Goal: Task Accomplishment & Management: Complete application form

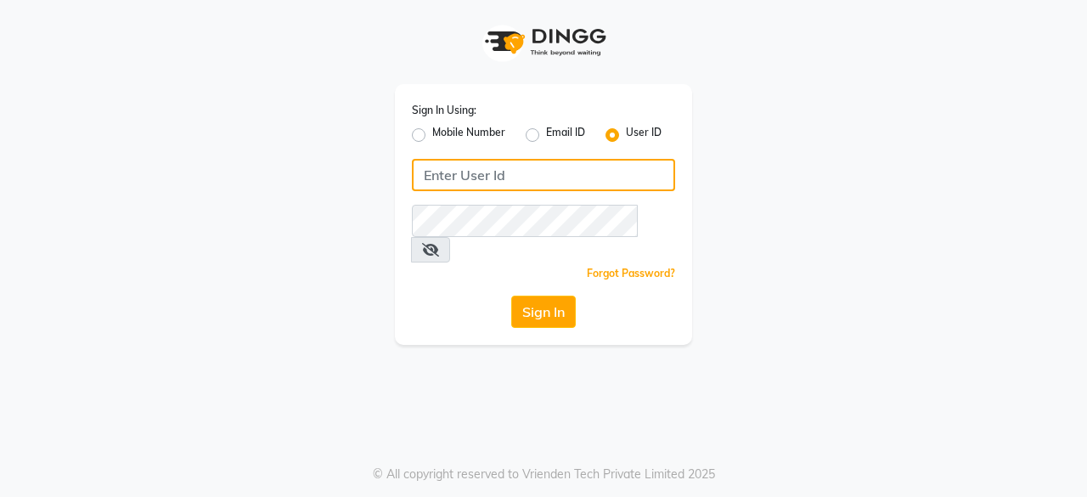
click at [502, 177] on input "Username" at bounding box center [543, 175] width 263 height 32
type input "headlockspb"
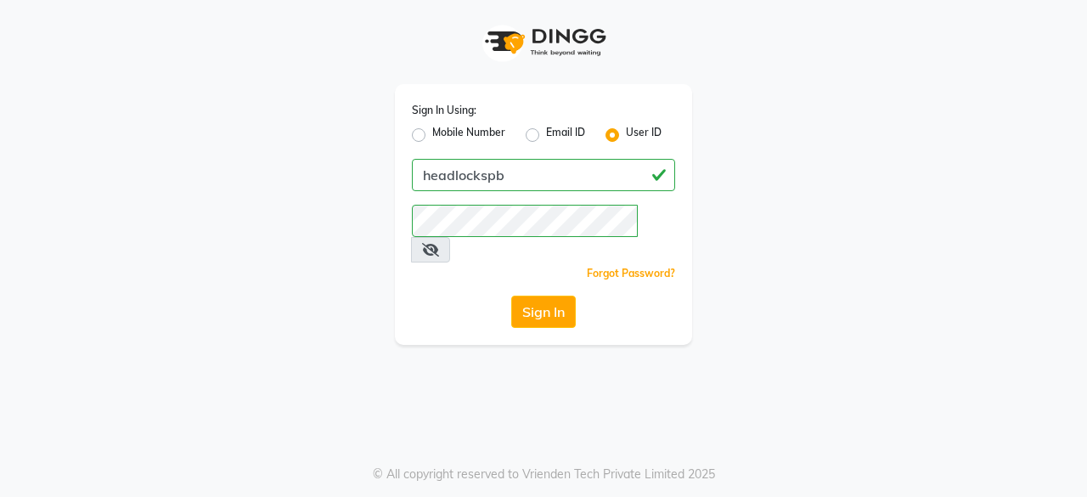
click at [457, 310] on div "Sign In Using: Mobile Number Email ID User ID headlockspb Remember me Forgot Pa…" at bounding box center [543, 214] width 297 height 261
click at [562, 295] on button "Sign In" at bounding box center [543, 311] width 65 height 32
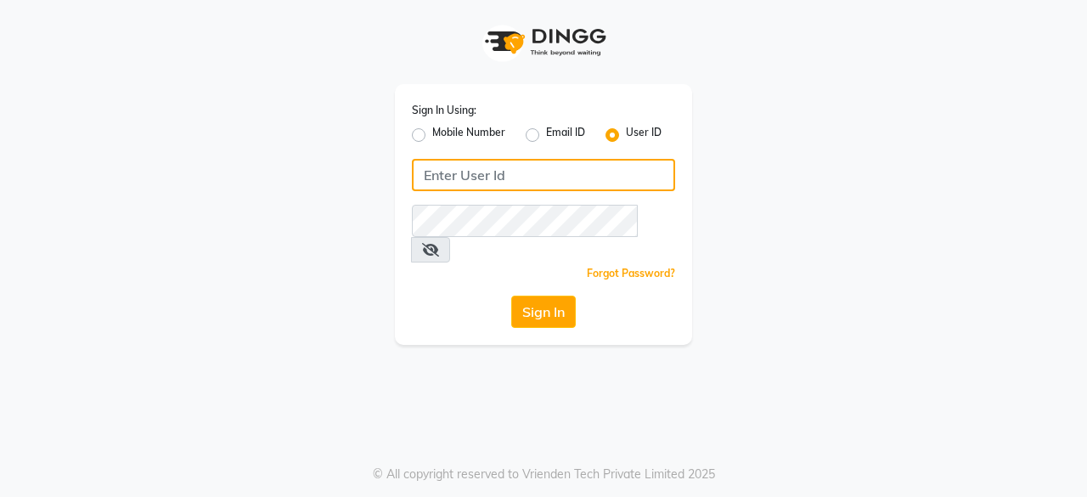
click at [531, 171] on input "Username" at bounding box center [543, 175] width 263 height 32
type input "headlockspb"
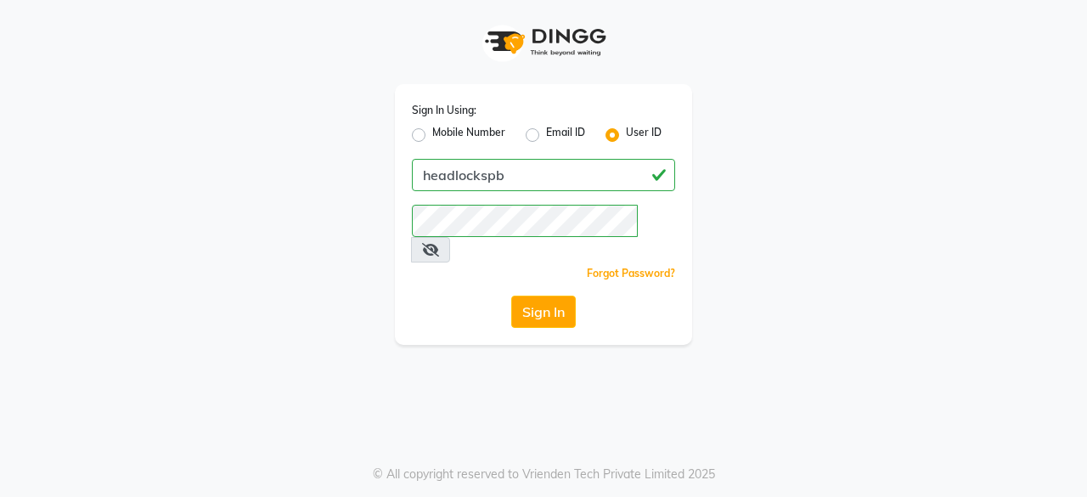
click at [436, 312] on div "Sign In Using: Mobile Number Email ID User ID headlockspb Remember me Forgot Pa…" at bounding box center [543, 214] width 297 height 261
click at [520, 295] on button "Sign In" at bounding box center [543, 311] width 65 height 32
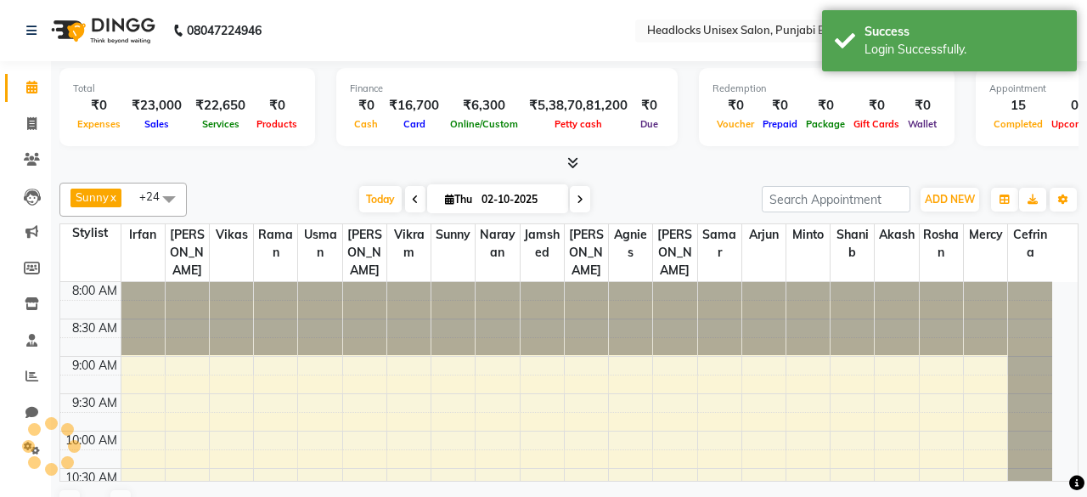
select select "en"
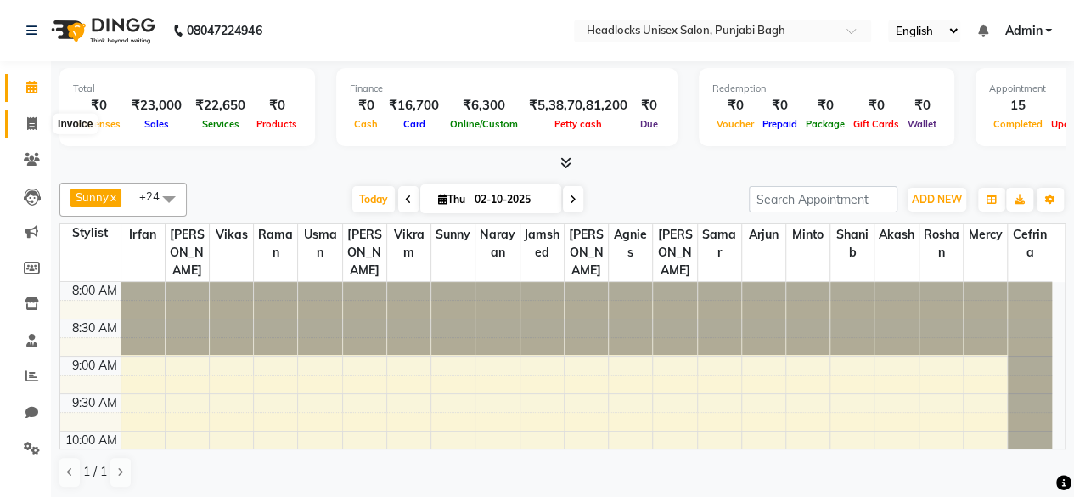
click at [29, 121] on icon at bounding box center [31, 123] width 9 height 13
select select "7719"
select select "service"
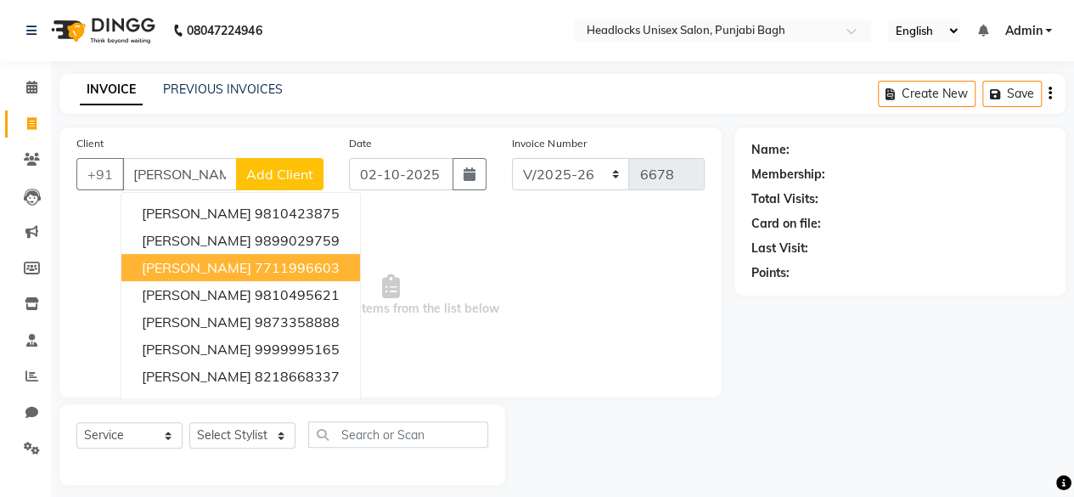
click at [226, 266] on span "Inderjeet kaur" at bounding box center [197, 267] width 110 height 17
type input "7711996603"
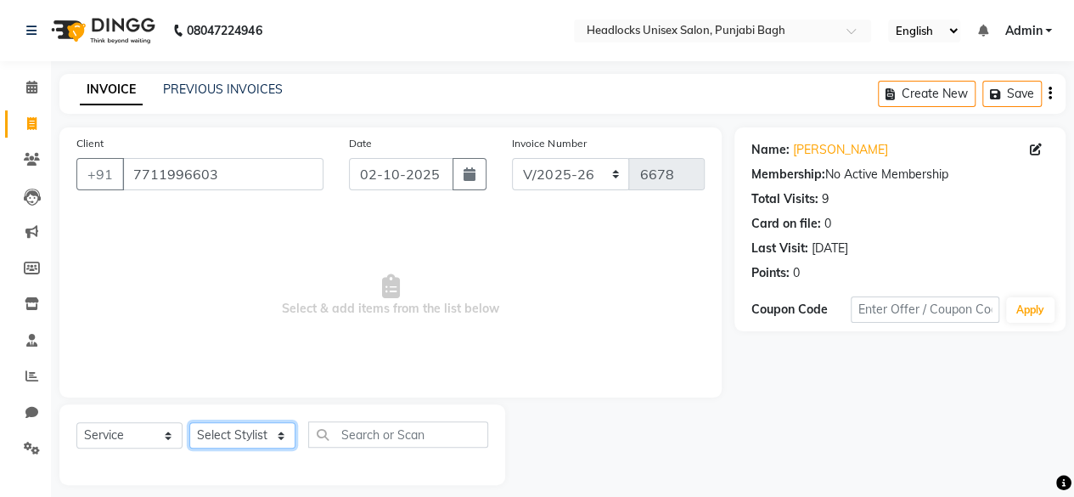
click at [274, 430] on select "Select Stylist ⁠Agnies ⁠Akash Arjun Ashi Cefrina Faizan Irfan Jamshed Jenny Jul…" at bounding box center [242, 435] width 106 height 26
select select "69048"
click at [189, 422] on select "Select Stylist ⁠Agnies ⁠Akash Arjun Ashi Cefrina Faizan Irfan Jamshed Jenny Jul…" at bounding box center [242, 435] width 106 height 26
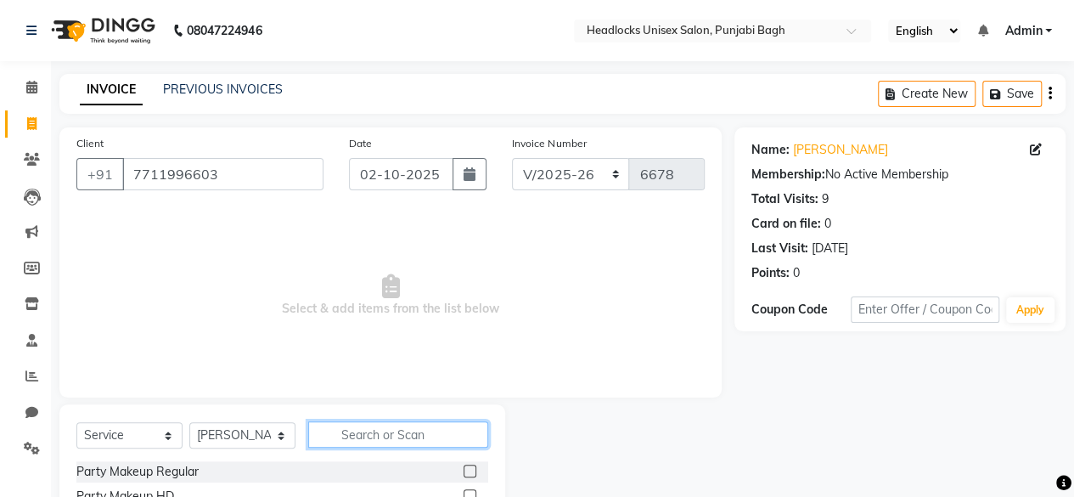
click at [444, 437] on input "text" at bounding box center [398, 434] width 180 height 26
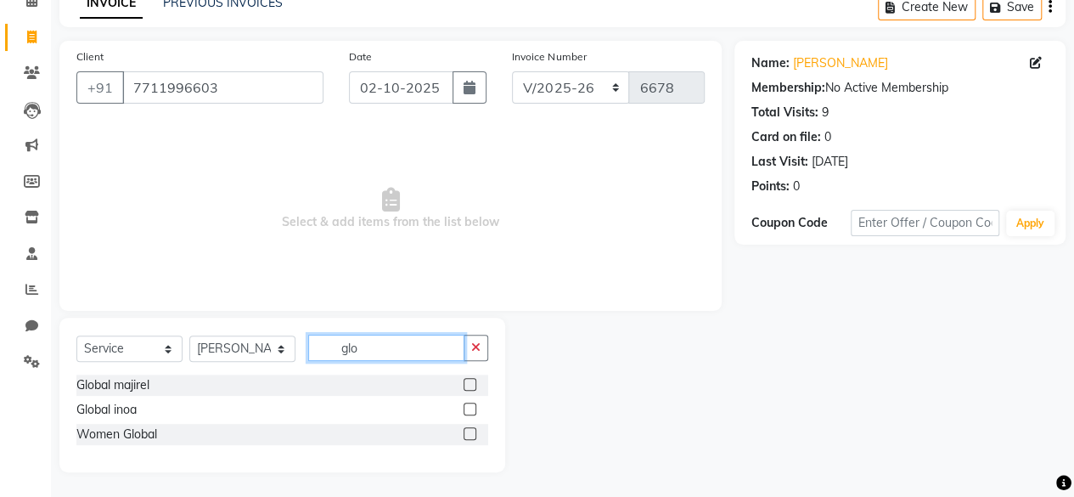
scroll to position [84, 0]
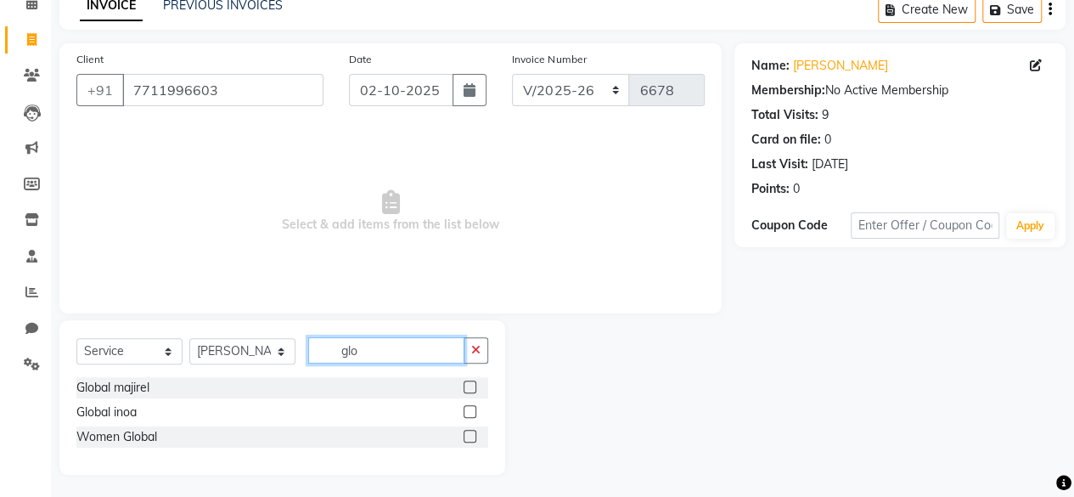
type input "glo"
click at [471, 432] on label at bounding box center [469, 436] width 13 height 13
click at [471, 432] on input "checkbox" at bounding box center [468, 436] width 11 height 11
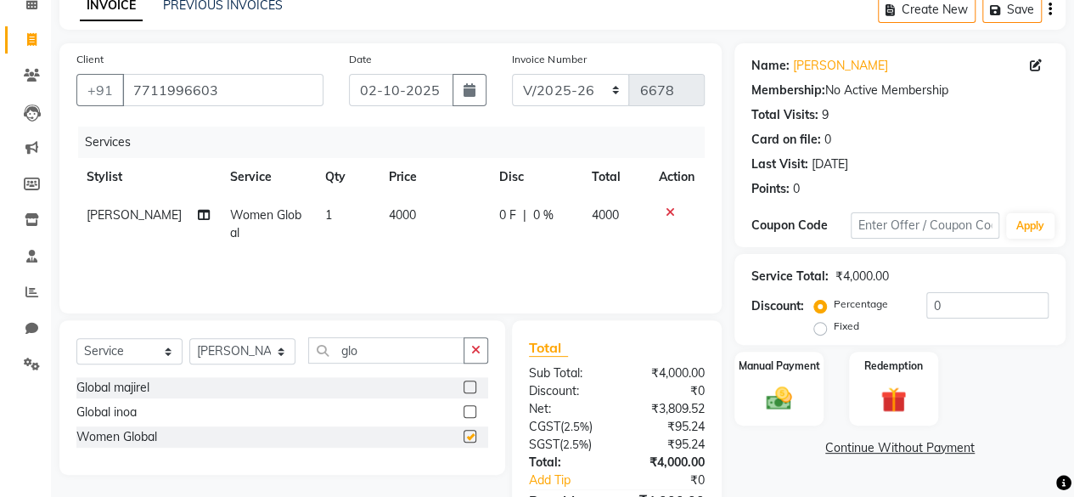
checkbox input "false"
click at [404, 209] on td "4000" at bounding box center [434, 224] width 110 height 56
select select "69048"
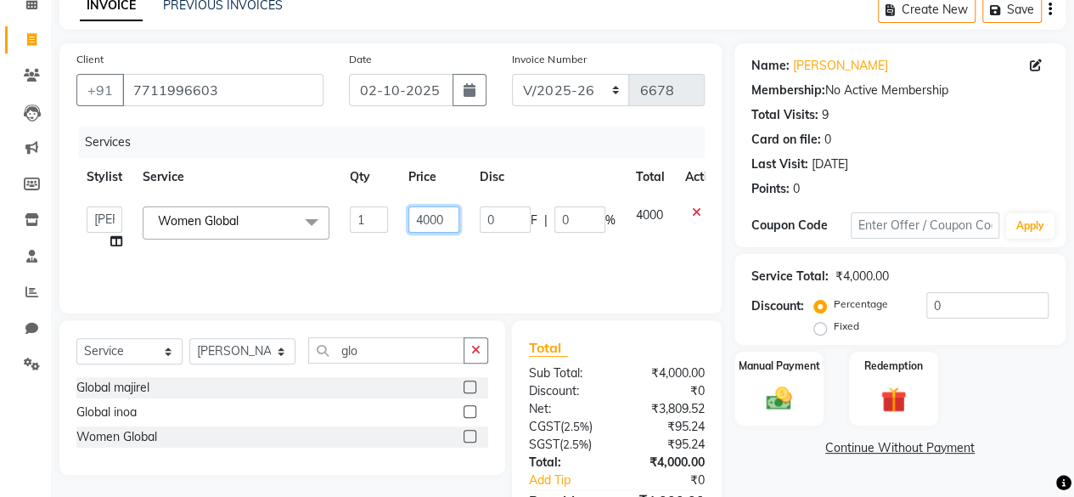
click at [455, 220] on input "4000" at bounding box center [433, 219] width 51 height 26
type input "4"
type input "3000"
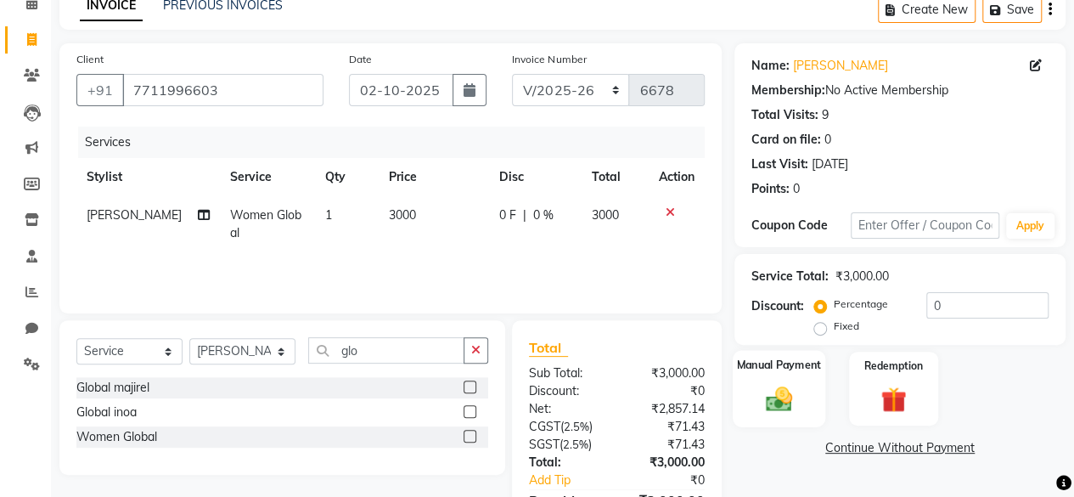
click at [795, 390] on img at bounding box center [778, 398] width 43 height 31
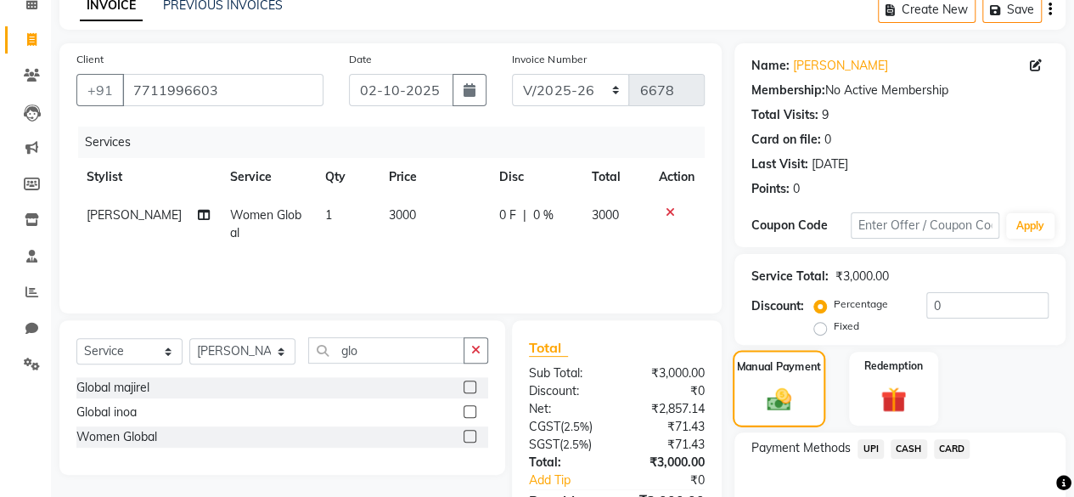
scroll to position [181, 0]
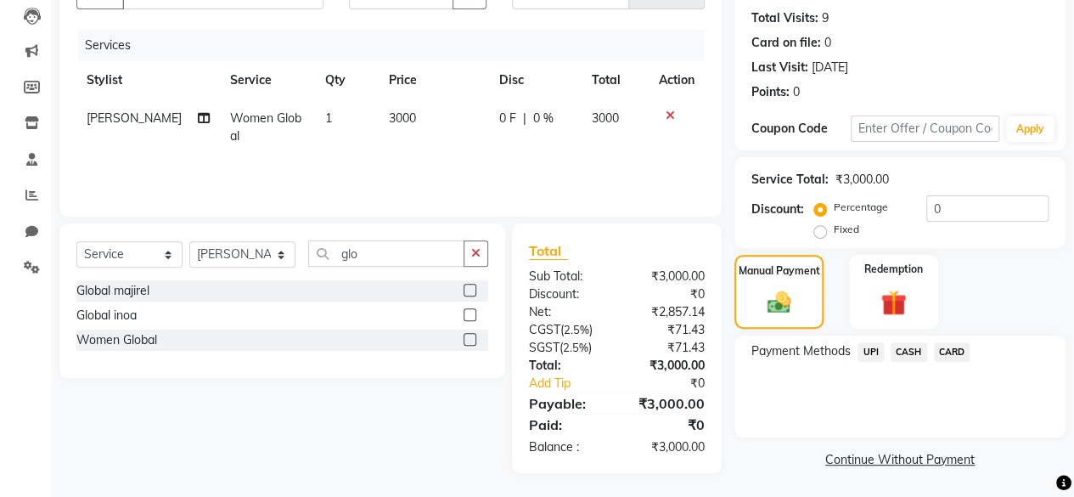
click at [952, 347] on span "CARD" at bounding box center [952, 352] width 37 height 20
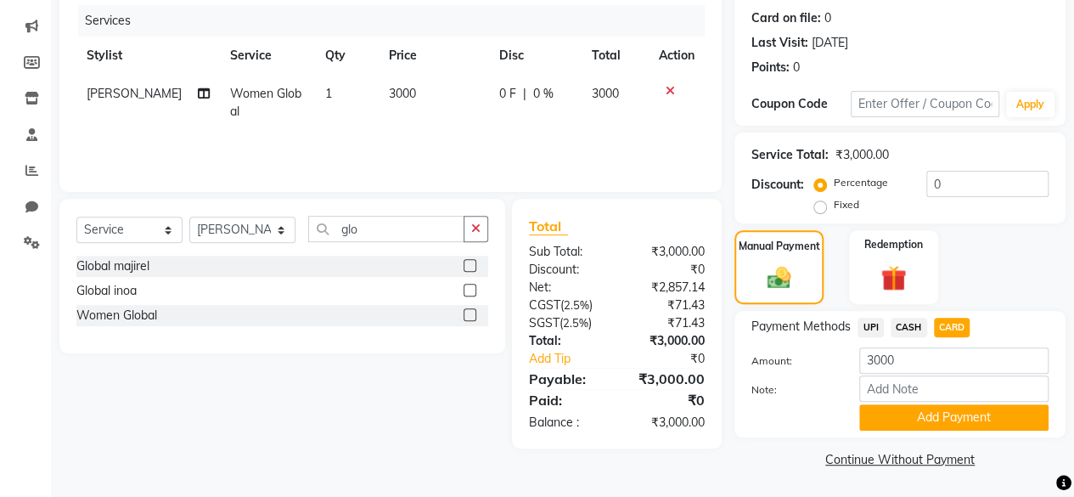
scroll to position [205, 0]
click at [942, 422] on button "Add Payment" at bounding box center [953, 418] width 189 height 26
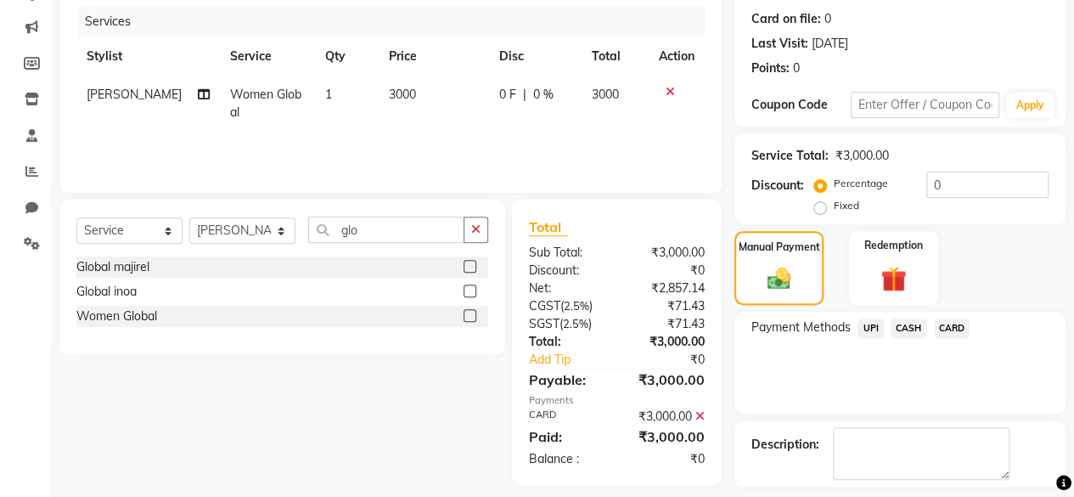
scroll to position [275, 0]
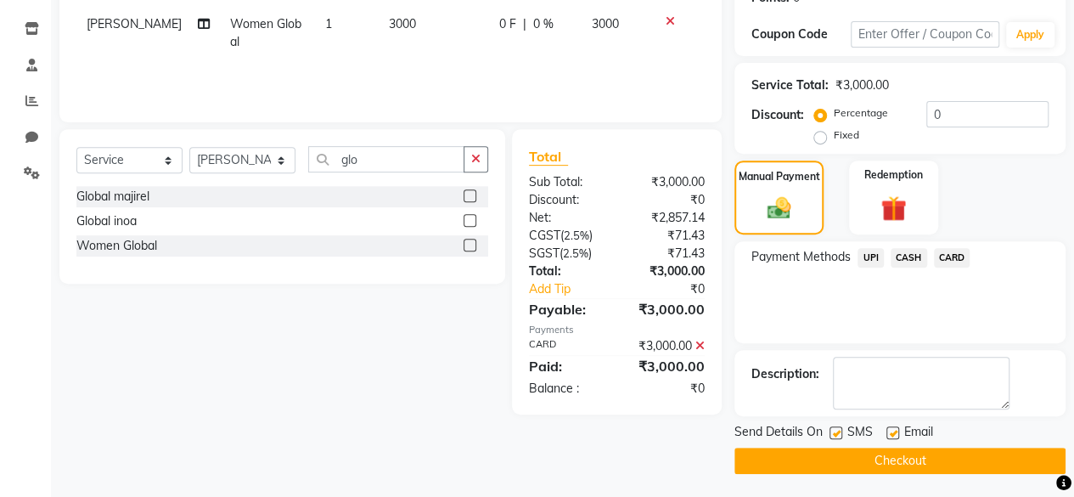
click at [840, 433] on label at bounding box center [835, 432] width 13 height 13
click at [840, 433] on input "checkbox" at bounding box center [834, 433] width 11 height 11
checkbox input "false"
click at [893, 432] on label at bounding box center [892, 432] width 13 height 13
click at [893, 432] on input "checkbox" at bounding box center [891, 433] width 11 height 11
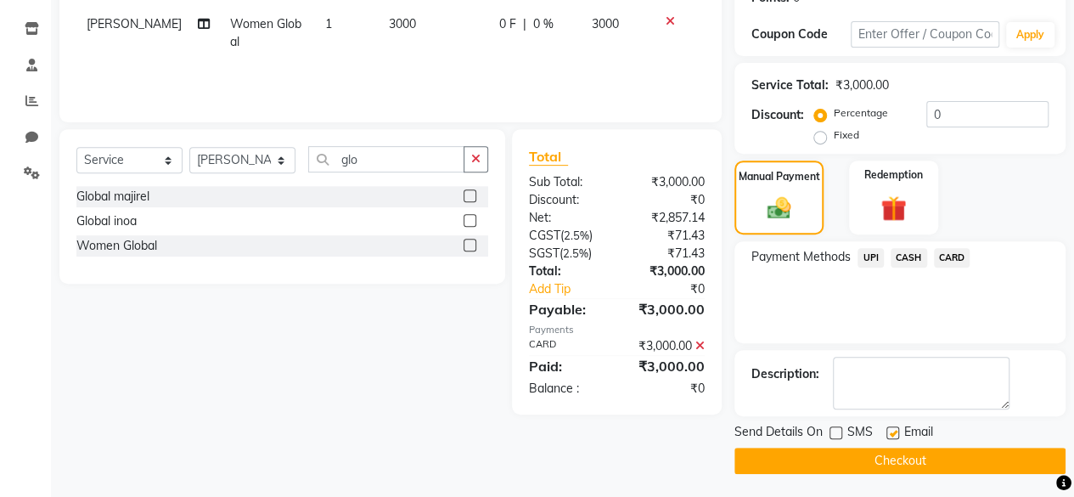
checkbox input "false"
click at [929, 458] on button "Checkout" at bounding box center [899, 460] width 331 height 26
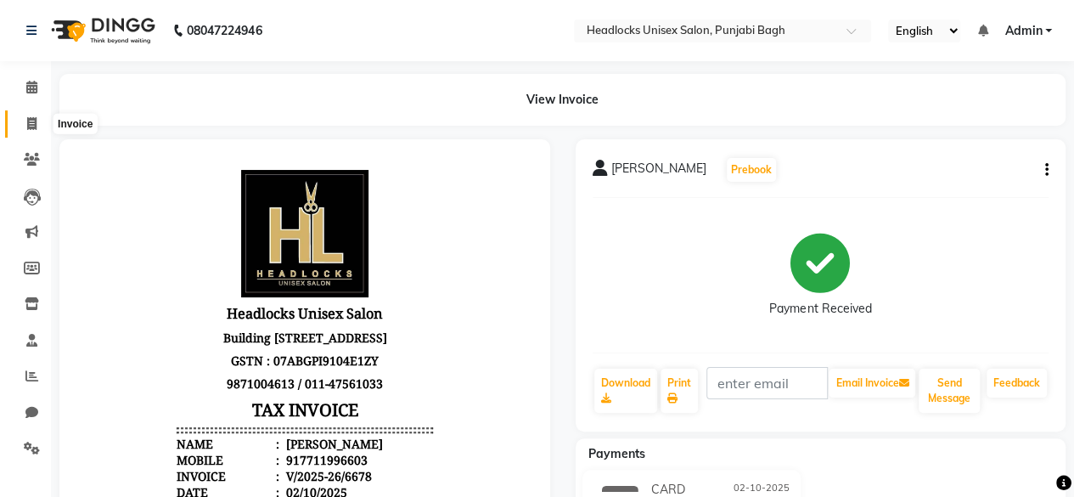
click at [32, 125] on icon at bounding box center [31, 123] width 9 height 13
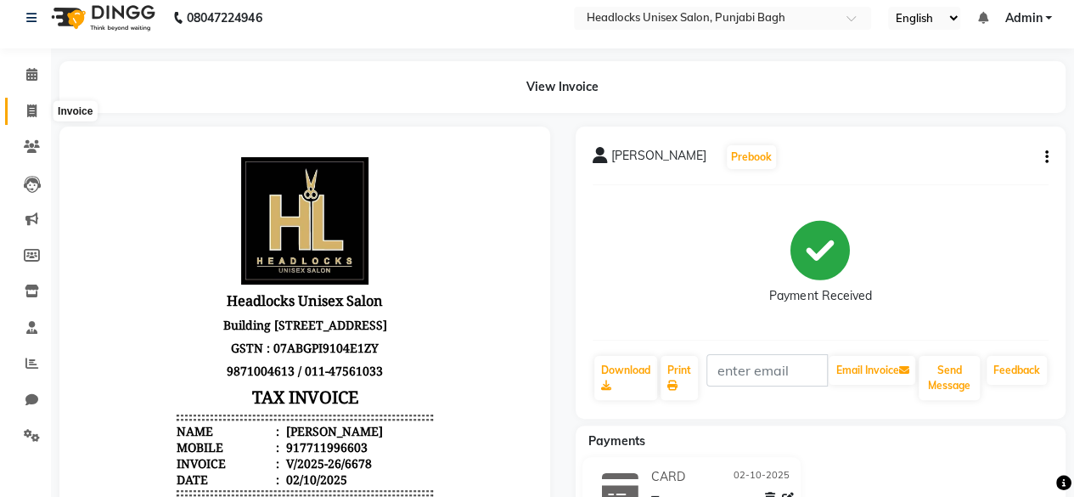
select select "7719"
select select "service"
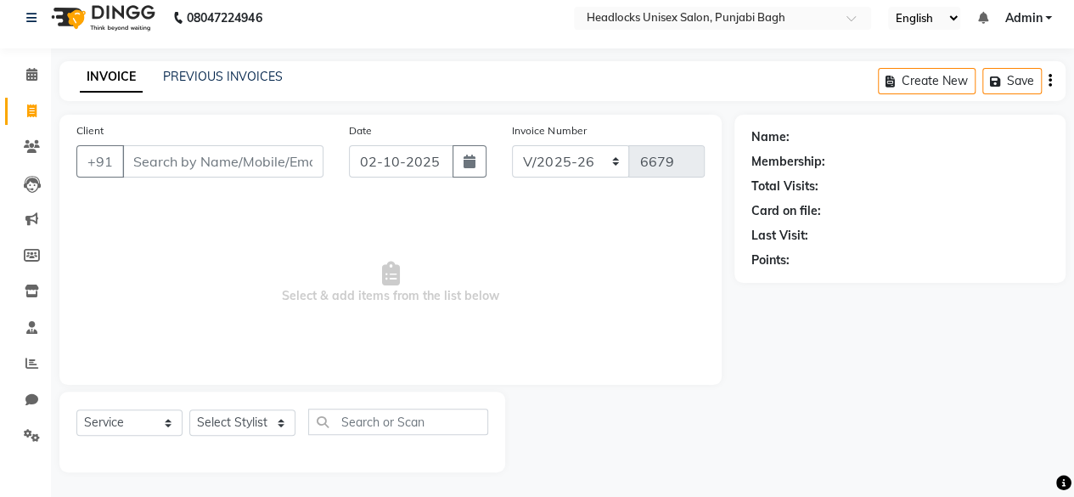
click at [156, 159] on input "Client" at bounding box center [222, 161] width 201 height 32
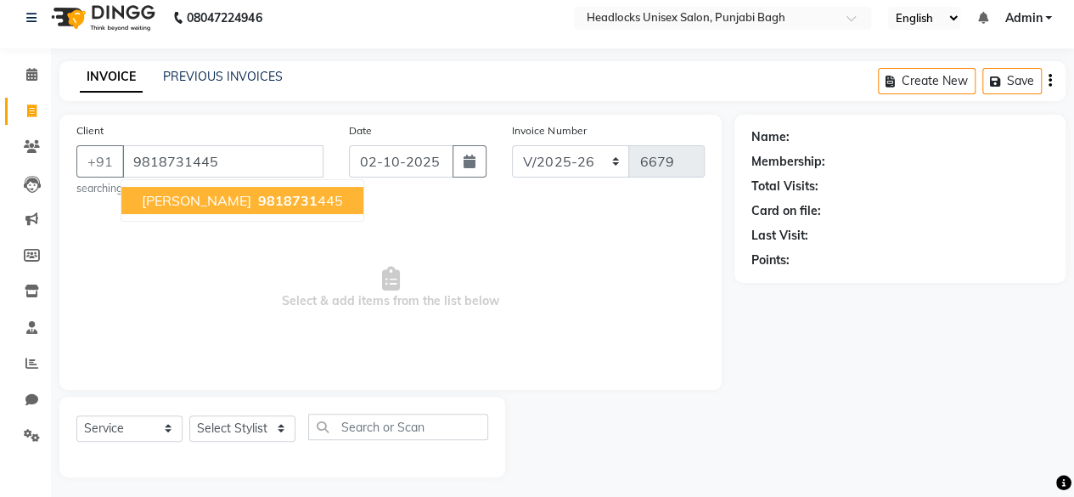
type input "9818731445"
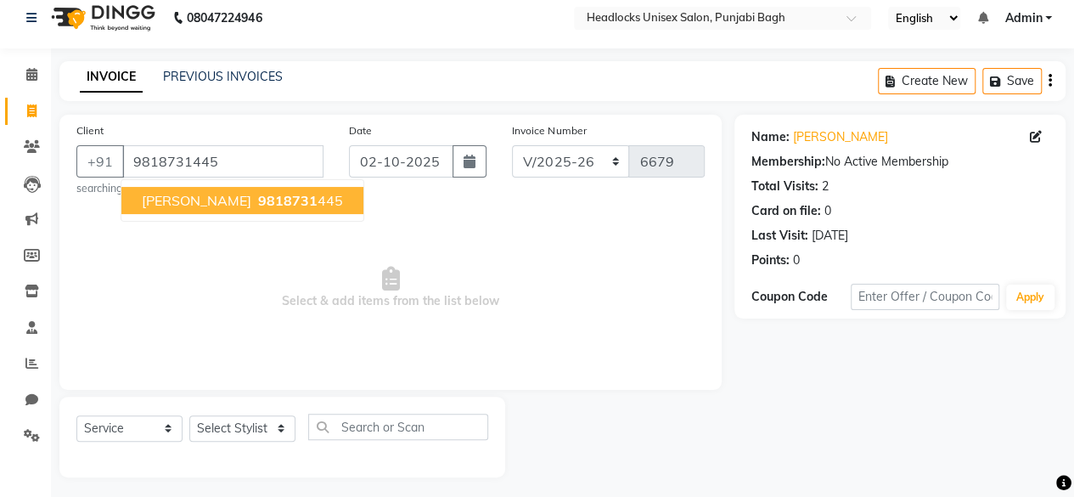
click at [219, 201] on span "ashi chandonk" at bounding box center [197, 200] width 110 height 17
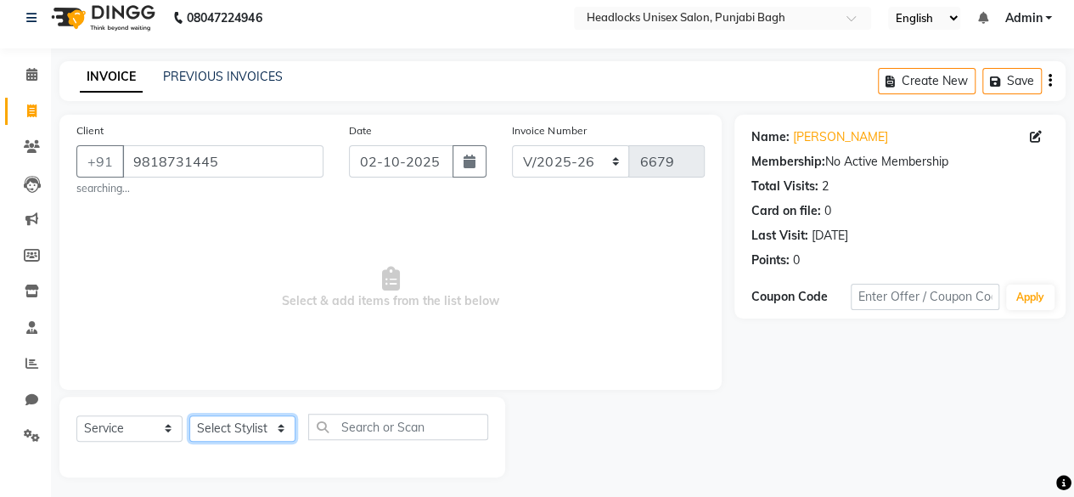
click at [272, 430] on select "Select Stylist ⁠Agnies ⁠Akash Arjun Ashi Cefrina Faizan Irfan Jamshed Jenny Jul…" at bounding box center [242, 428] width 106 height 26
select select "71220"
click at [189, 415] on select "Select Stylist ⁠Agnies ⁠Akash Arjun Ashi Cefrina Faizan Irfan Jamshed Jenny Jul…" at bounding box center [242, 428] width 106 height 26
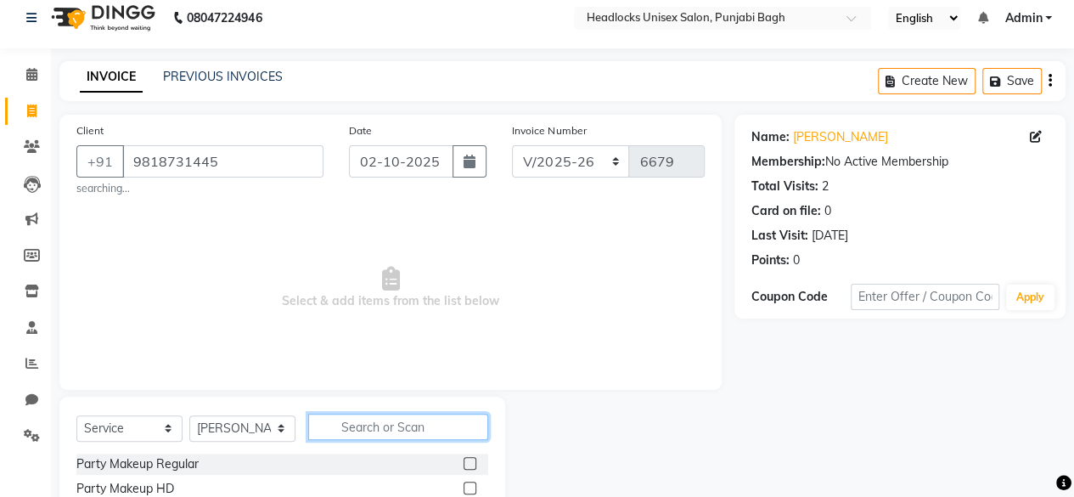
click at [435, 428] on input "text" at bounding box center [398, 426] width 180 height 26
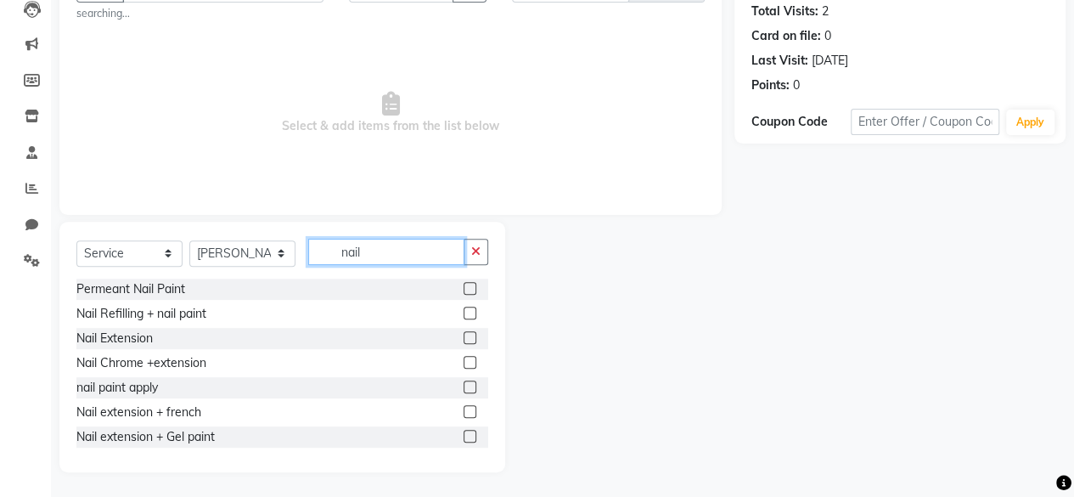
scroll to position [186, 0]
type input "nail"
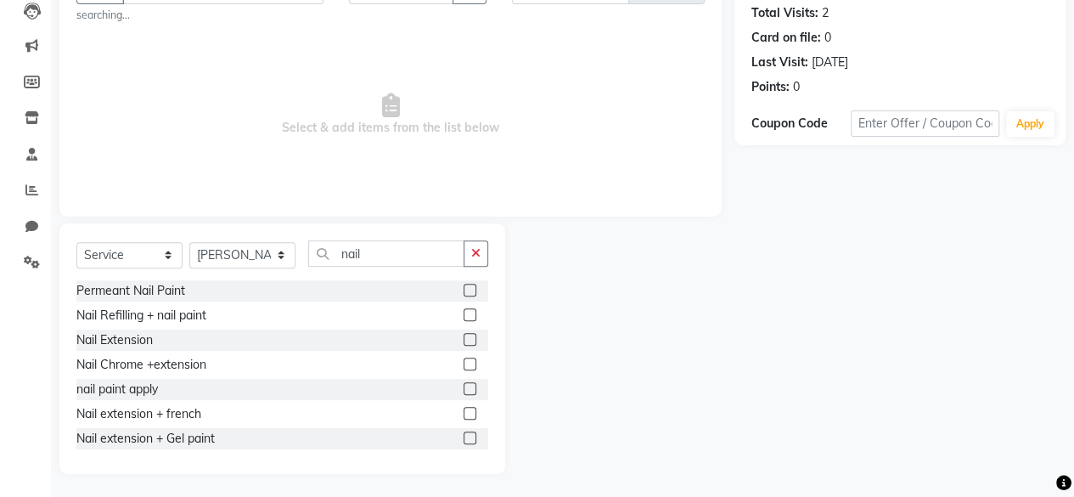
click at [463, 336] on label at bounding box center [469, 339] width 13 height 13
click at [463, 336] on input "checkbox" at bounding box center [468, 339] width 11 height 11
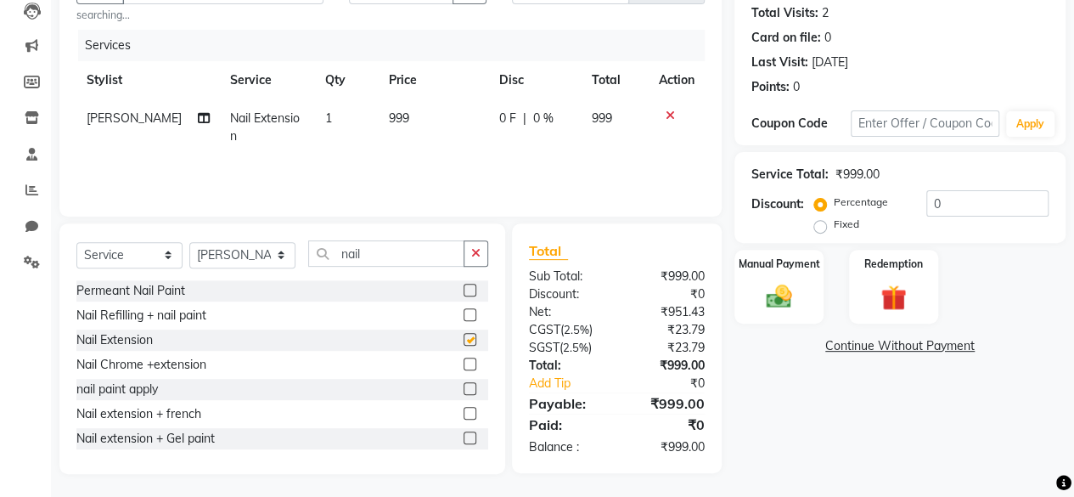
checkbox input "false"
click at [396, 113] on td "999" at bounding box center [434, 127] width 110 height 56
select select "71220"
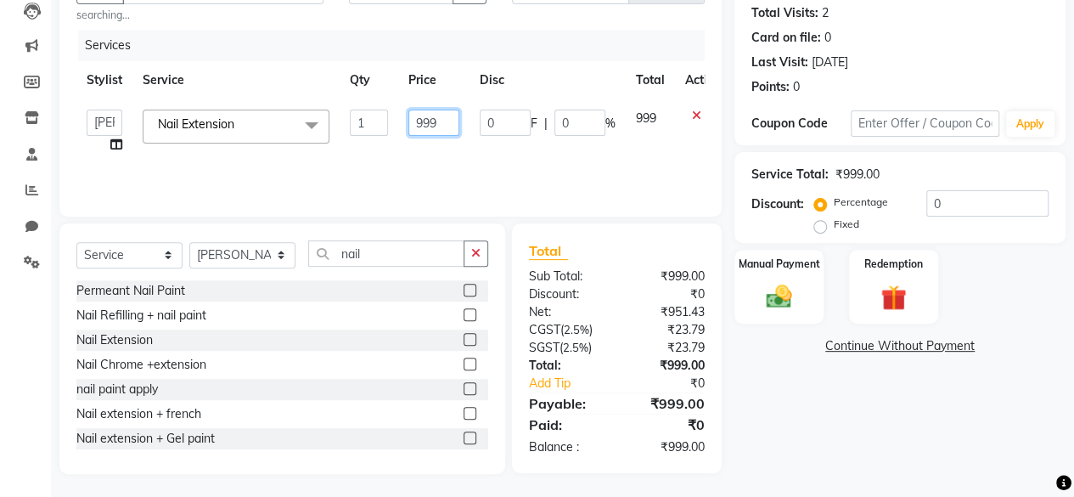
click at [438, 121] on input "999" at bounding box center [433, 123] width 51 height 26
type input "9"
type input "1000"
click at [278, 261] on select "Select Stylist ⁠Agnies ⁠Akash Arjun Ashi Cefrina Faizan Irfan Jamshed Jenny Jul…" at bounding box center [242, 255] width 106 height 26
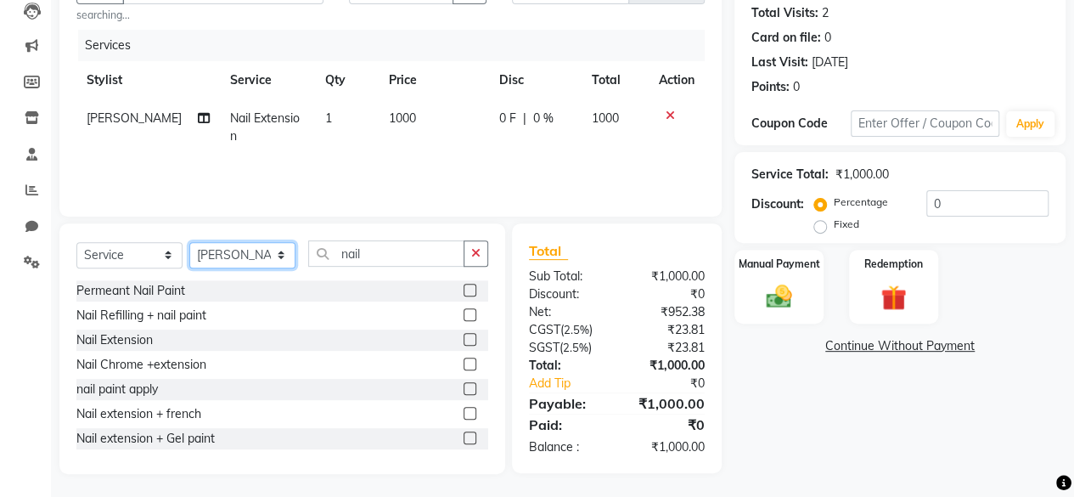
select select "69079"
click at [189, 242] on select "Select Stylist ⁠Agnies ⁠Akash Arjun Ashi Cefrina Faizan Irfan Jamshed Jenny Jul…" at bounding box center [242, 255] width 106 height 26
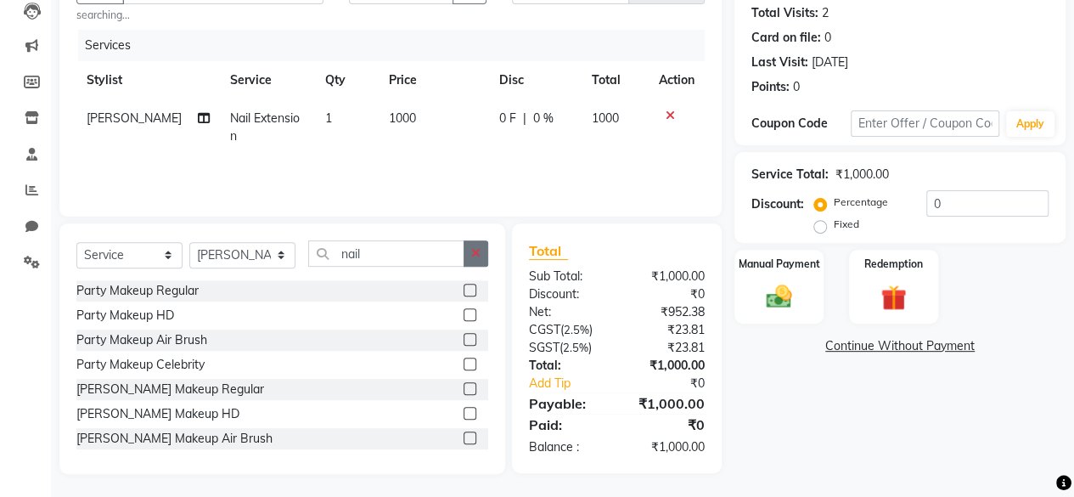
click at [482, 260] on button "button" at bounding box center [475, 253] width 25 height 26
click at [436, 259] on input "text" at bounding box center [398, 253] width 180 height 26
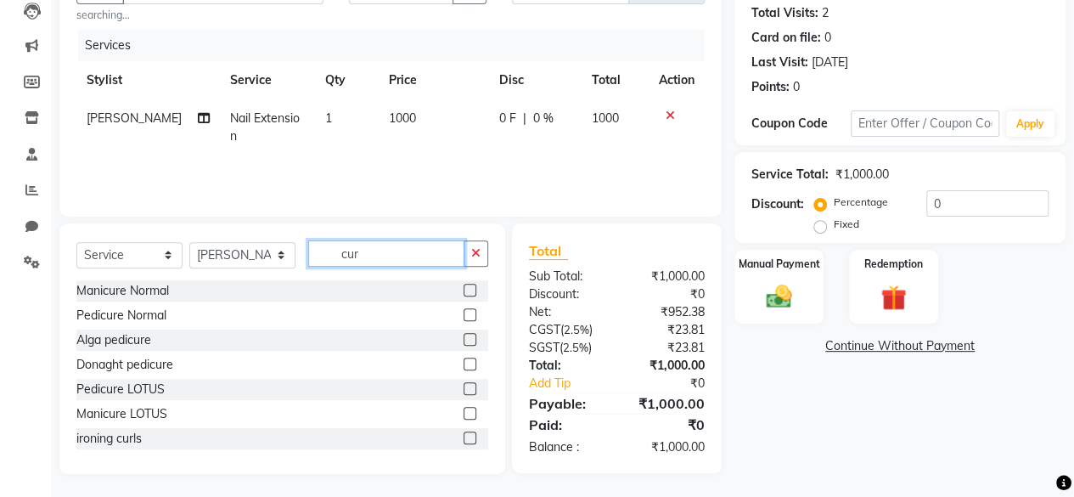
type input "cur"
click at [463, 435] on label at bounding box center [469, 437] width 13 height 13
click at [463, 435] on input "checkbox" at bounding box center [468, 438] width 11 height 11
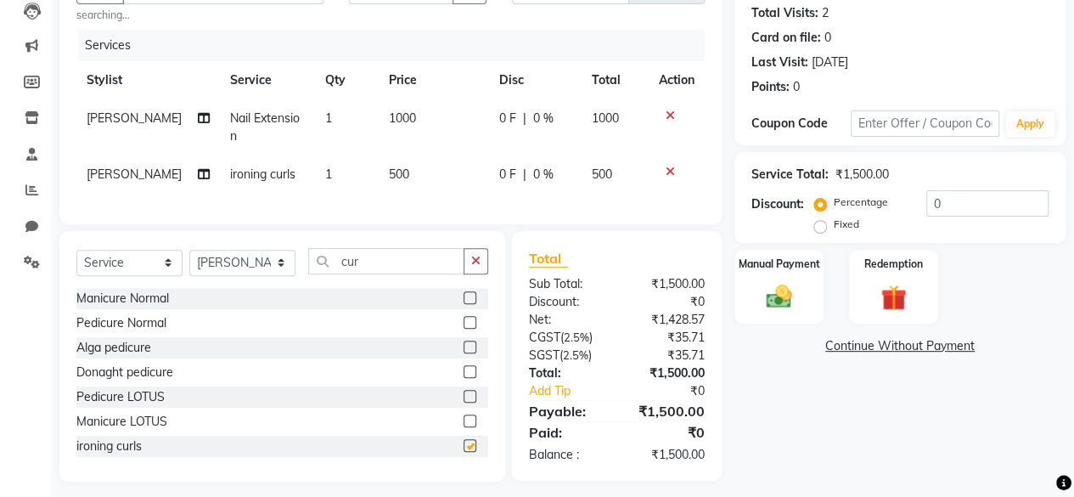
checkbox input "false"
click at [763, 278] on div "Manual Payment" at bounding box center [779, 286] width 93 height 77
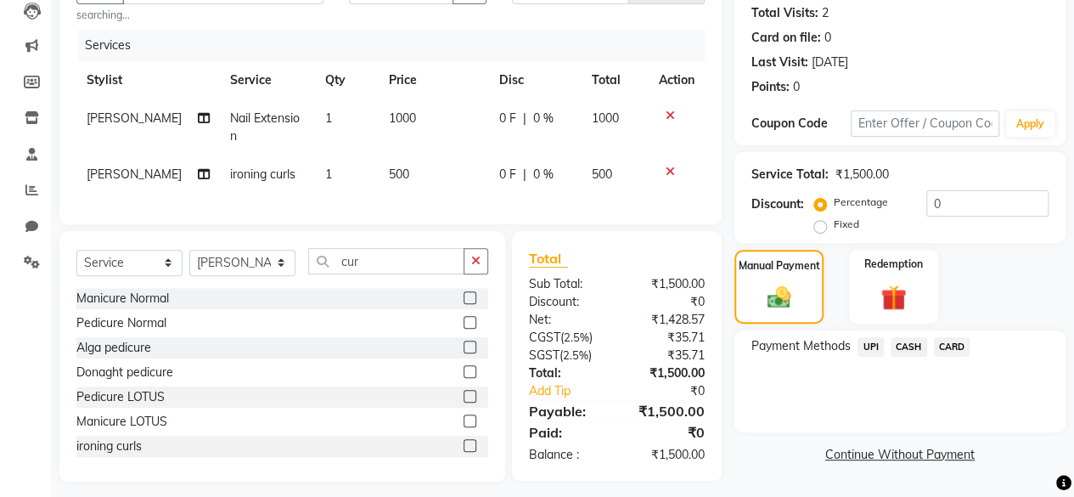
click at [871, 346] on span "UPI" at bounding box center [870, 347] width 26 height 20
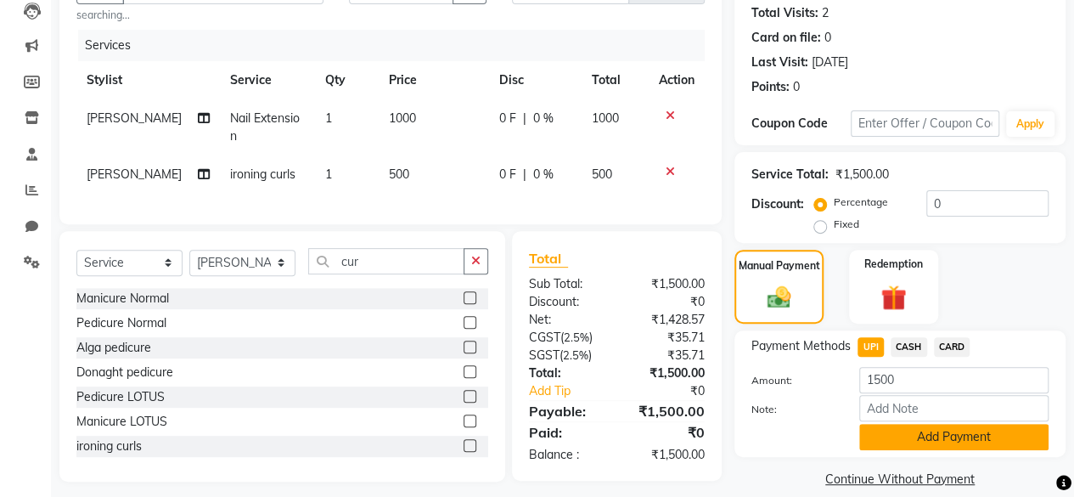
click at [942, 443] on button "Add Payment" at bounding box center [953, 437] width 189 height 26
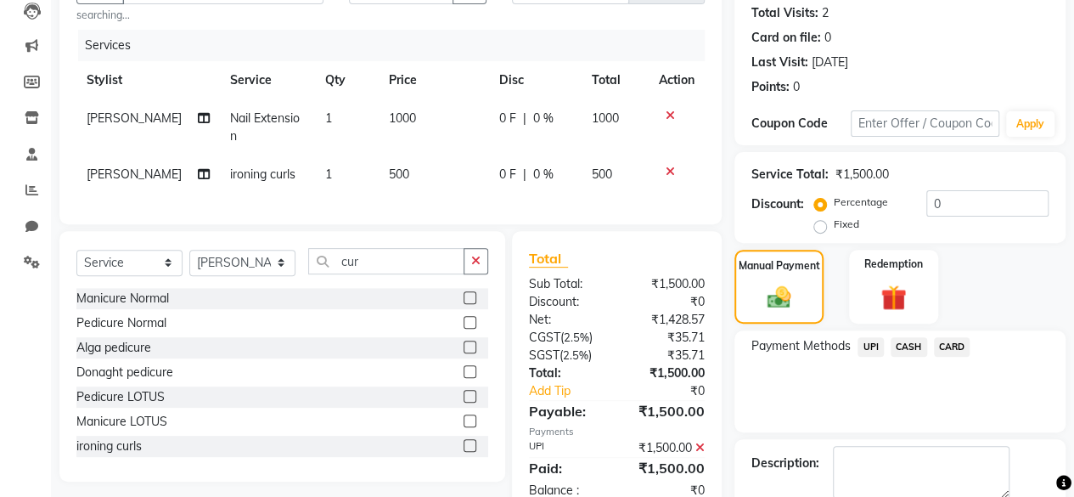
scroll to position [275, 0]
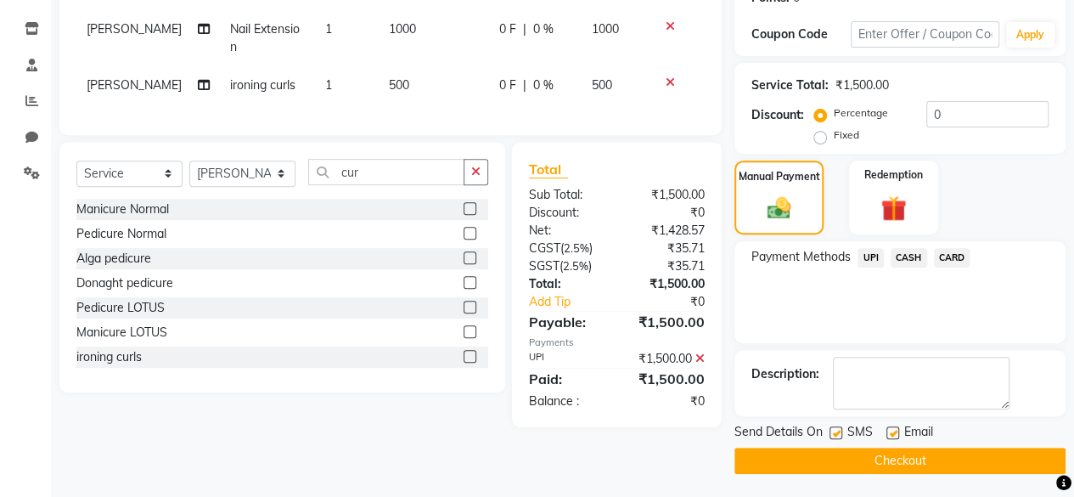
click at [900, 463] on button "Checkout" at bounding box center [899, 460] width 331 height 26
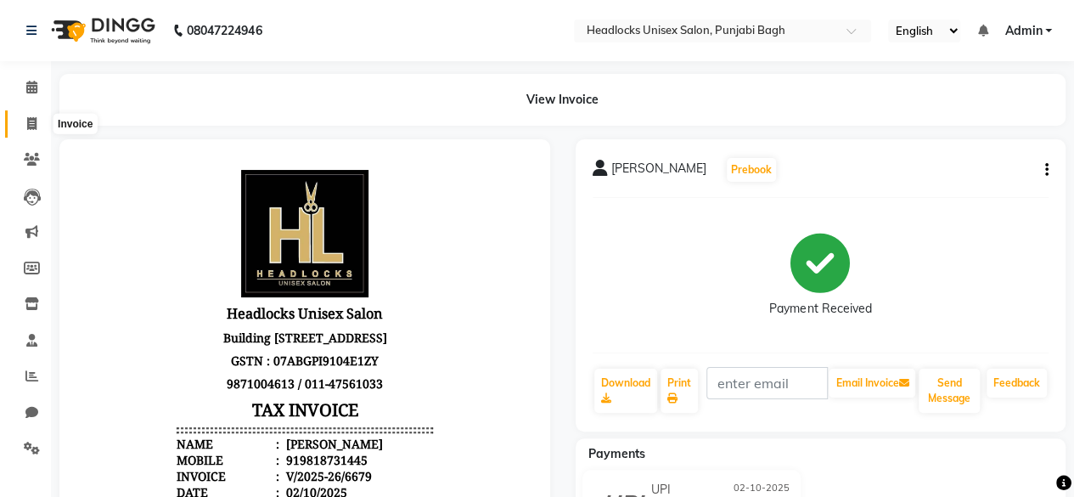
click at [37, 121] on span at bounding box center [32, 125] width 30 height 20
select select "service"
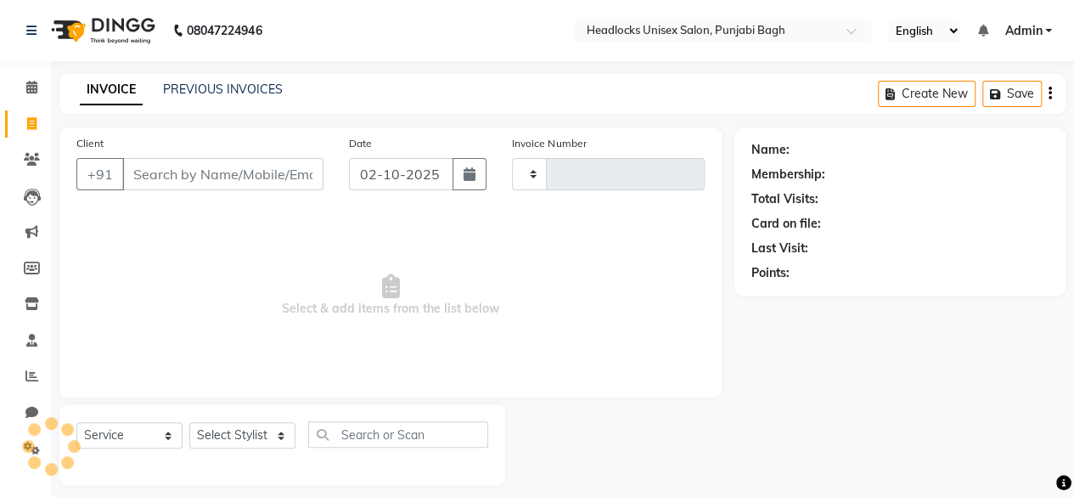
type input "6680"
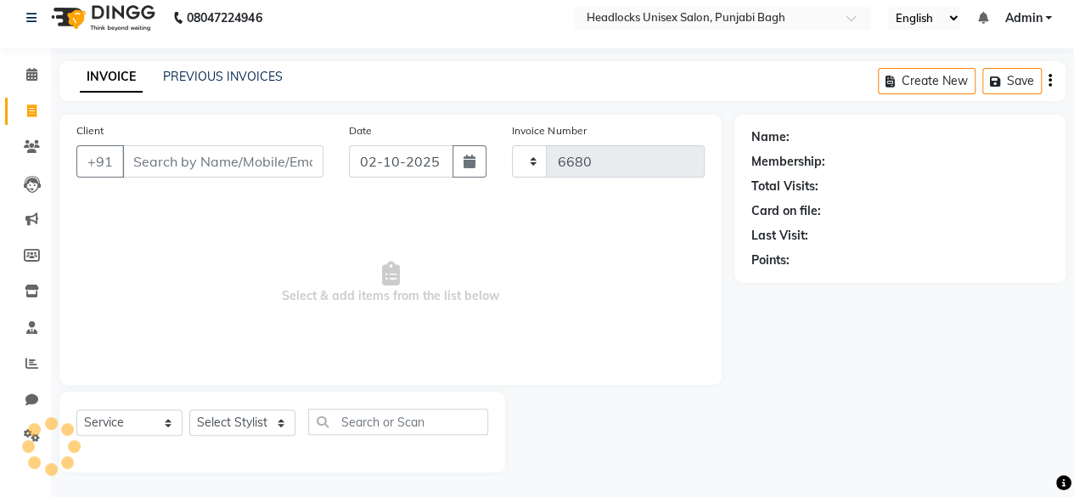
select select "7719"
click at [139, 165] on input "Client" at bounding box center [222, 161] width 201 height 32
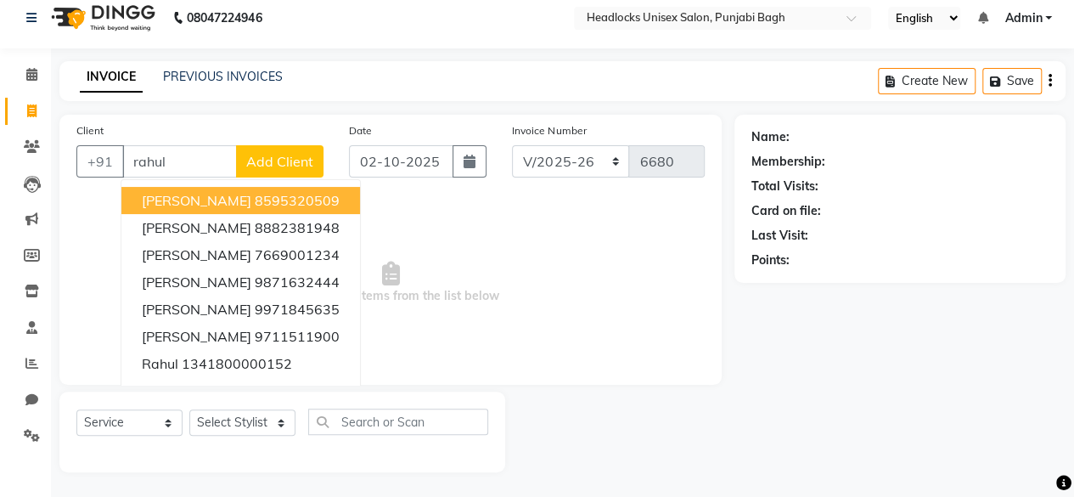
click at [189, 157] on input "rahul" at bounding box center [179, 161] width 115 height 32
click at [255, 196] on ngb-highlight "8595320509" at bounding box center [297, 200] width 85 height 17
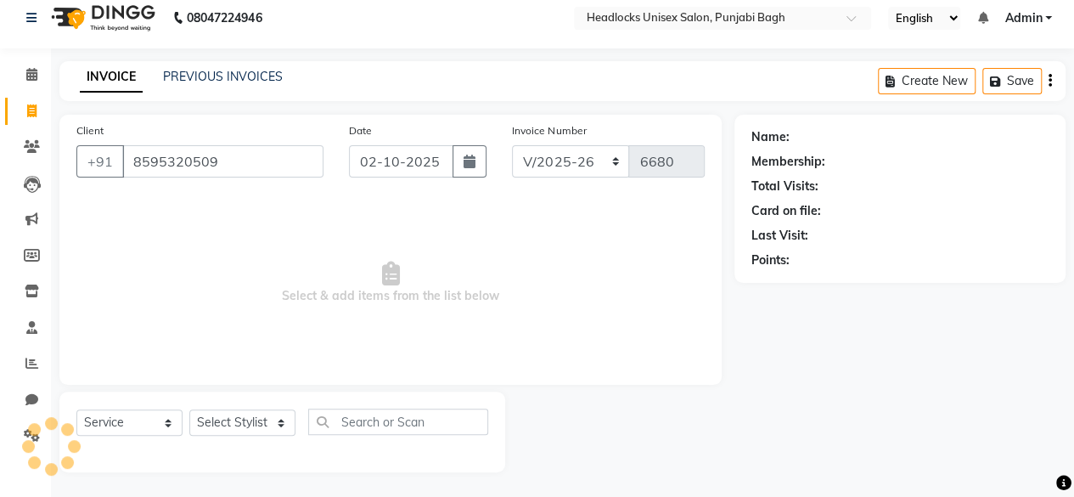
type input "8595320509"
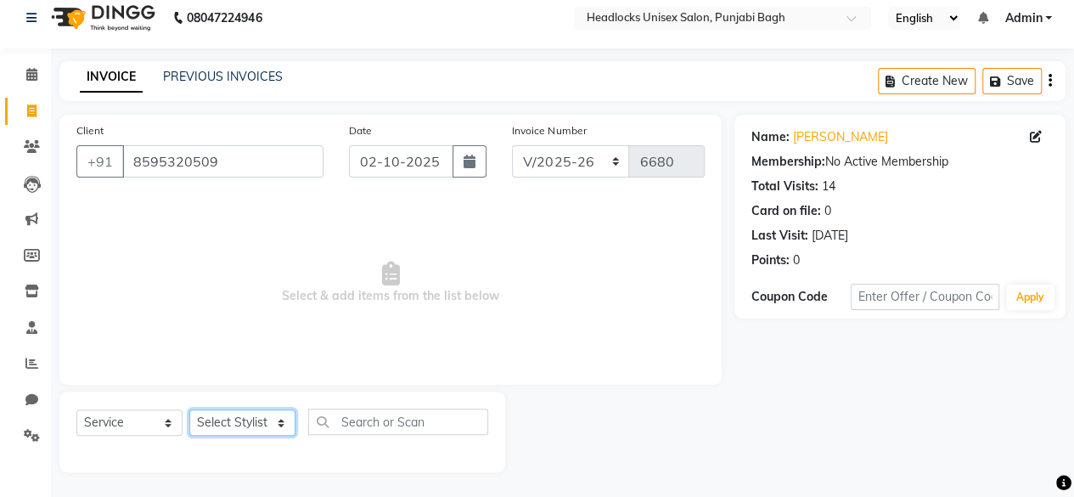
click at [285, 424] on select "Select Stylist ⁠Agnies ⁠Akash Arjun Ashi Cefrina Faizan Irfan Jamshed Jenny Jul…" at bounding box center [242, 422] width 106 height 26
select select "69085"
click at [189, 409] on select "Select Stylist ⁠Agnies ⁠Akash Arjun Ashi Cefrina Faizan Irfan Jamshed Jenny Jul…" at bounding box center [242, 422] width 106 height 26
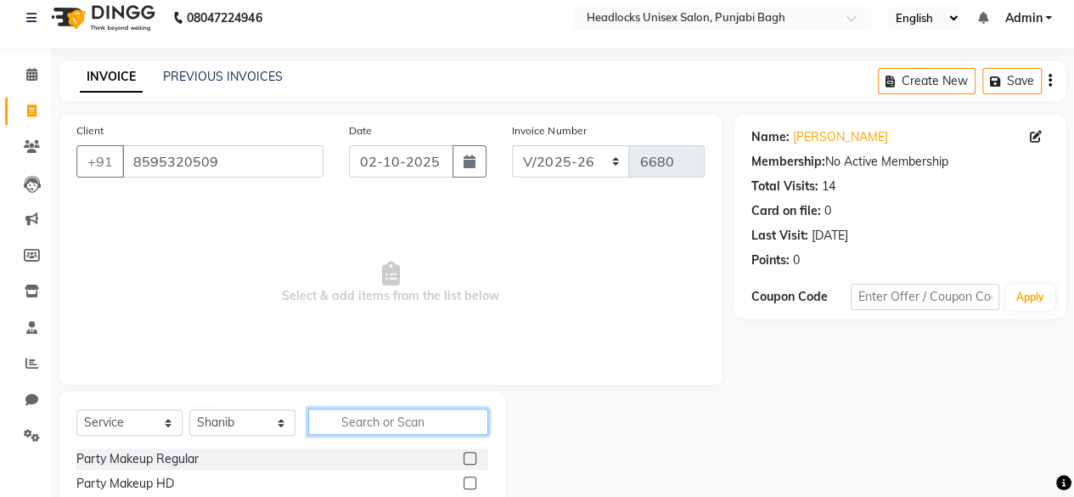
click at [424, 425] on input "text" at bounding box center [398, 421] width 180 height 26
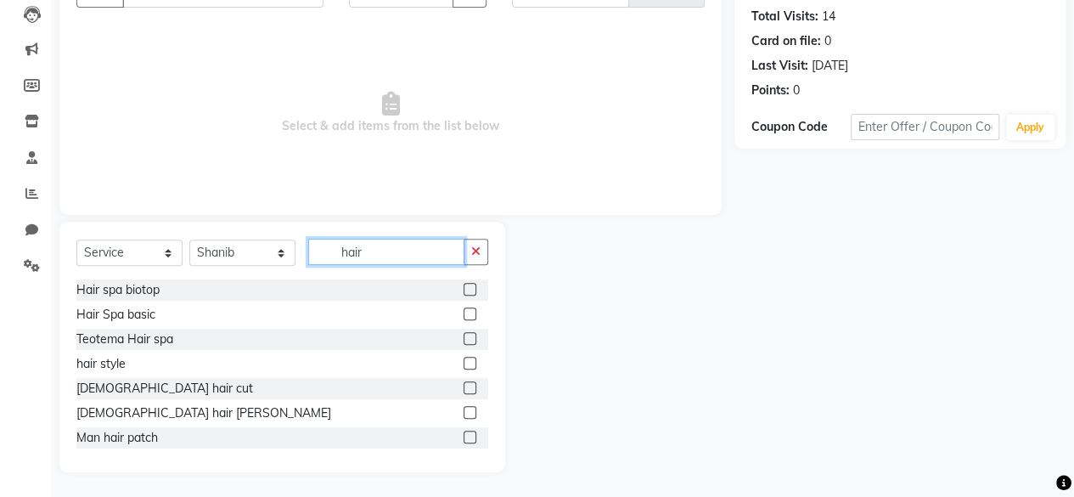
scroll to position [51, 0]
type input "hair"
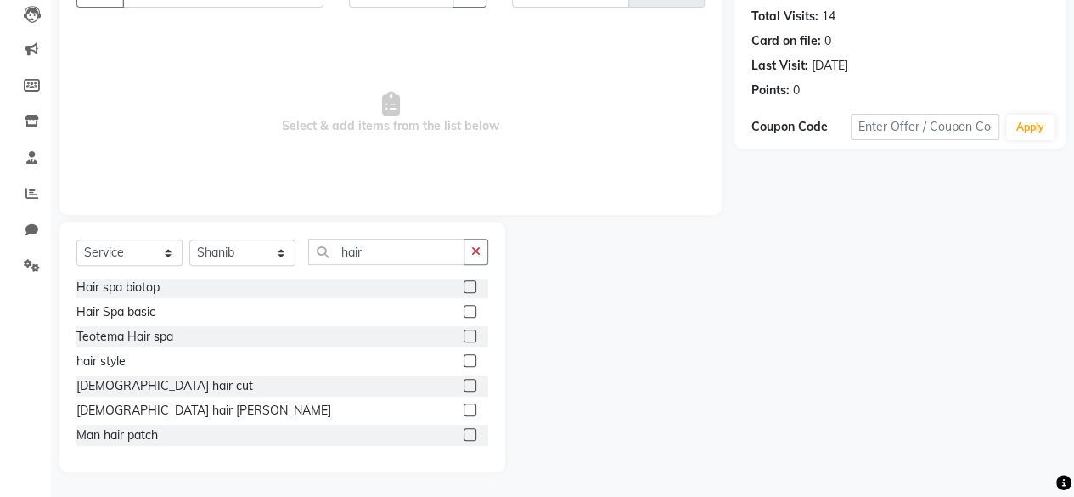
click at [463, 434] on label at bounding box center [469, 434] width 13 height 13
click at [463, 434] on input "checkbox" at bounding box center [468, 435] width 11 height 11
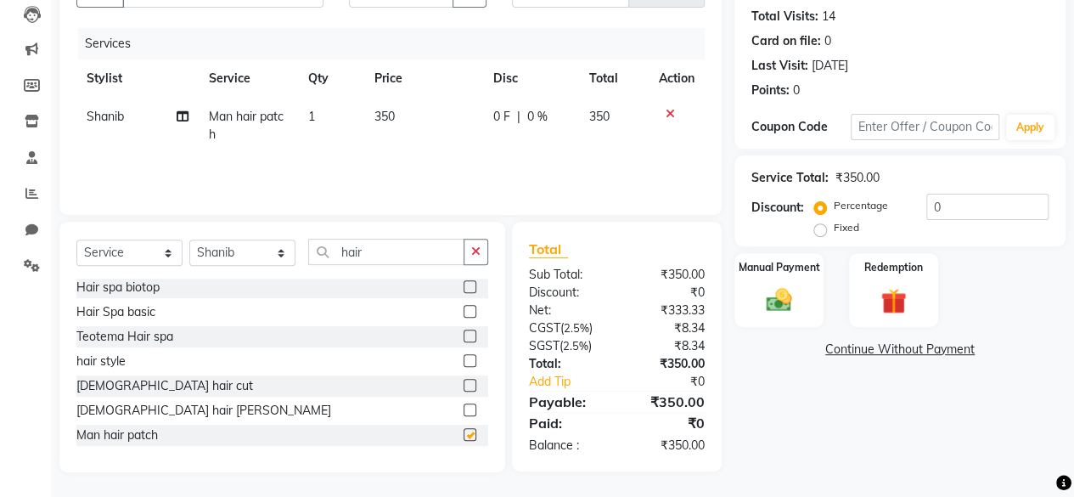
checkbox input "false"
click at [406, 114] on td "350" at bounding box center [423, 126] width 118 height 56
select select "69085"
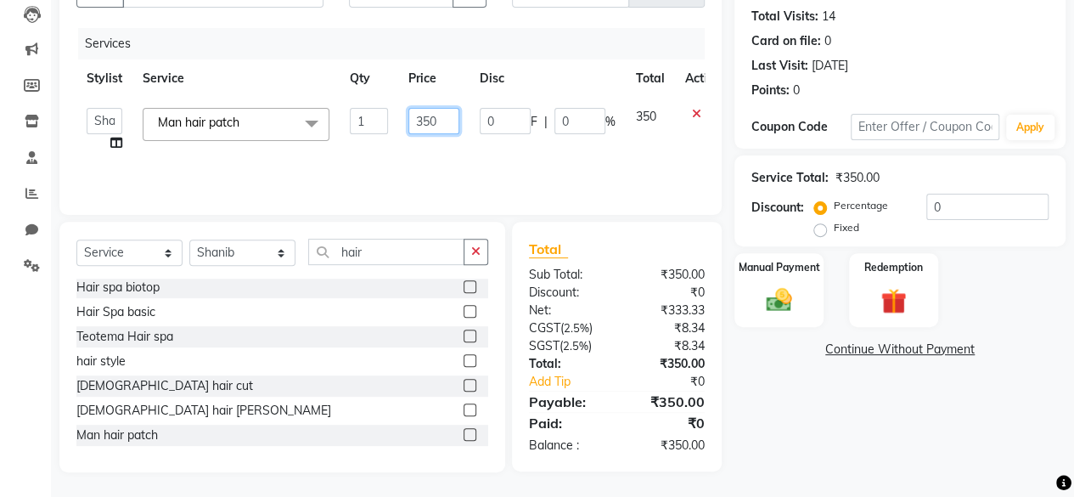
click at [442, 116] on input "350" at bounding box center [433, 121] width 51 height 26
type input "3"
type input "6300"
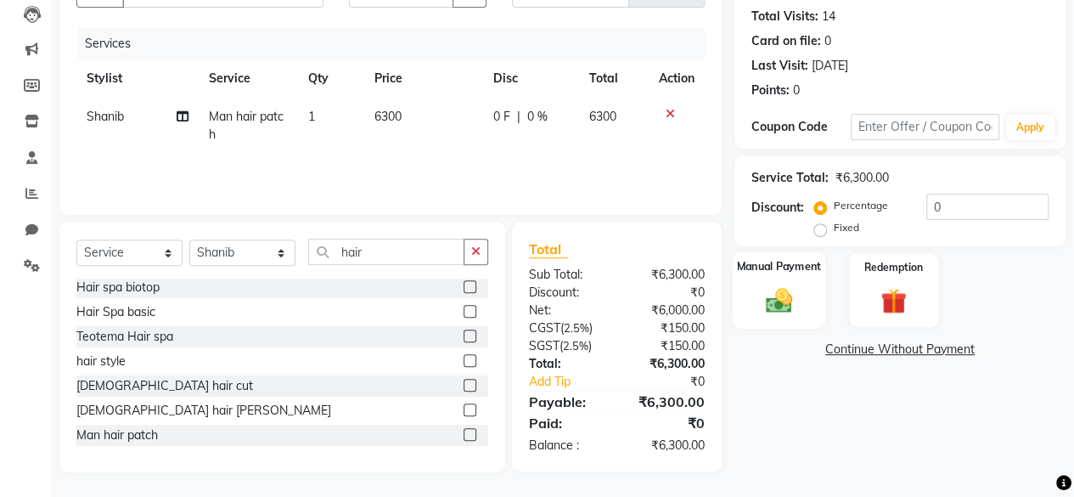
click at [768, 284] on img at bounding box center [778, 299] width 43 height 31
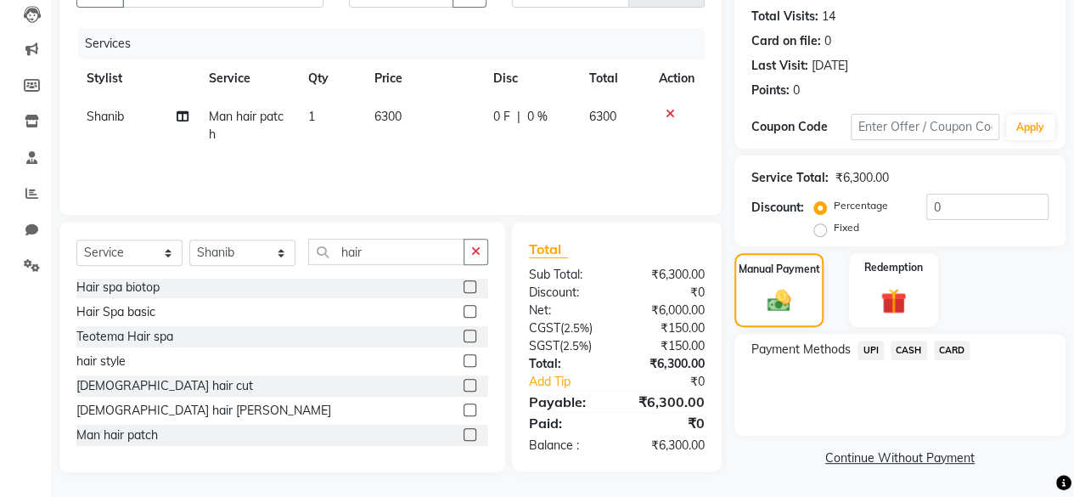
click at [871, 357] on span "UPI" at bounding box center [870, 350] width 26 height 20
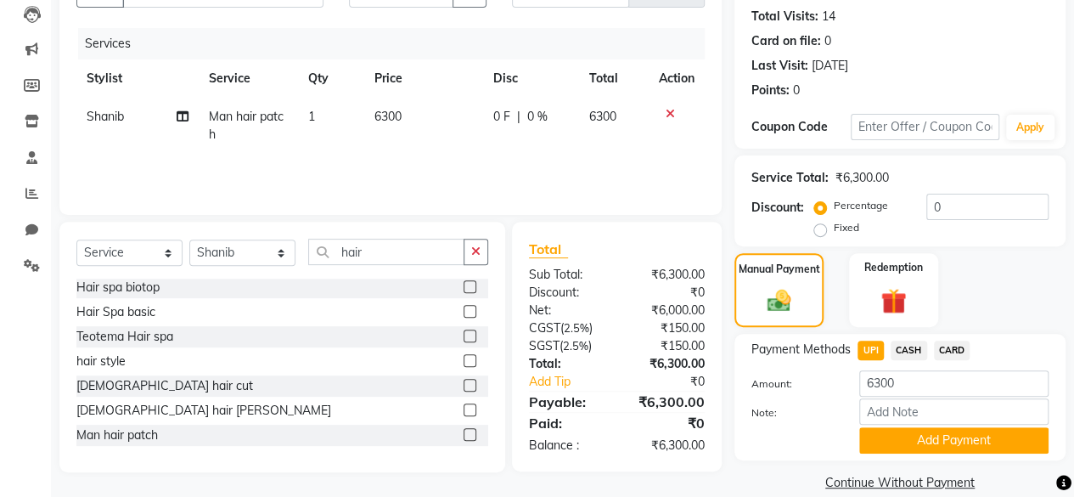
scroll to position [205, 0]
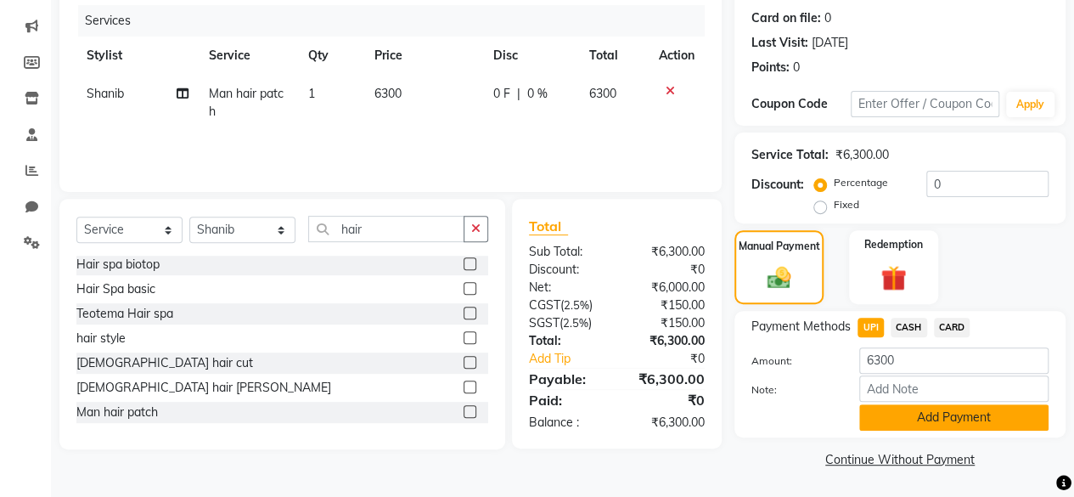
click at [945, 417] on button "Add Payment" at bounding box center [953, 417] width 189 height 26
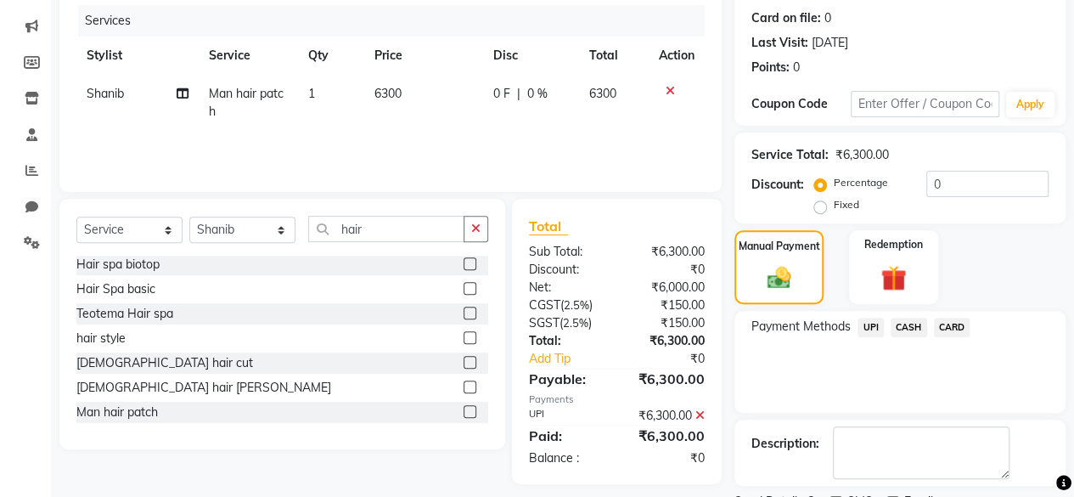
scroll to position [275, 0]
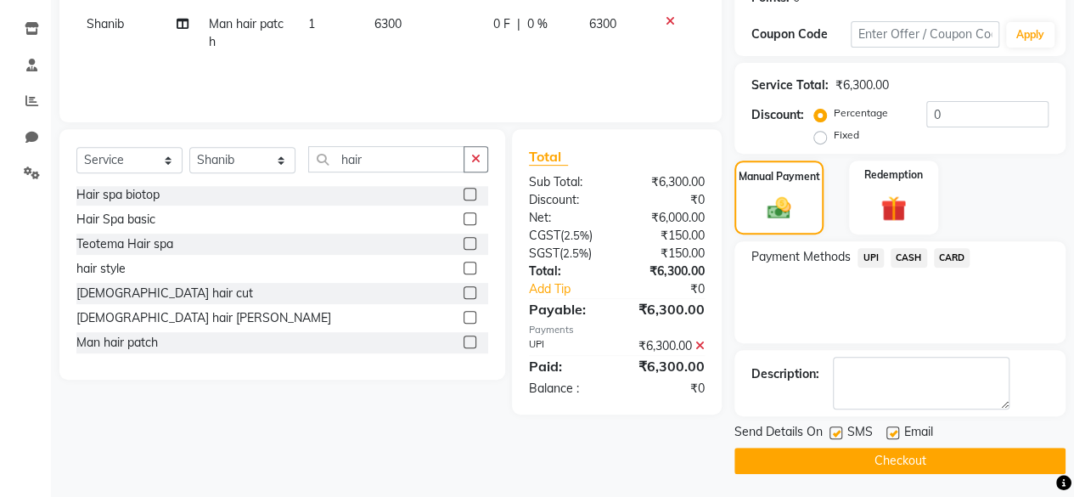
click at [837, 432] on label at bounding box center [835, 432] width 13 height 13
click at [837, 432] on input "checkbox" at bounding box center [834, 433] width 11 height 11
checkbox input "false"
click at [891, 430] on label at bounding box center [892, 432] width 13 height 13
click at [891, 430] on input "checkbox" at bounding box center [891, 433] width 11 height 11
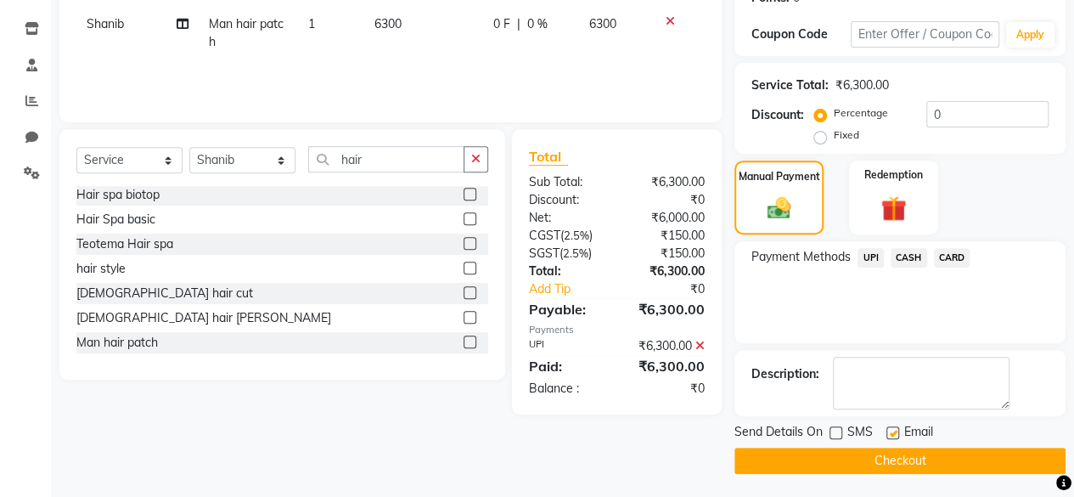
checkbox input "false"
click at [906, 458] on button "Checkout" at bounding box center [899, 460] width 331 height 26
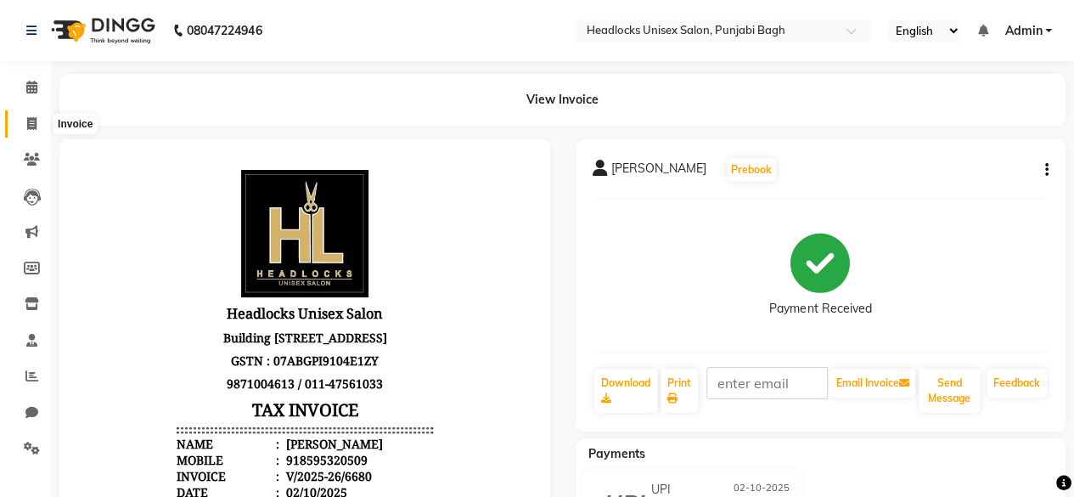
click at [31, 120] on icon at bounding box center [31, 123] width 9 height 13
select select "service"
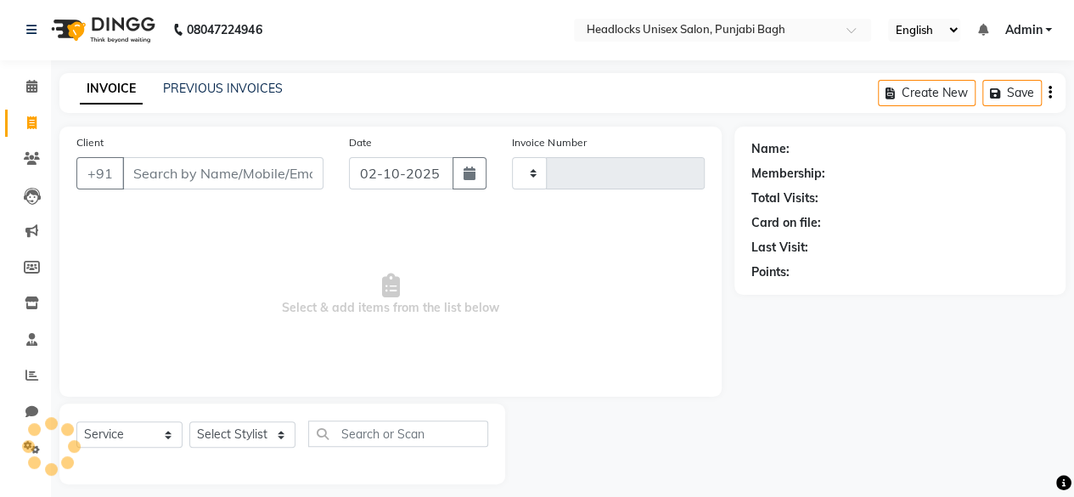
type input "6681"
select select "7719"
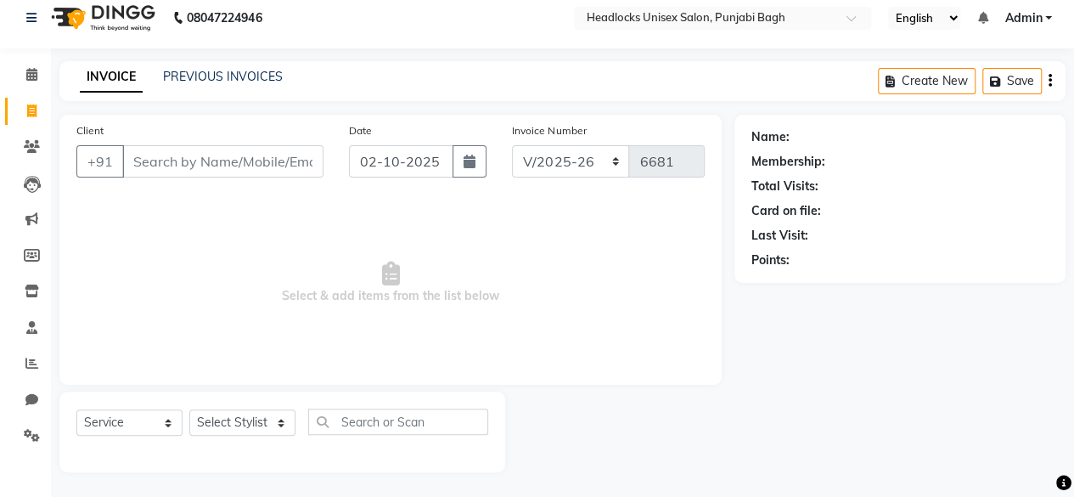
click at [158, 162] on input "Client" at bounding box center [222, 161] width 201 height 32
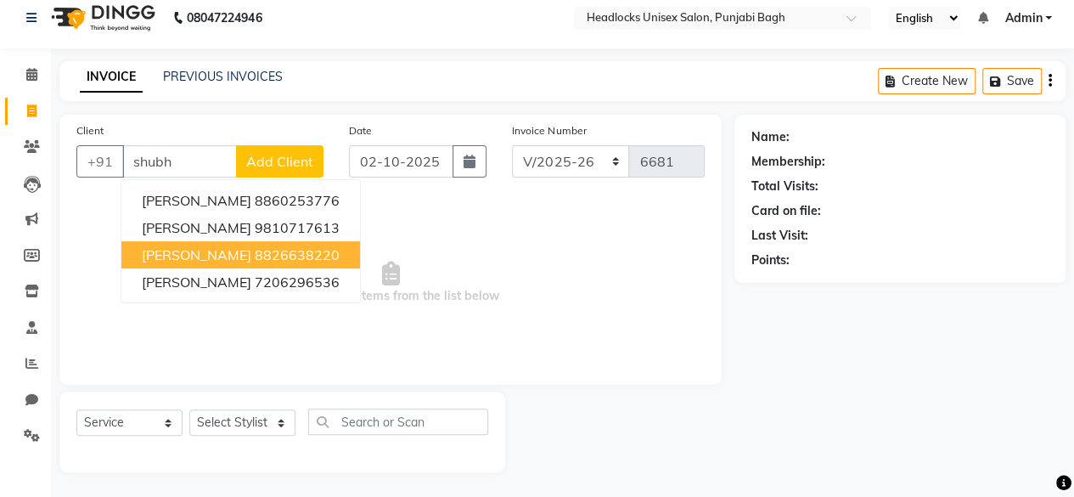
click at [255, 261] on ngb-highlight "8826638220" at bounding box center [297, 254] width 85 height 17
type input "8826638220"
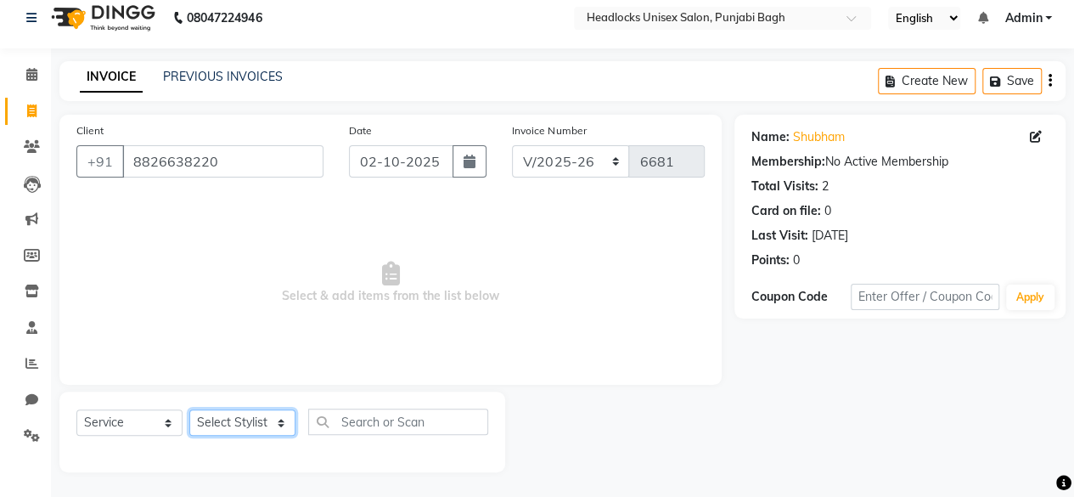
click at [272, 434] on select "Select Stylist ⁠Agnies ⁠Akash Arjun Ashi Cefrina Faizan Irfan Jamshed Jenny Jul…" at bounding box center [242, 422] width 106 height 26
select select "69082"
click at [189, 409] on select "Select Stylist ⁠Agnies ⁠Akash Arjun Ashi Cefrina Faizan Irfan Jamshed Jenny Jul…" at bounding box center [242, 422] width 106 height 26
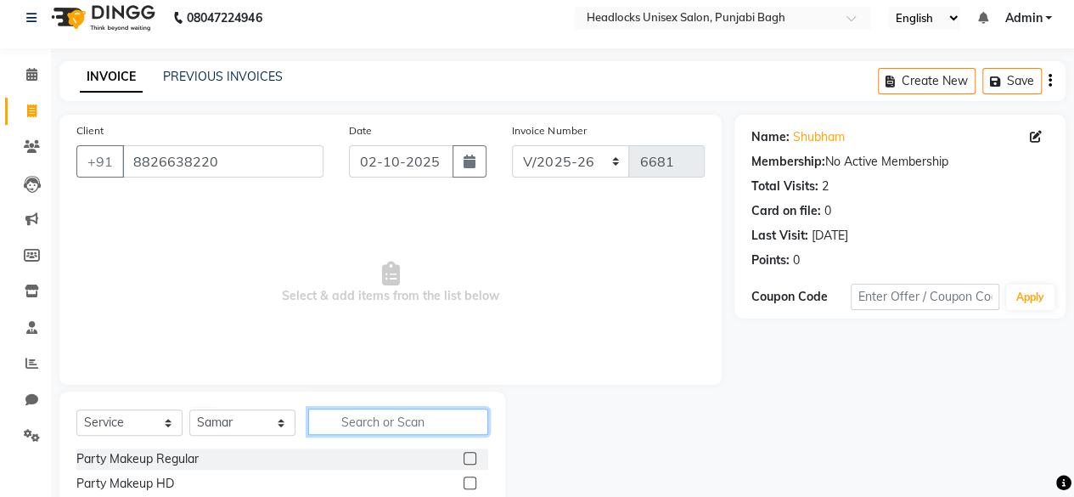
click at [423, 418] on input "text" at bounding box center [398, 421] width 180 height 26
type input "h"
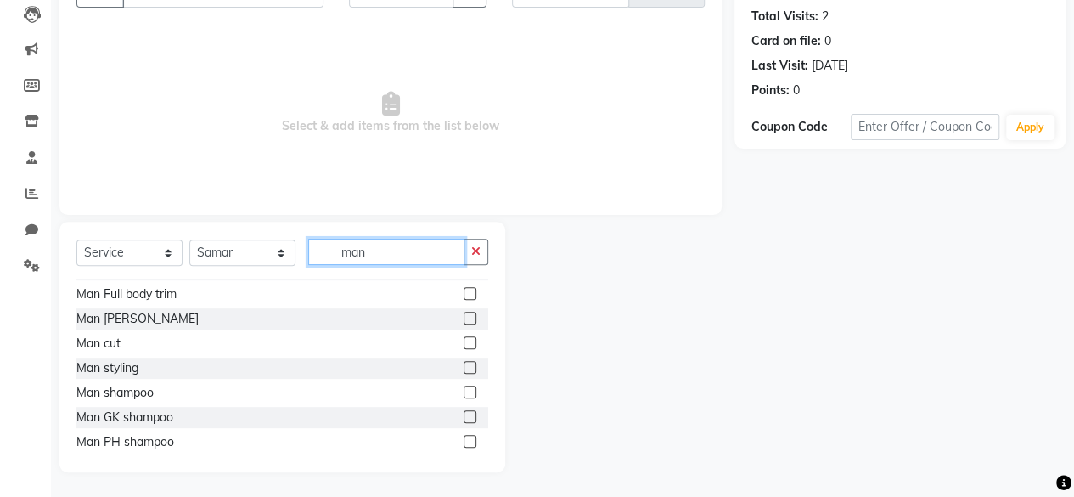
scroll to position [340, 0]
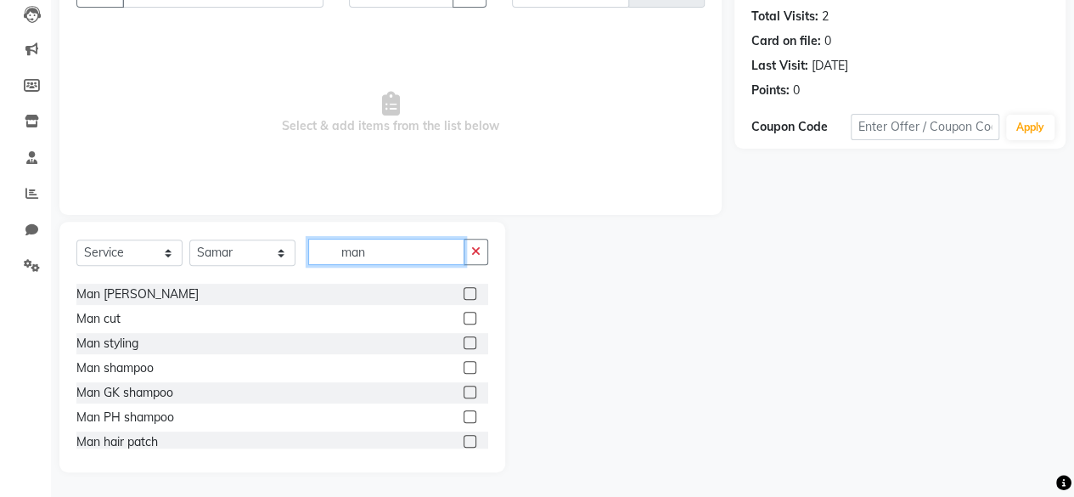
type input "man"
click at [463, 319] on label at bounding box center [469, 318] width 13 height 13
click at [463, 319] on input "checkbox" at bounding box center [468, 318] width 11 height 11
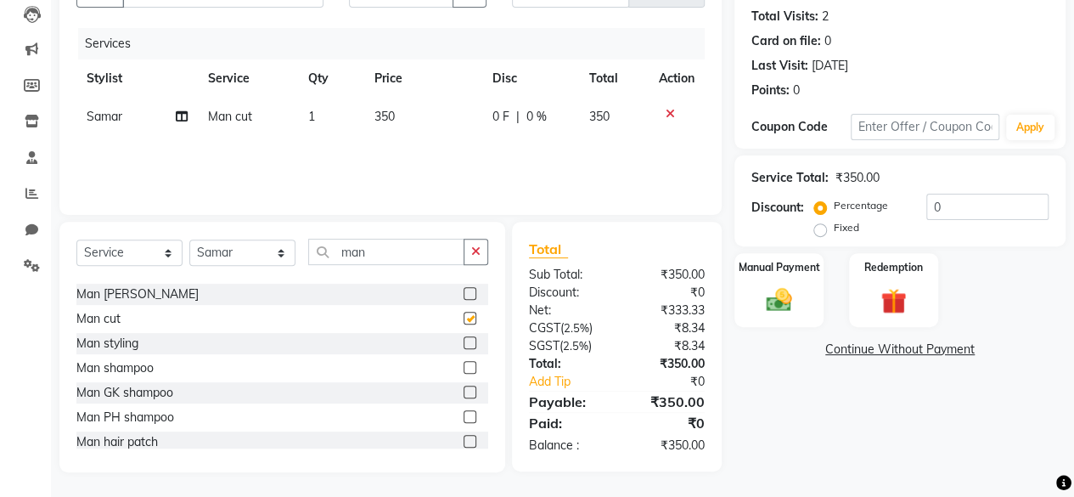
checkbox input "false"
click at [391, 121] on span "350" at bounding box center [384, 116] width 20 height 15
select select "69082"
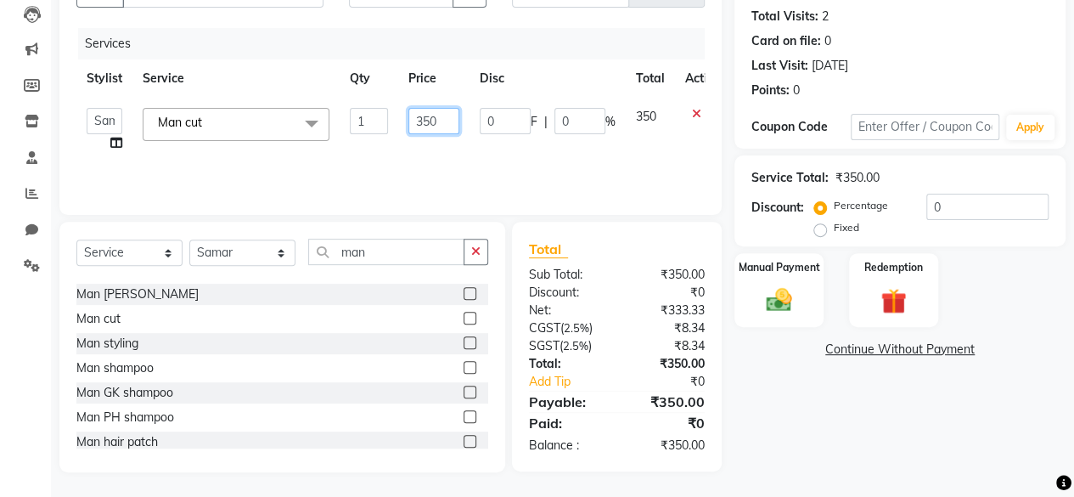
click at [440, 117] on input "350" at bounding box center [433, 121] width 51 height 26
type input "3"
type input "800"
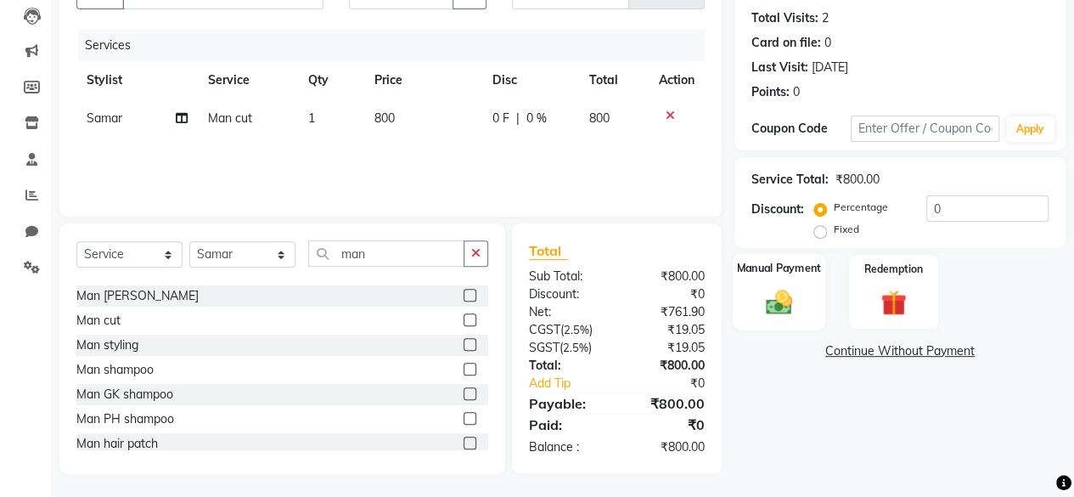
click at [758, 278] on div "Manual Payment" at bounding box center [779, 291] width 93 height 77
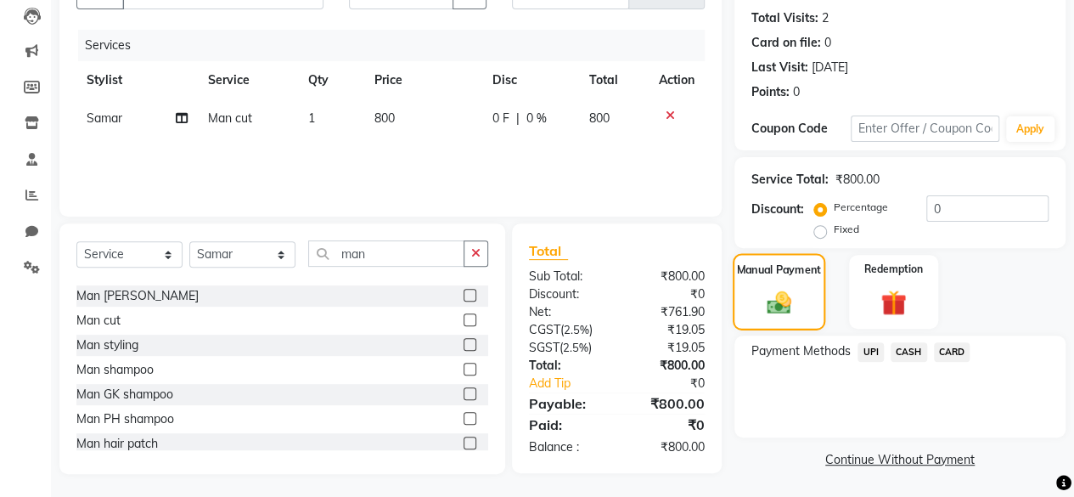
click at [758, 278] on div "Manual Payment" at bounding box center [779, 291] width 93 height 77
click at [867, 351] on span "UPI" at bounding box center [870, 352] width 26 height 20
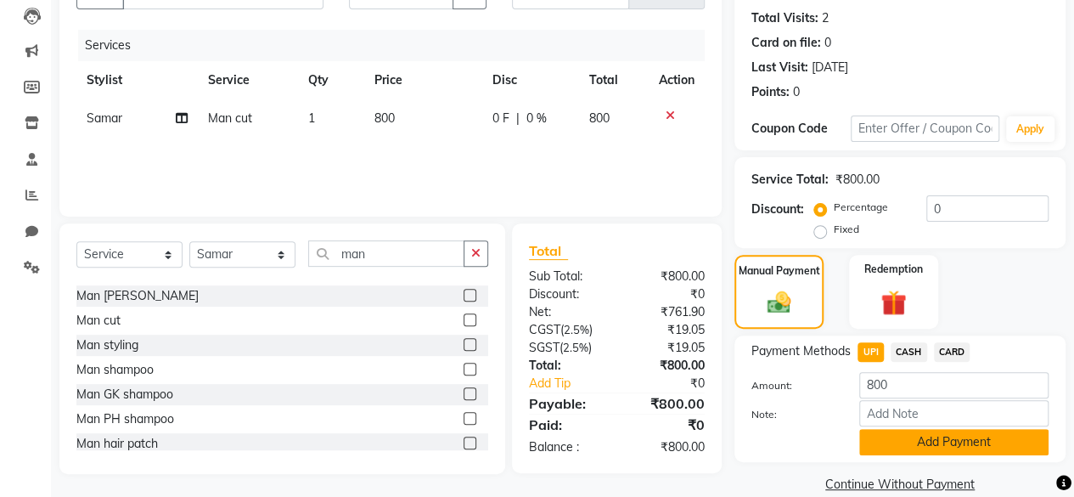
click at [963, 439] on button "Add Payment" at bounding box center [953, 442] width 189 height 26
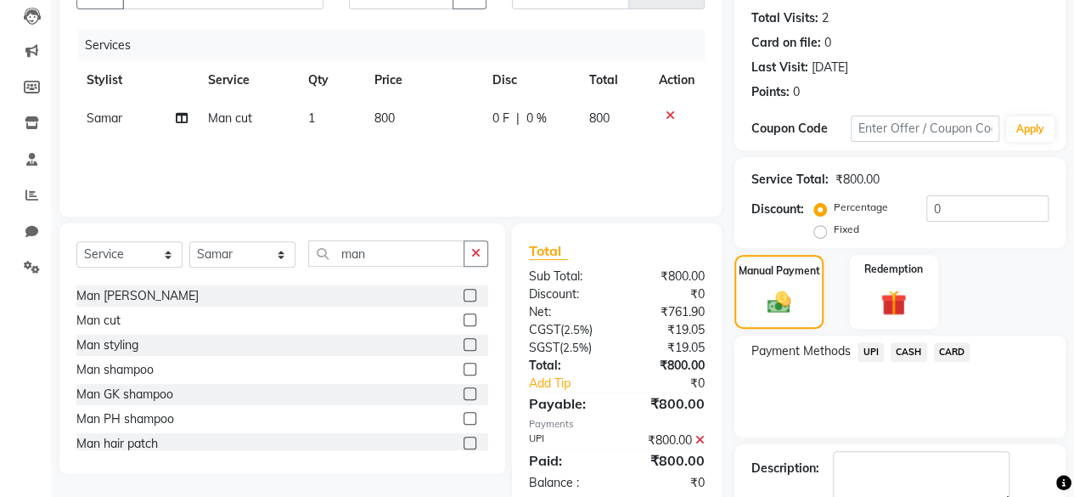
scroll to position [275, 0]
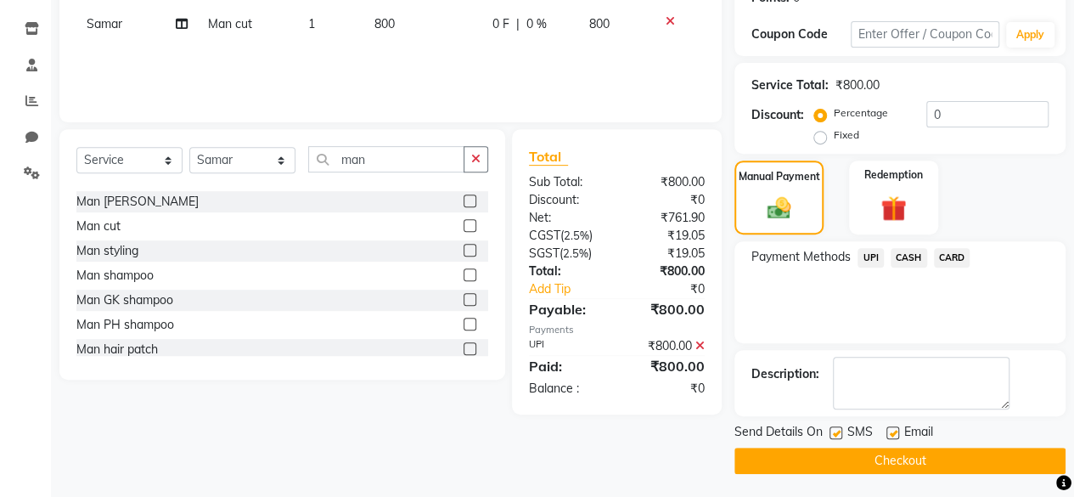
click at [834, 429] on label at bounding box center [835, 432] width 13 height 13
click at [834, 429] on input "checkbox" at bounding box center [834, 433] width 11 height 11
checkbox input "false"
click at [894, 435] on label at bounding box center [892, 432] width 13 height 13
click at [894, 435] on input "checkbox" at bounding box center [891, 433] width 11 height 11
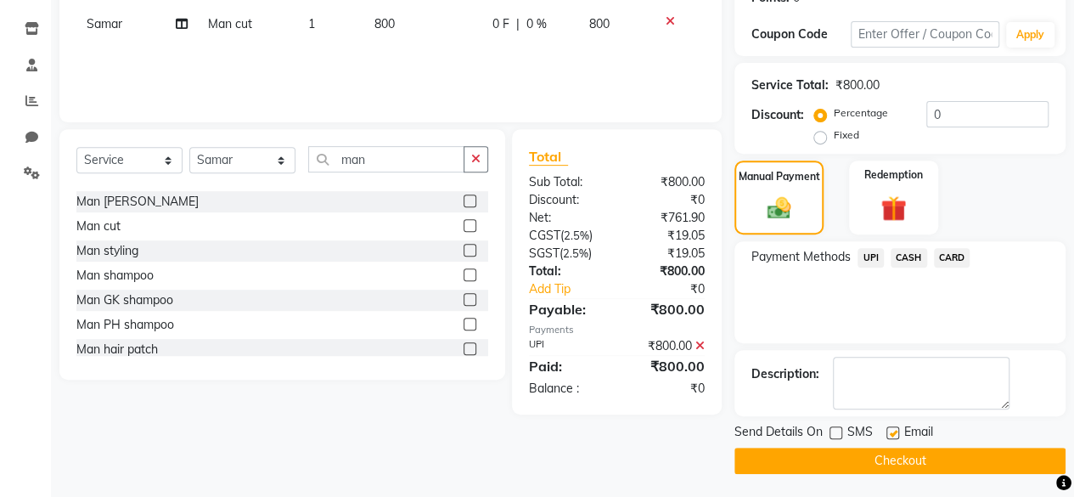
checkbox input "false"
click at [916, 459] on button "Checkout" at bounding box center [899, 460] width 331 height 26
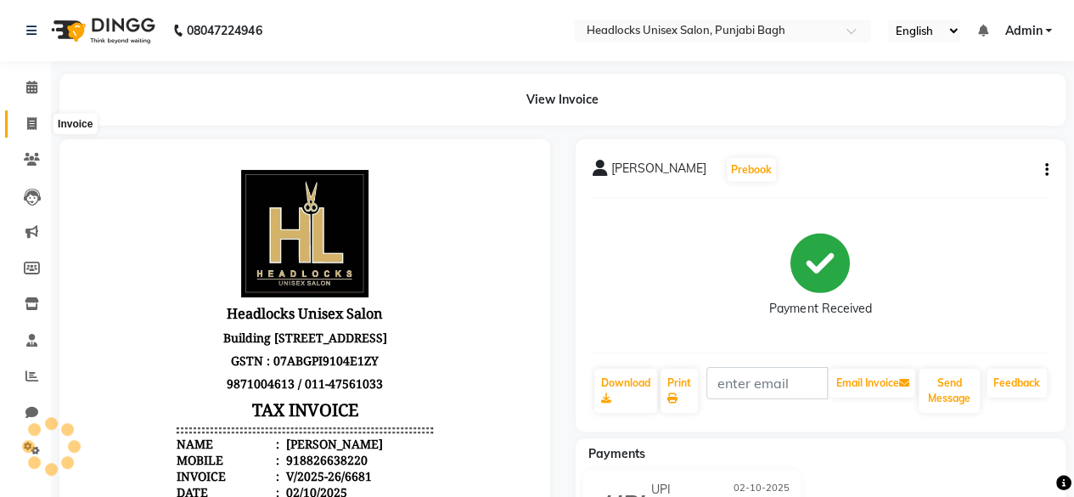
click at [34, 121] on icon at bounding box center [31, 123] width 9 height 13
select select "service"
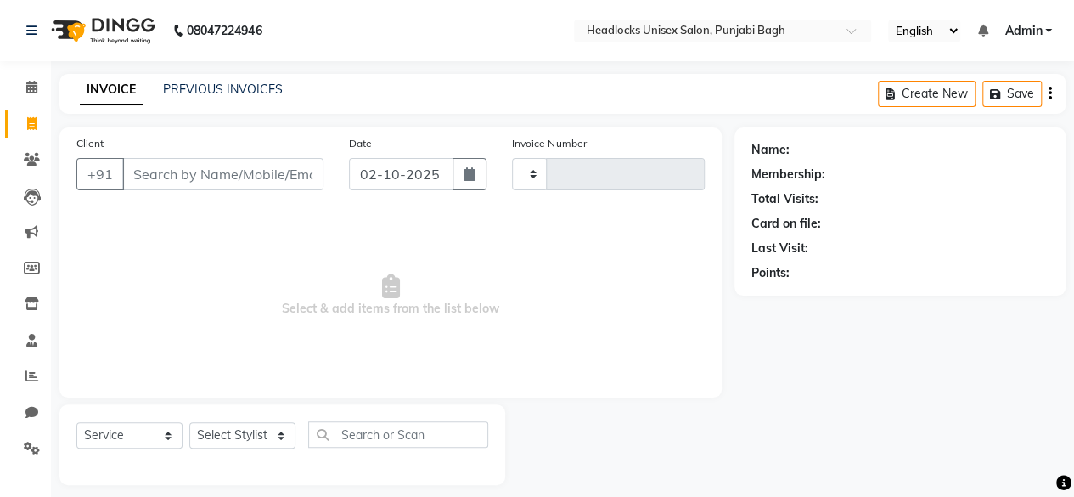
scroll to position [13, 0]
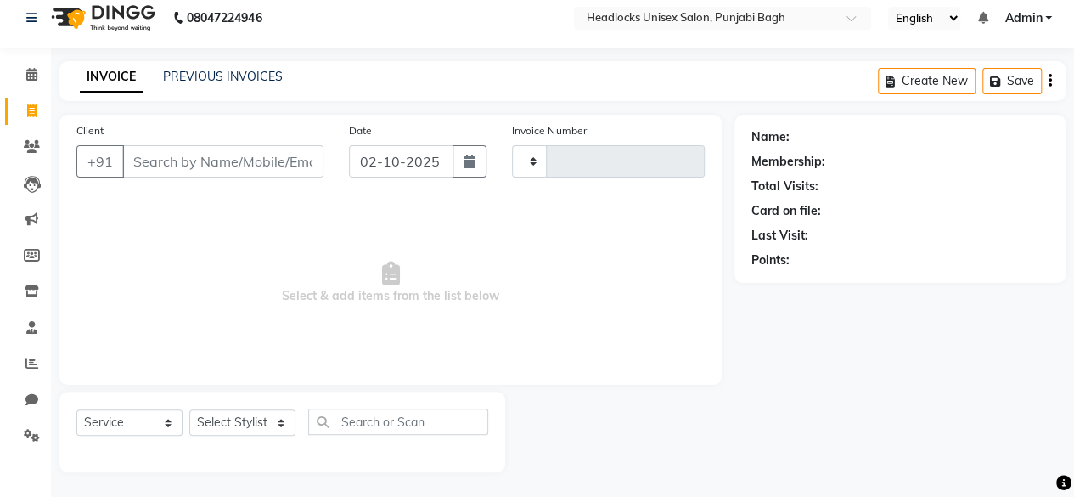
type input "6682"
select select "7719"
click at [150, 159] on input "Client" at bounding box center [222, 161] width 201 height 32
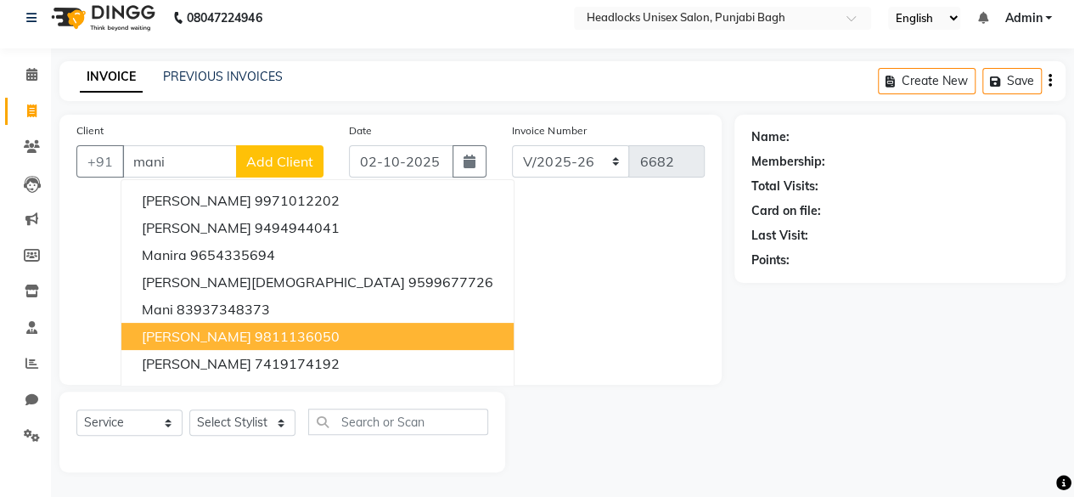
click at [258, 334] on ngb-highlight "9811136050" at bounding box center [297, 336] width 85 height 17
type input "9811136050"
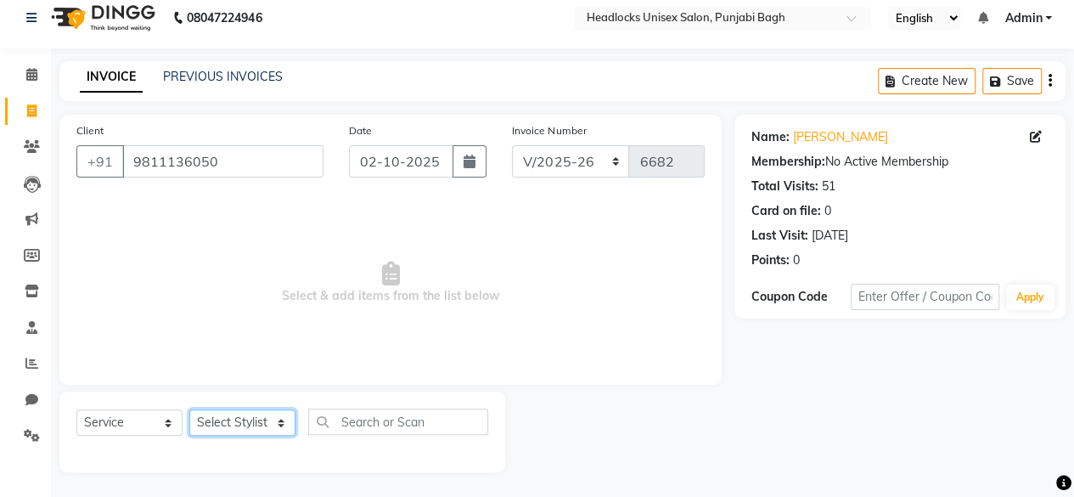
click at [274, 416] on select "Select Stylist ⁠Agnies ⁠Akash Arjun Ashi Cefrina Faizan Irfan Jamshed Jenny Jul…" at bounding box center [242, 422] width 106 height 26
select select "69052"
click at [189, 409] on select "Select Stylist ⁠Agnies ⁠Akash Arjun Ashi Cefrina Faizan Irfan Jamshed Jenny Jul…" at bounding box center [242, 422] width 106 height 26
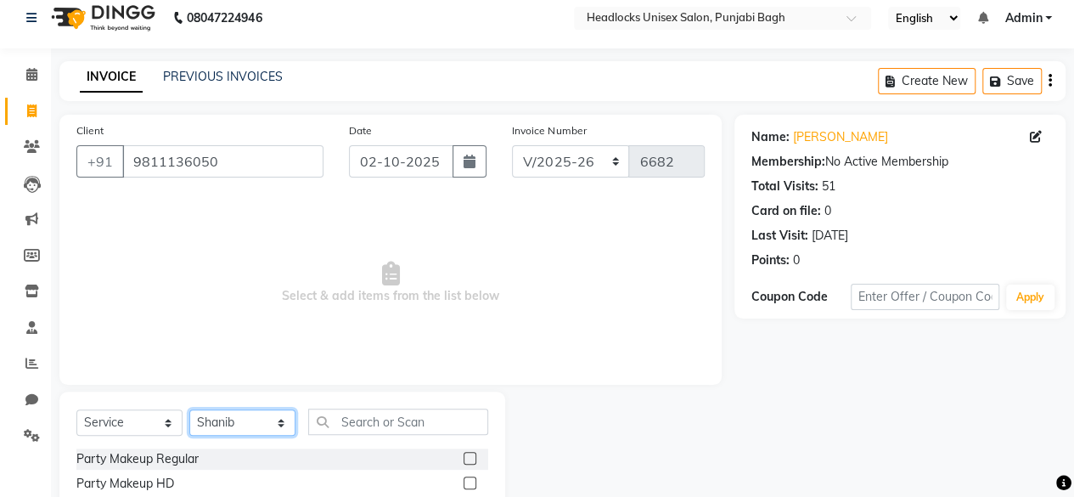
click at [275, 410] on select "Select Stylist ⁠Agnies ⁠Akash Arjun Ashi Cefrina Faizan Irfan Jamshed Jenny Jul…" at bounding box center [242, 422] width 106 height 26
select select "69052"
click at [189, 409] on select "Select Stylist ⁠Agnies ⁠Akash Arjun Ashi Cefrina Faizan Irfan Jamshed Jenny Jul…" at bounding box center [242, 422] width 106 height 26
click at [399, 423] on input "text" at bounding box center [398, 421] width 180 height 26
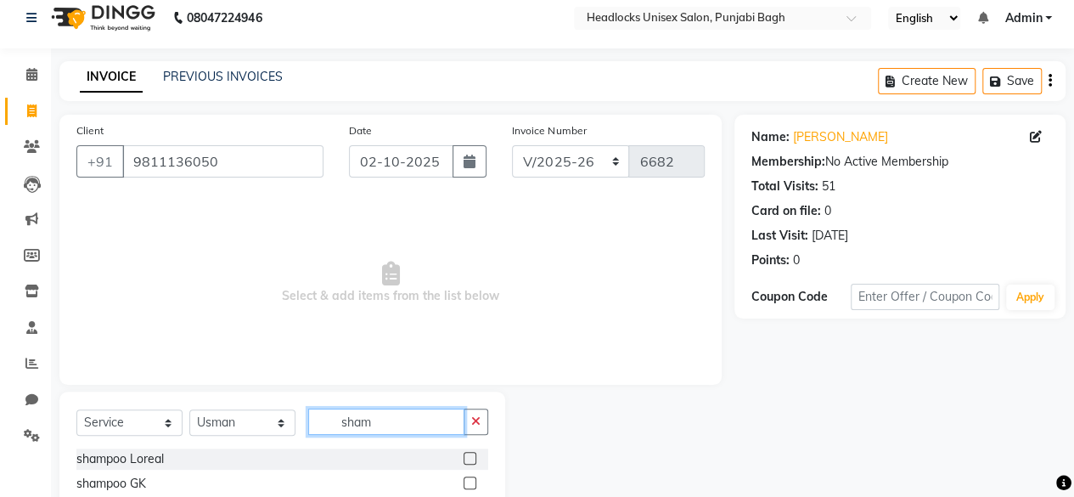
type input "sham"
click at [463, 463] on label at bounding box center [469, 458] width 13 height 13
click at [463, 463] on input "checkbox" at bounding box center [468, 458] width 11 height 11
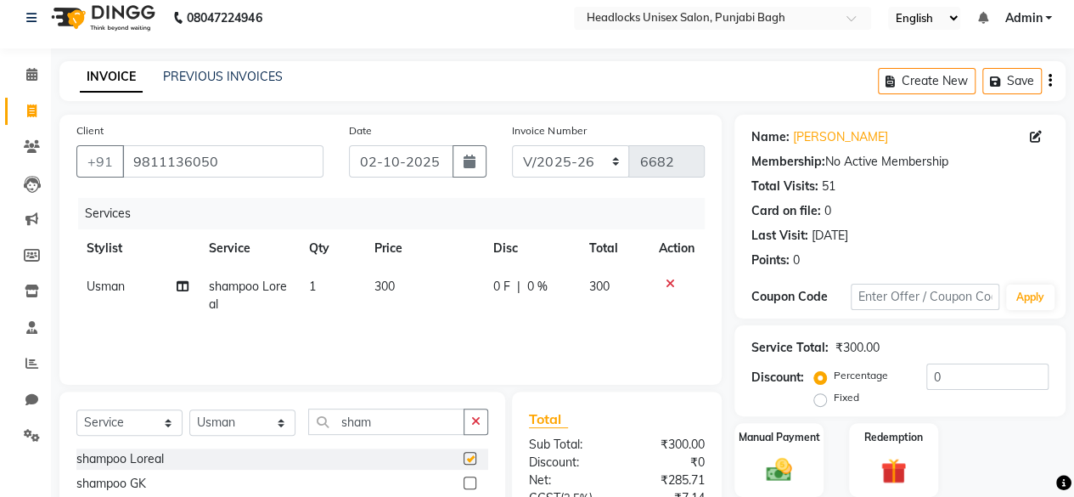
checkbox input "false"
click at [400, 286] on td "300" at bounding box center [423, 295] width 118 height 56
select select "69052"
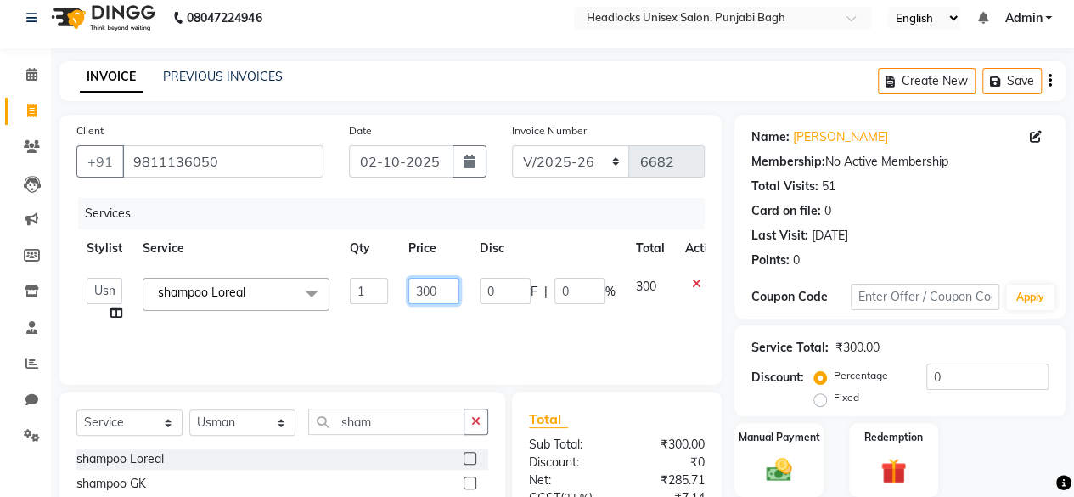
click at [440, 287] on input "300" at bounding box center [433, 291] width 51 height 26
type input "3"
type input "200"
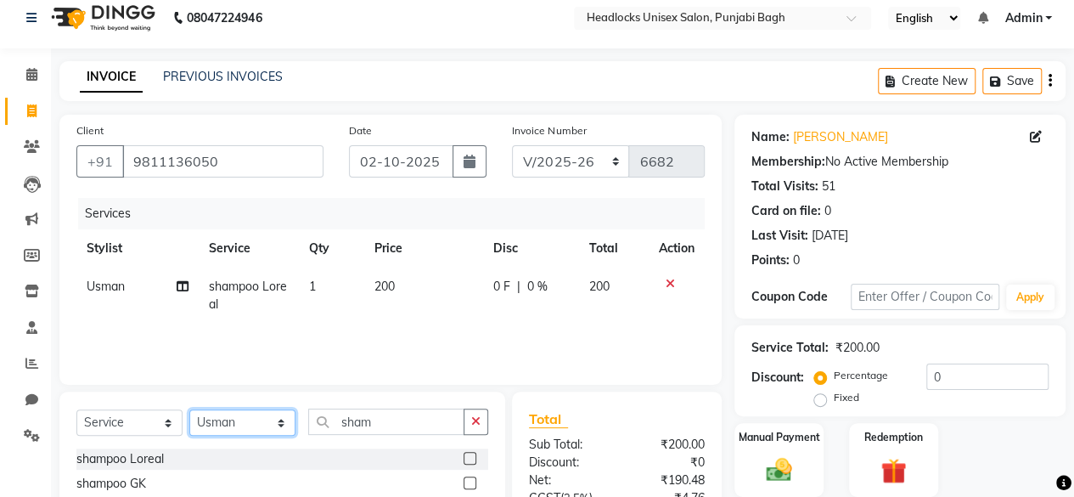
click at [278, 425] on select "Select Stylist ⁠Agnies ⁠Akash Arjun Ashi Cefrina Faizan Irfan Jamshed Jenny Jul…" at bounding box center [242, 422] width 106 height 26
select select "69055"
click at [189, 409] on select "Select Stylist ⁠Agnies ⁠Akash Arjun Ashi Cefrina Faizan Irfan Jamshed Jenny Jul…" at bounding box center [242, 422] width 106 height 26
click at [480, 417] on icon "button" at bounding box center [475, 421] width 9 height 12
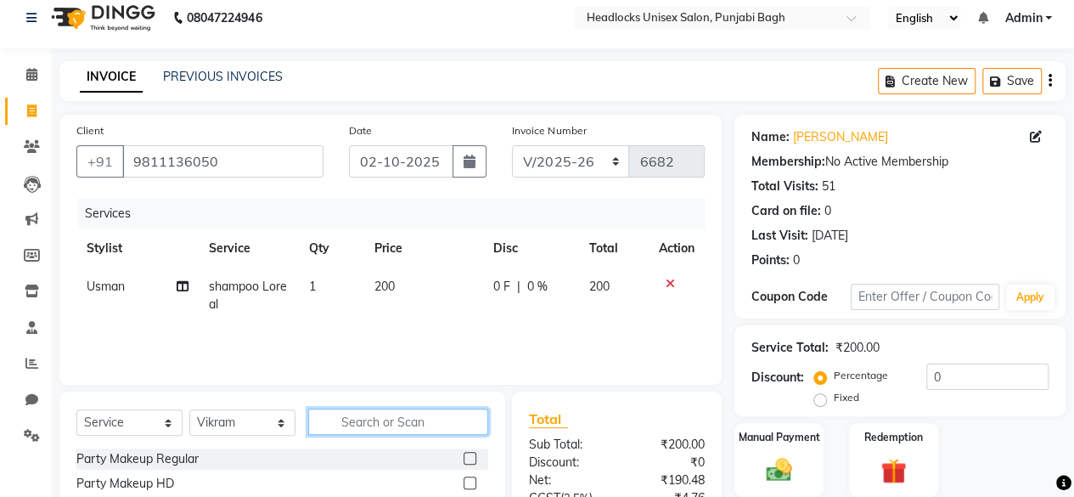
click at [453, 417] on input "text" at bounding box center [398, 421] width 180 height 26
type input "iron"
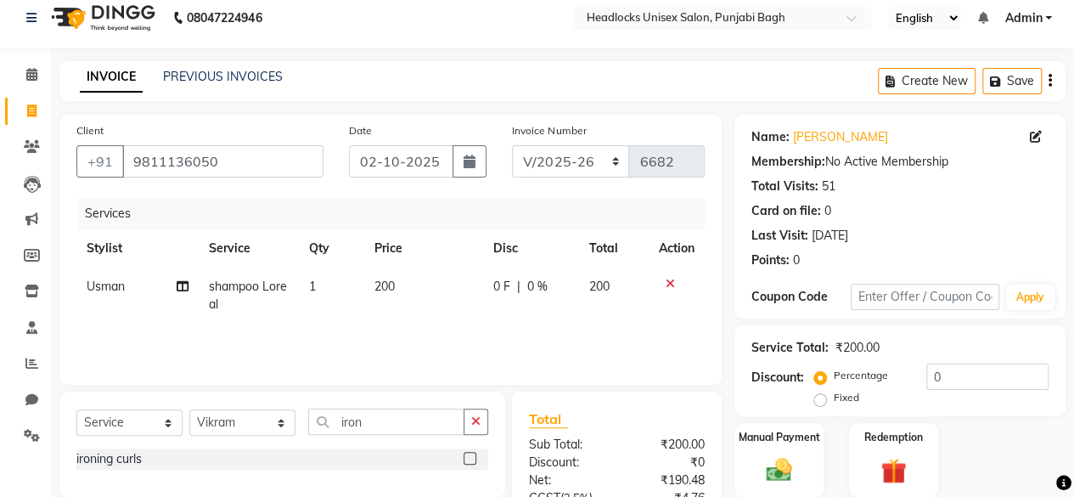
click at [471, 456] on label at bounding box center [469, 458] width 13 height 13
click at [471, 456] on input "checkbox" at bounding box center [468, 458] width 11 height 11
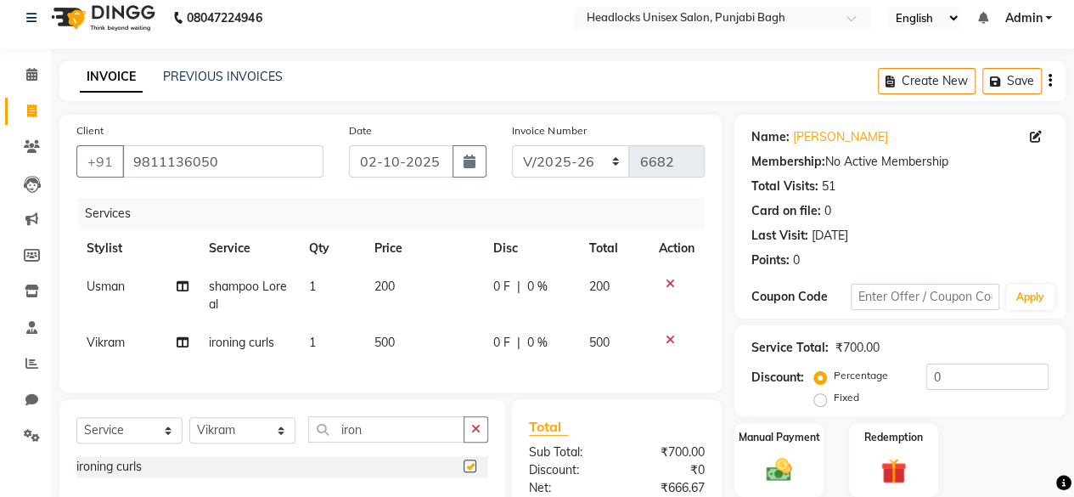
checkbox input "false"
click at [402, 337] on td "500" at bounding box center [423, 342] width 118 height 38
select select "69055"
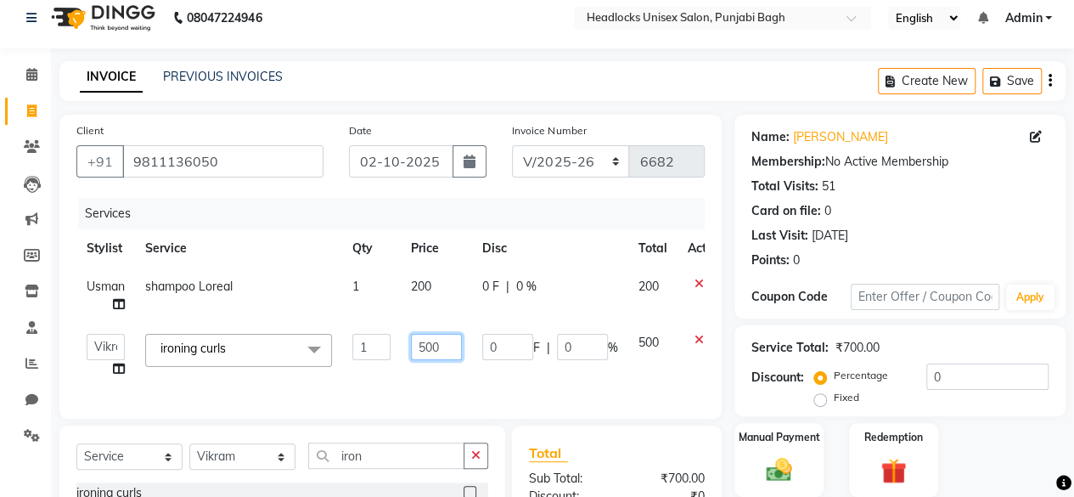
click at [442, 342] on input "500" at bounding box center [436, 347] width 51 height 26
type input "5"
type input "400"
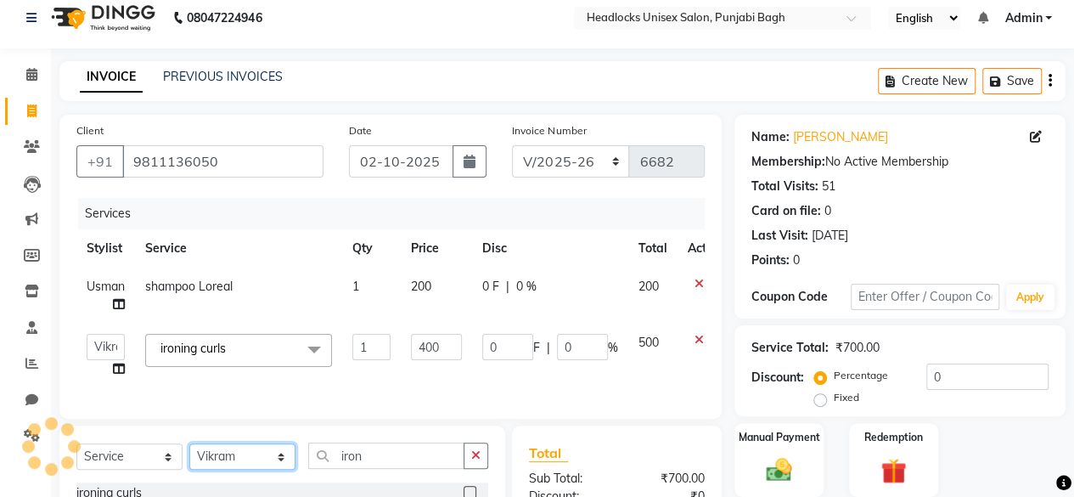
click at [283, 475] on div "Select Service Product Membership Package Voucher Prepaid Gift Card Select Styl…" at bounding box center [282, 477] width 446 height 105
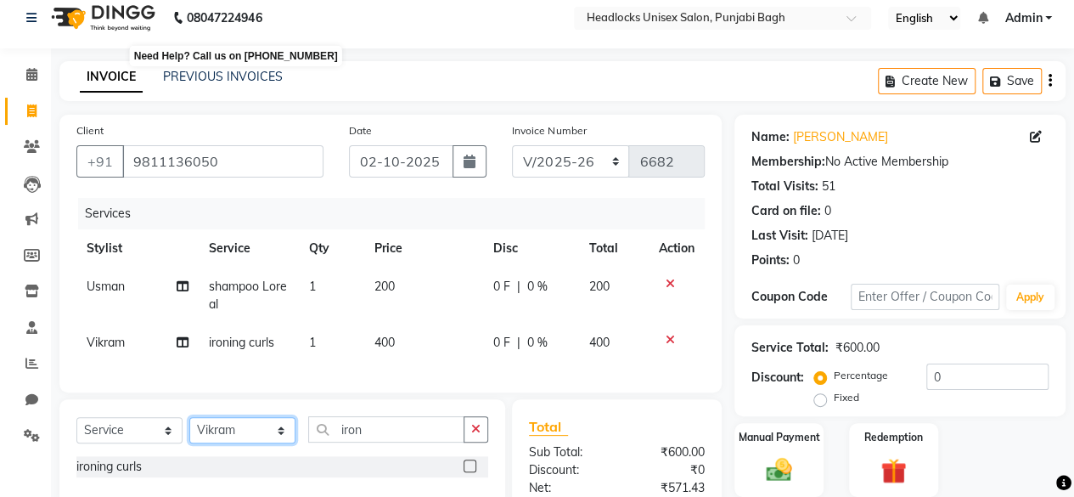
select select "69083"
click at [189, 430] on select "Select Stylist ⁠Agnies ⁠Akash Arjun Ashi Cefrina Faizan Irfan Jamshed Jenny Jul…" at bounding box center [242, 430] width 106 height 26
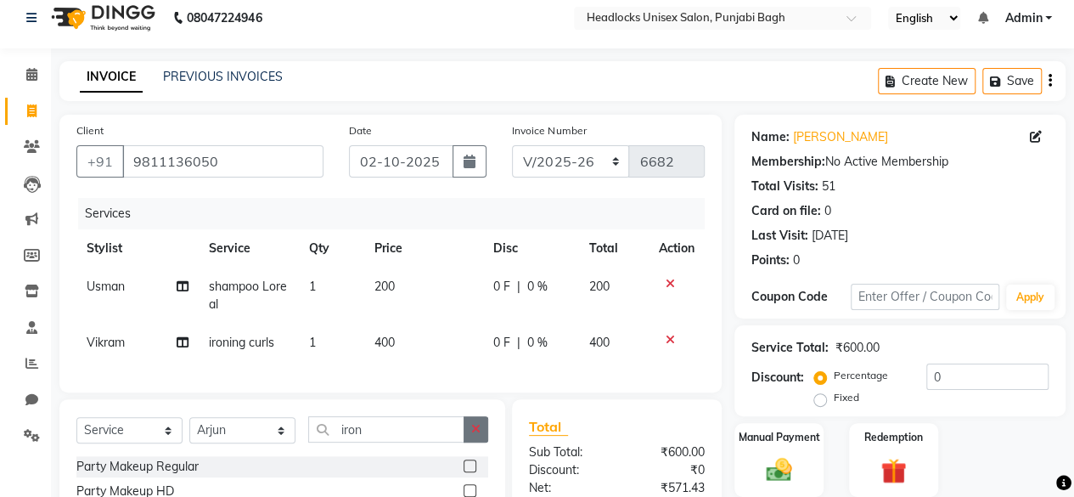
click at [479, 435] on icon "button" at bounding box center [475, 429] width 9 height 12
click at [362, 439] on input "text" at bounding box center [398, 429] width 180 height 26
type input "pedi"
click at [469, 472] on label at bounding box center [469, 465] width 13 height 13
click at [469, 472] on input "checkbox" at bounding box center [468, 466] width 11 height 11
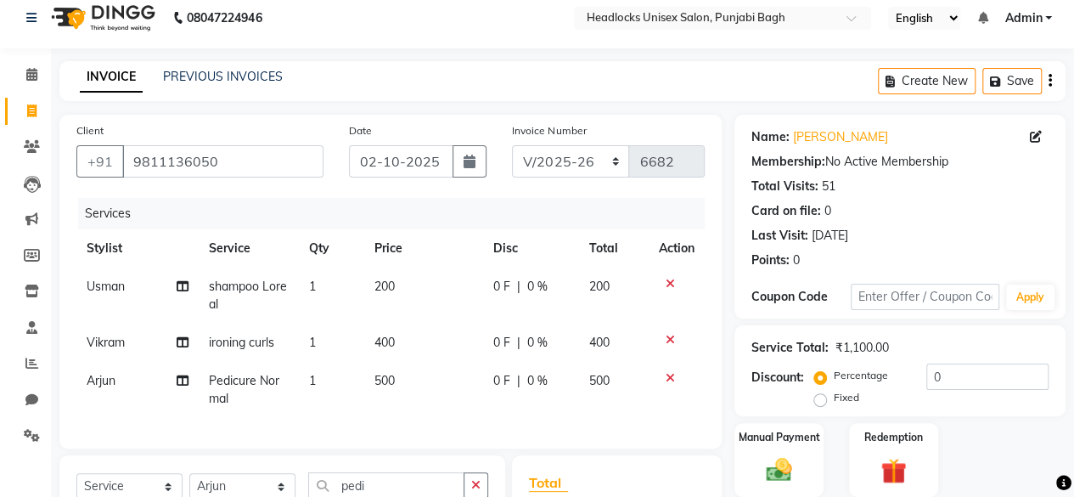
checkbox input "false"
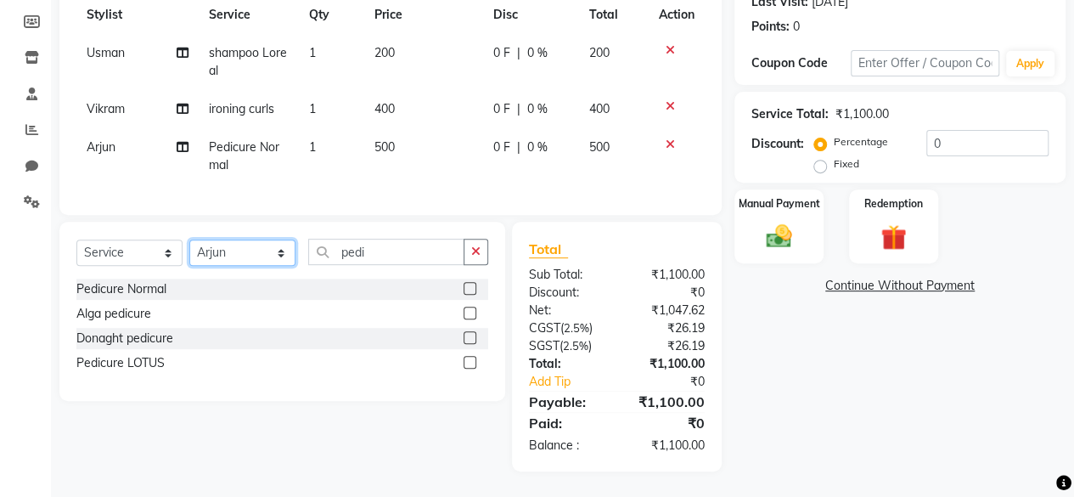
click at [282, 250] on select "Select Stylist ⁠Agnies ⁠Akash Arjun Ashi Cefrina Faizan Irfan Jamshed Jenny Jul…" at bounding box center [242, 252] width 106 height 26
select select "69079"
click at [189, 240] on select "Select Stylist ⁠Agnies ⁠Akash Arjun Ashi Cefrina Faizan Irfan Jamshed Jenny Jul…" at bounding box center [242, 252] width 106 height 26
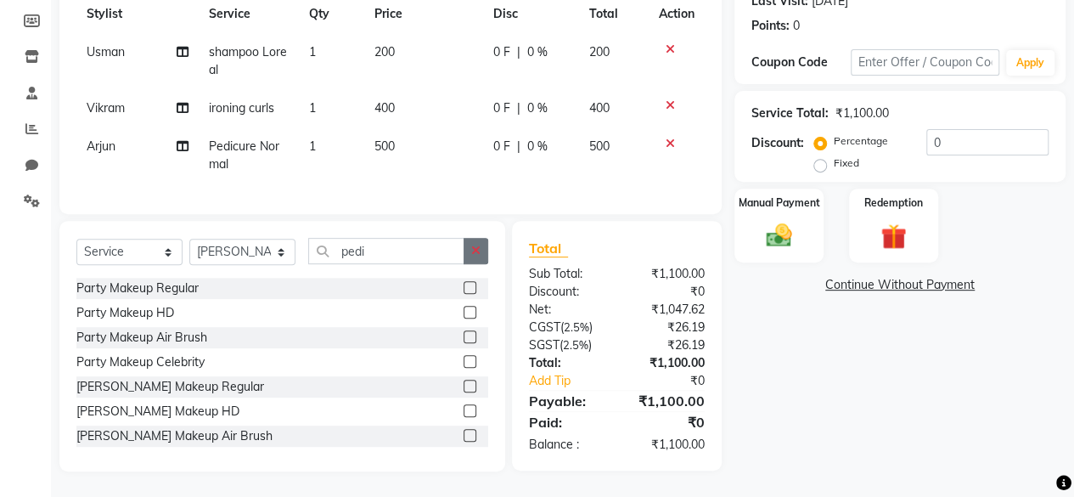
click at [476, 250] on icon "button" at bounding box center [475, 250] width 9 height 12
click at [431, 248] on input "text" at bounding box center [398, 251] width 180 height 26
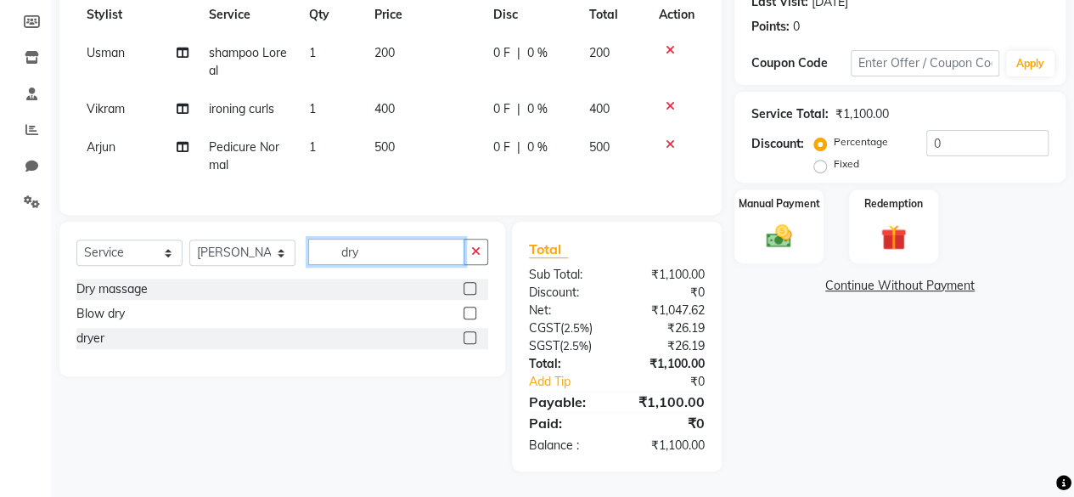
type input "dry"
click at [468, 287] on label at bounding box center [469, 288] width 13 height 13
click at [468, 287] on input "checkbox" at bounding box center [468, 289] width 11 height 11
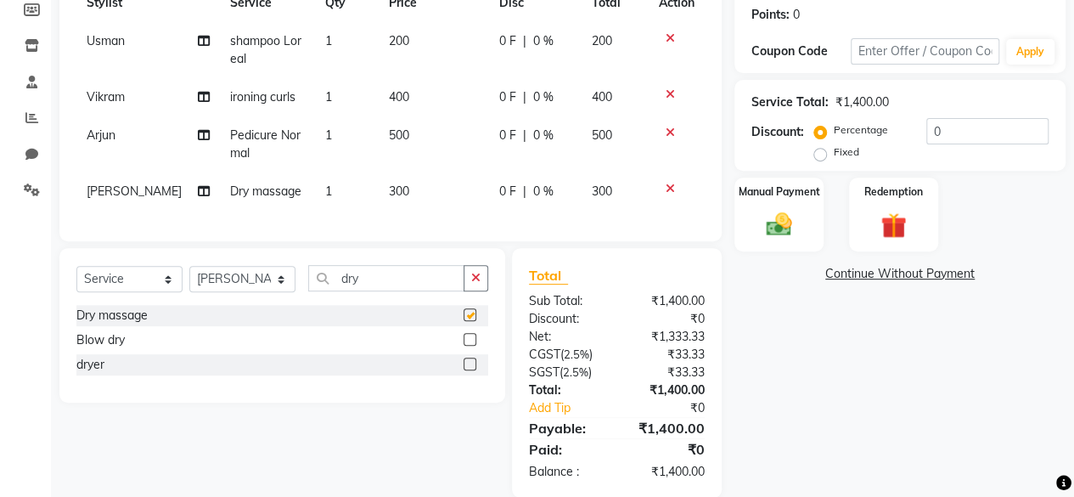
checkbox input "false"
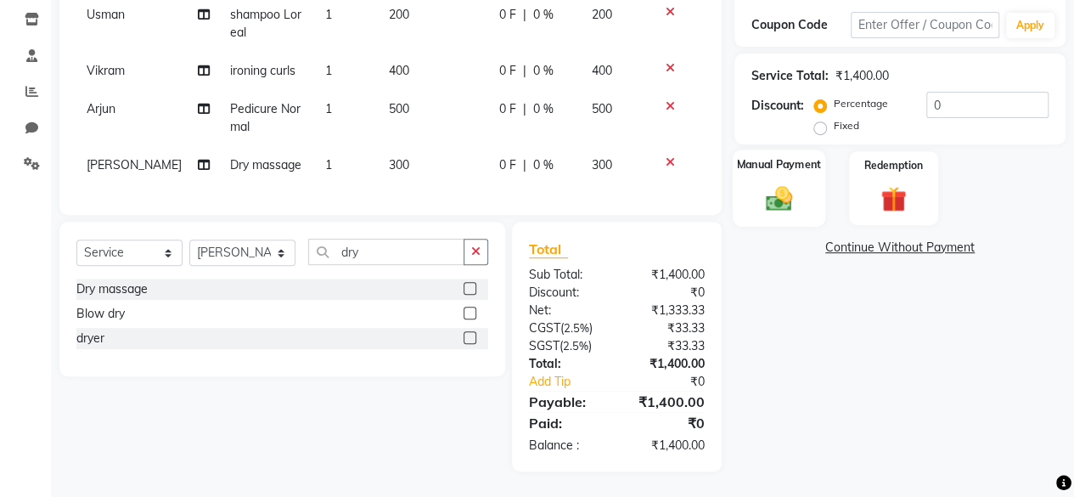
click at [749, 187] on div "Manual Payment" at bounding box center [779, 187] width 93 height 77
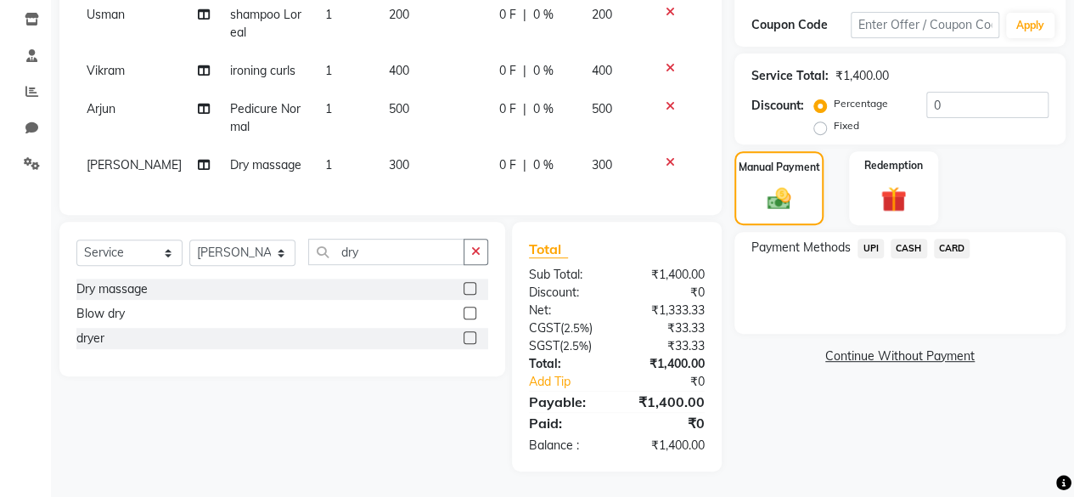
click at [955, 239] on span "CARD" at bounding box center [952, 249] width 37 height 20
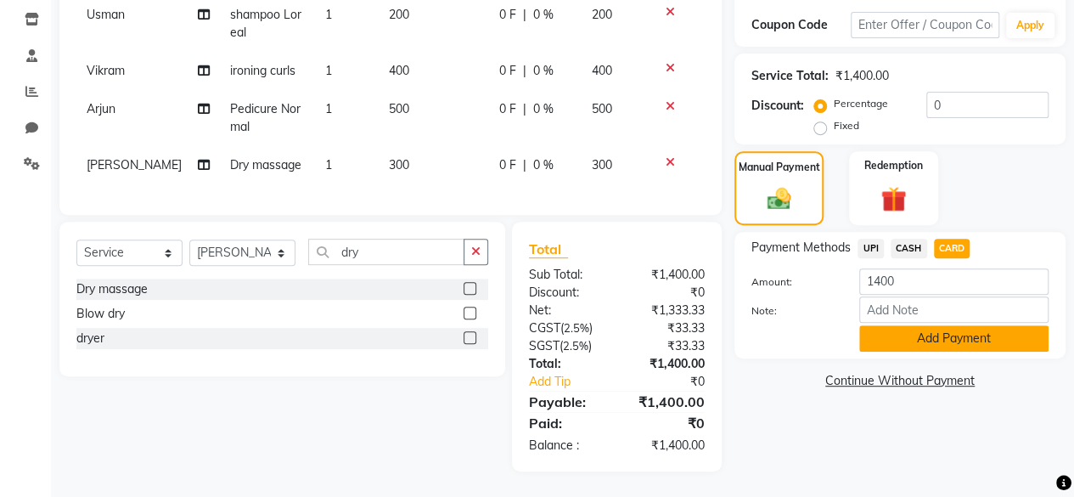
click at [943, 327] on button "Add Payment" at bounding box center [953, 338] width 189 height 26
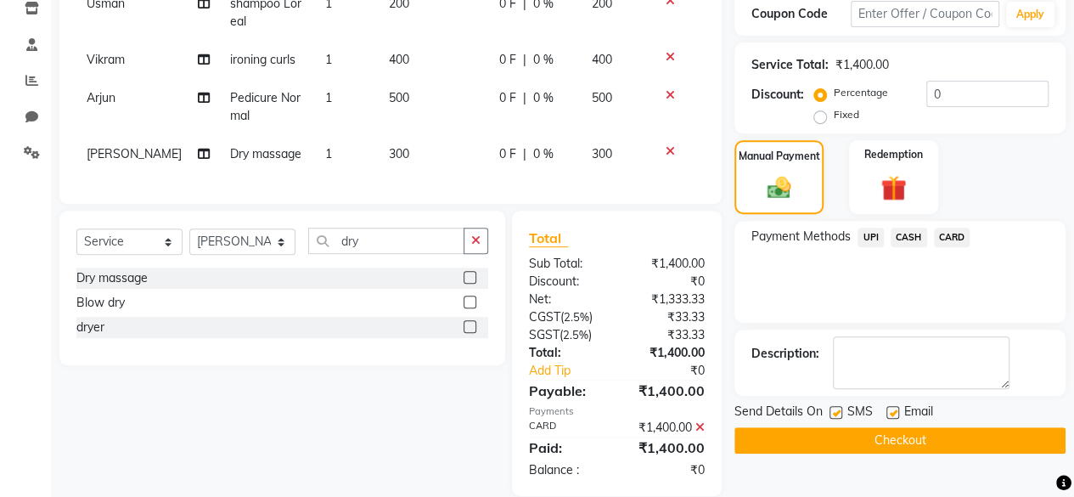
scroll to position [331, 0]
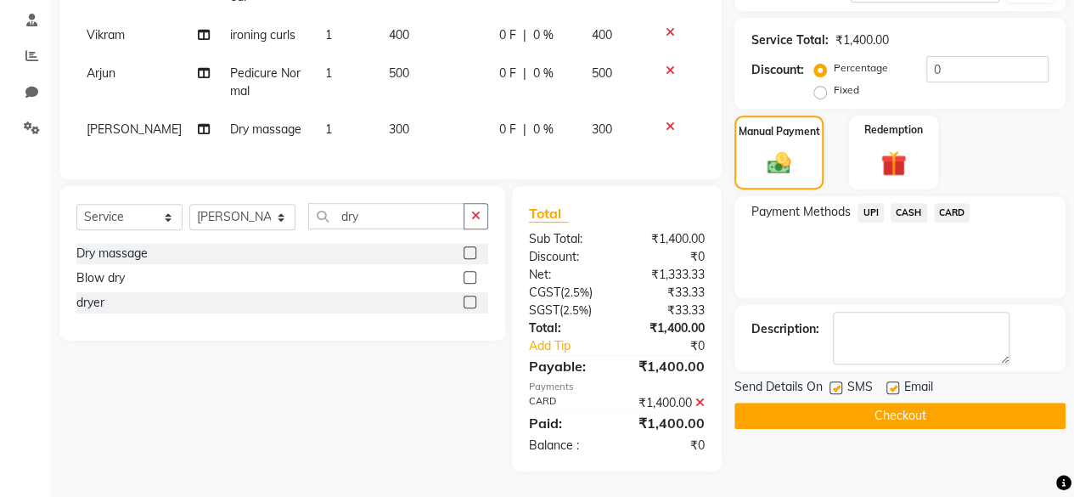
click at [893, 406] on button "Checkout" at bounding box center [899, 415] width 331 height 26
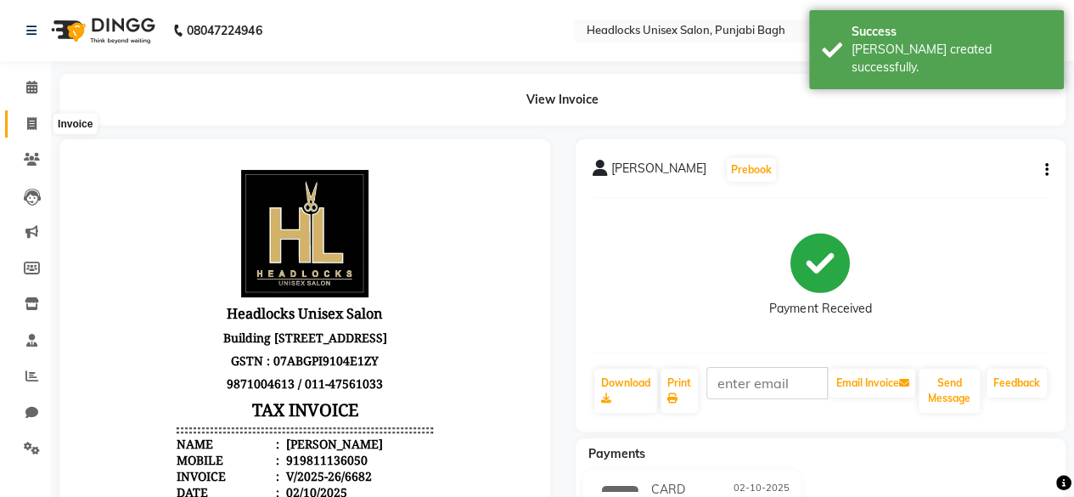
click at [36, 124] on icon at bounding box center [31, 123] width 9 height 13
select select "service"
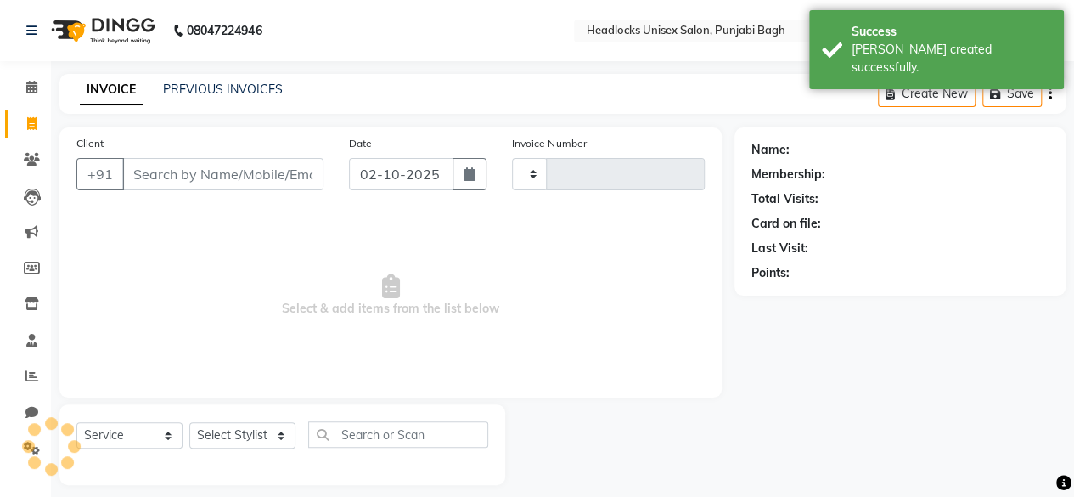
scroll to position [13, 0]
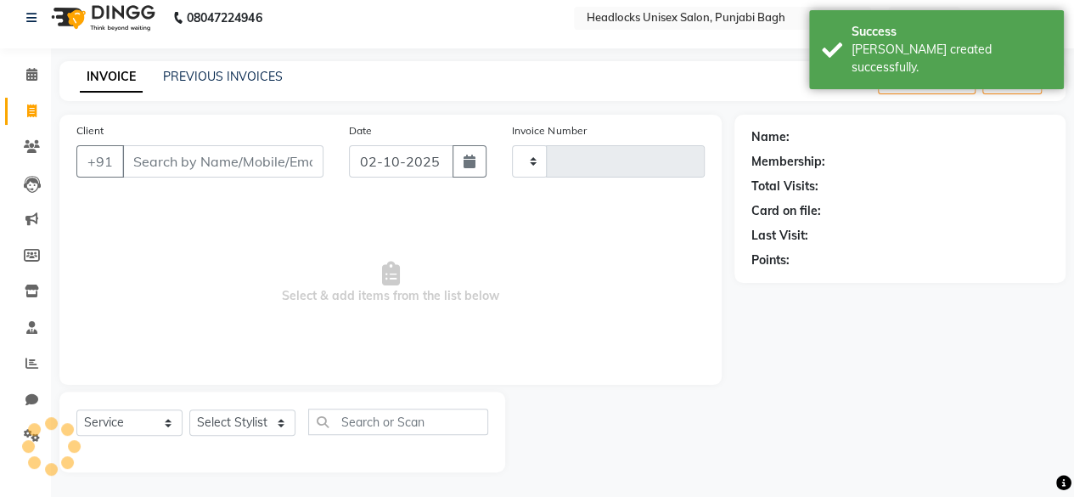
type input "6683"
select select "7719"
click at [158, 152] on input "Client" at bounding box center [222, 161] width 201 height 32
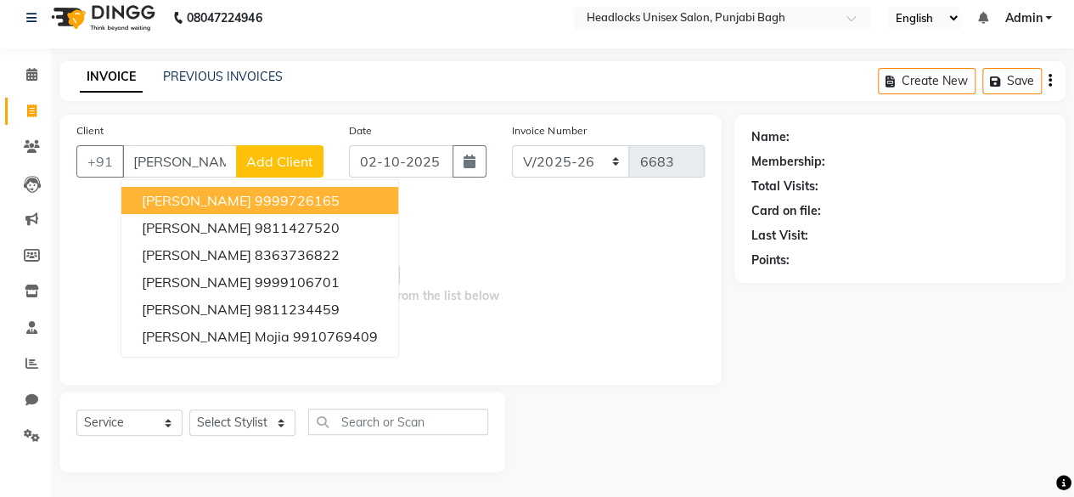
click at [255, 199] on ngb-highlight "9999726165" at bounding box center [297, 200] width 85 height 17
type input "9999726165"
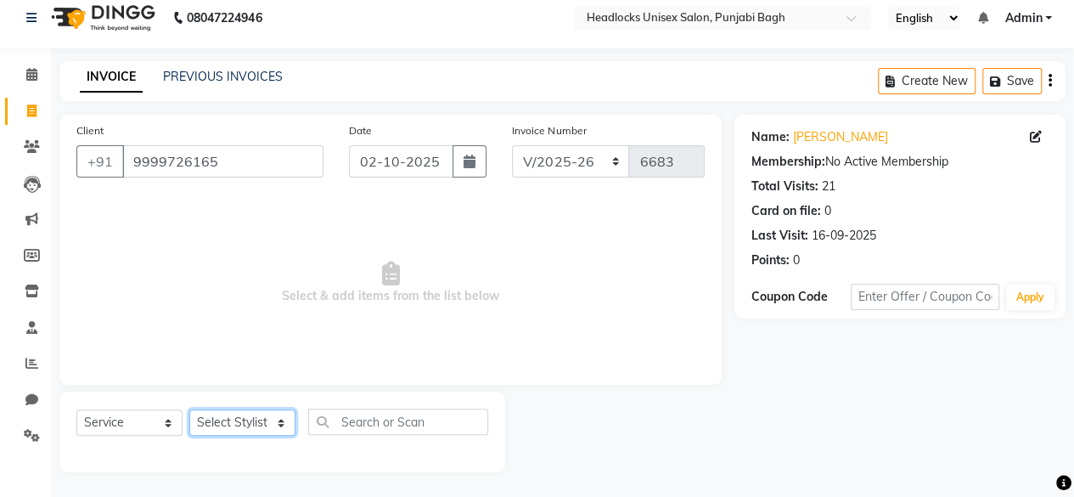
click at [277, 429] on select "Select Stylist ⁠Agnies ⁠Akash Arjun Ashi Cefrina Faizan Irfan Jamshed Jenny Jul…" at bounding box center [242, 422] width 106 height 26
select select "69057"
click at [189, 409] on select "Select Stylist ⁠Agnies ⁠Akash Arjun Ashi Cefrina Faizan Irfan Jamshed Jenny Jul…" at bounding box center [242, 422] width 106 height 26
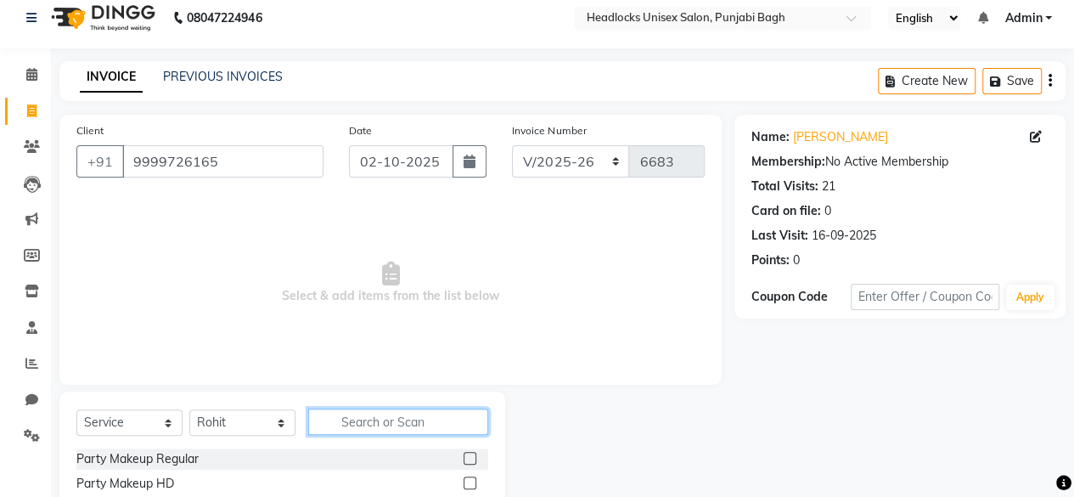
click at [426, 418] on input "text" at bounding box center [398, 421] width 180 height 26
type input "sham"
click at [463, 458] on label at bounding box center [469, 458] width 13 height 13
click at [463, 458] on input "checkbox" at bounding box center [468, 458] width 11 height 11
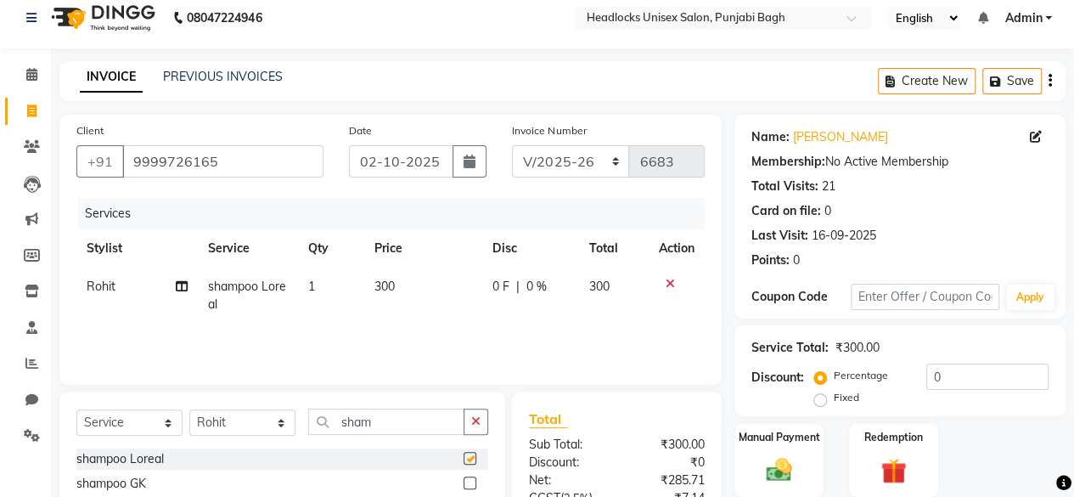
checkbox input "false"
click at [475, 418] on icon "button" at bounding box center [475, 421] width 9 height 12
type input "blow"
click at [470, 456] on label at bounding box center [469, 458] width 13 height 13
click at [470, 456] on input "checkbox" at bounding box center [468, 458] width 11 height 11
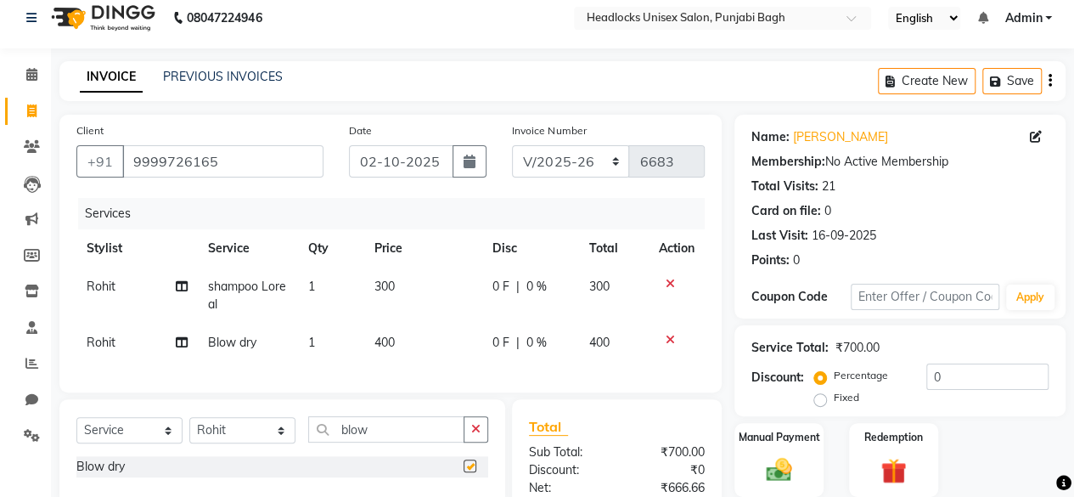
checkbox input "false"
click at [393, 283] on span "300" at bounding box center [384, 285] width 20 height 15
select select "69057"
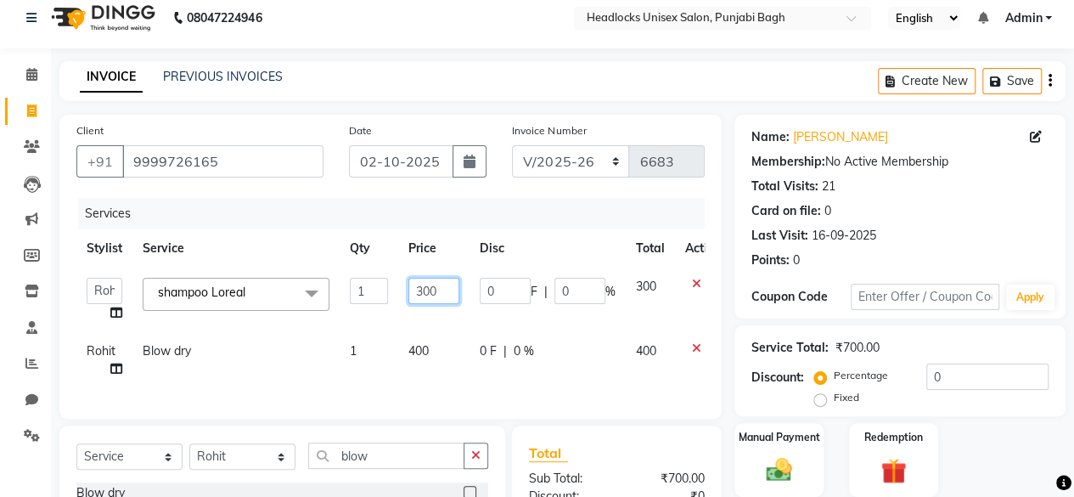
click at [436, 292] on input "300" at bounding box center [433, 291] width 51 height 26
type input "3"
type input "200"
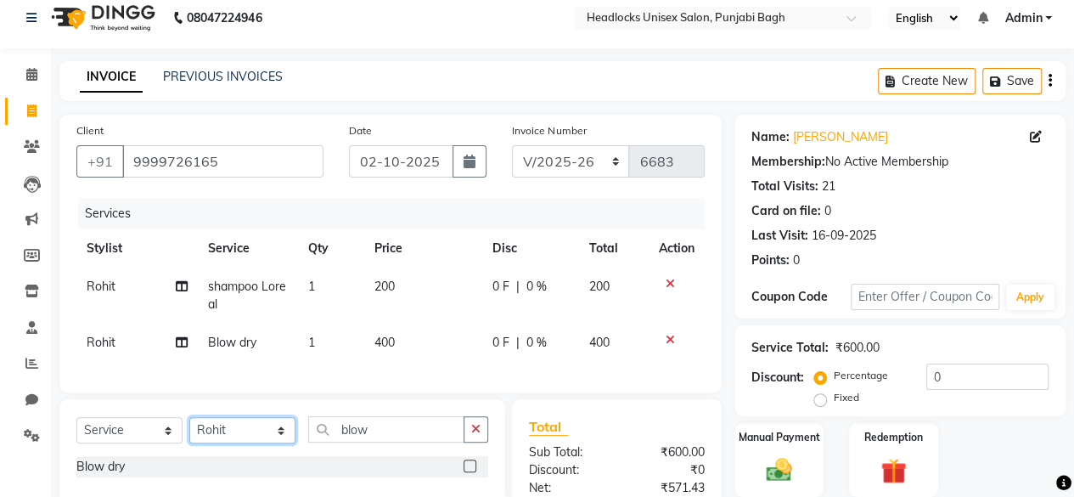
click at [289, 471] on div "Select Service Product Membership Package Voucher Prepaid Gift Card Select Styl…" at bounding box center [282, 451] width 446 height 105
select select "69083"
click at [189, 430] on select "Select Stylist ⁠Agnies ⁠Akash Arjun Ashi Cefrina Faizan Irfan Jamshed Jenny Jul…" at bounding box center [242, 430] width 106 height 26
click at [477, 433] on button "button" at bounding box center [475, 429] width 25 height 26
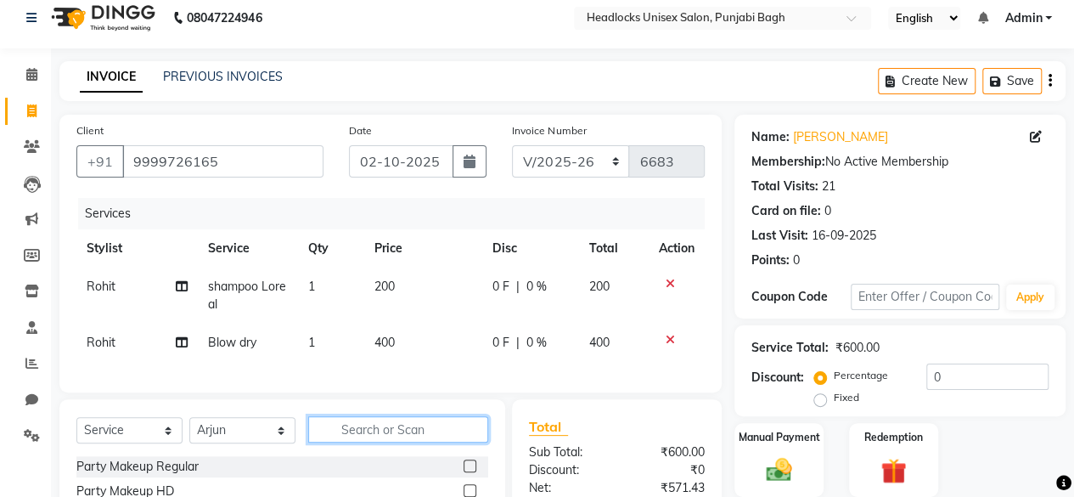
click at [401, 442] on input "text" at bounding box center [398, 429] width 180 height 26
type input "foot"
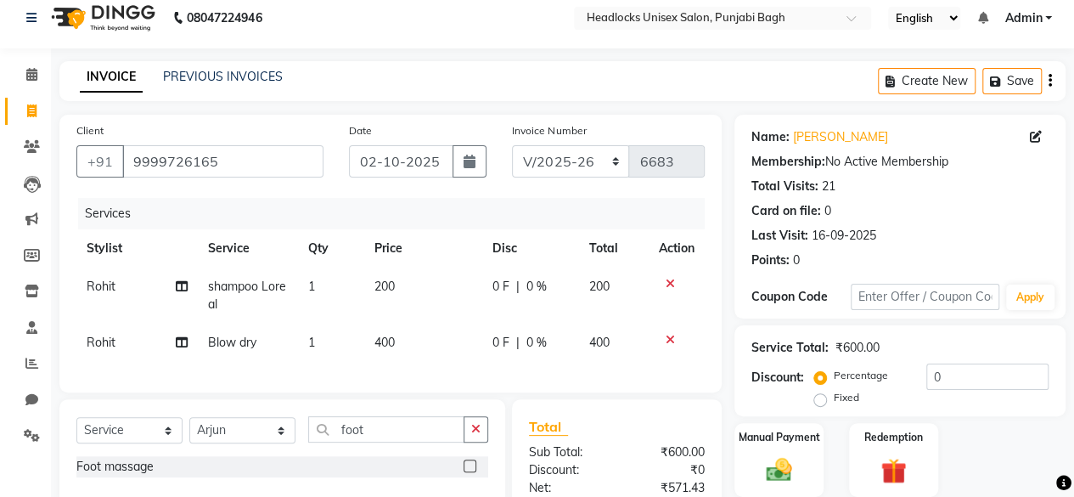
click at [469, 472] on label at bounding box center [469, 465] width 13 height 13
click at [469, 472] on input "checkbox" at bounding box center [468, 466] width 11 height 11
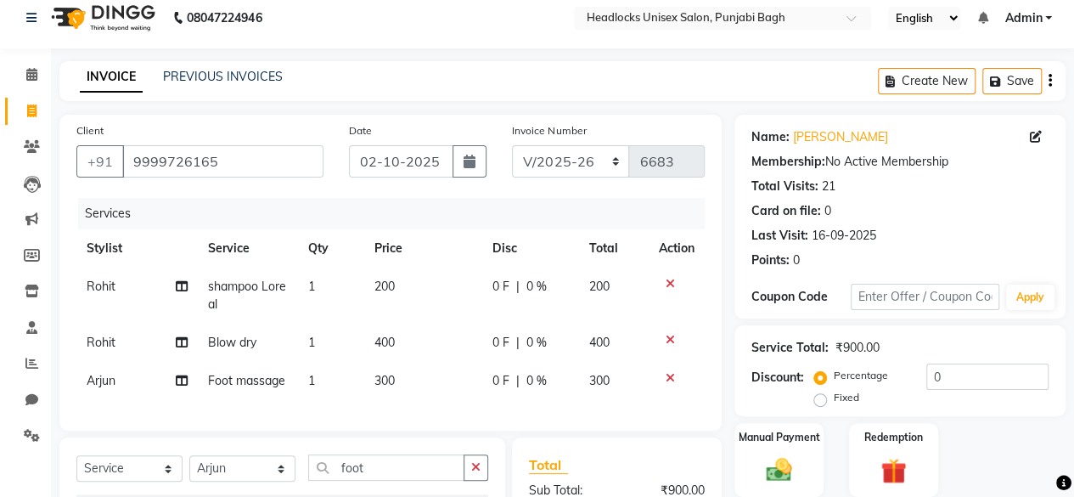
checkbox input "false"
click at [275, 476] on select "Select Stylist ⁠Agnies ⁠Akash Arjun Ashi Cefrina Faizan Irfan Jamshed Jenny Jul…" at bounding box center [242, 468] width 106 height 26
select select "69050"
click at [189, 468] on select "Select Stylist ⁠Agnies ⁠Akash Arjun Ashi Cefrina Faizan Irfan Jamshed Jenny Jul…" at bounding box center [242, 468] width 106 height 26
click at [473, 473] on icon "button" at bounding box center [475, 467] width 9 height 12
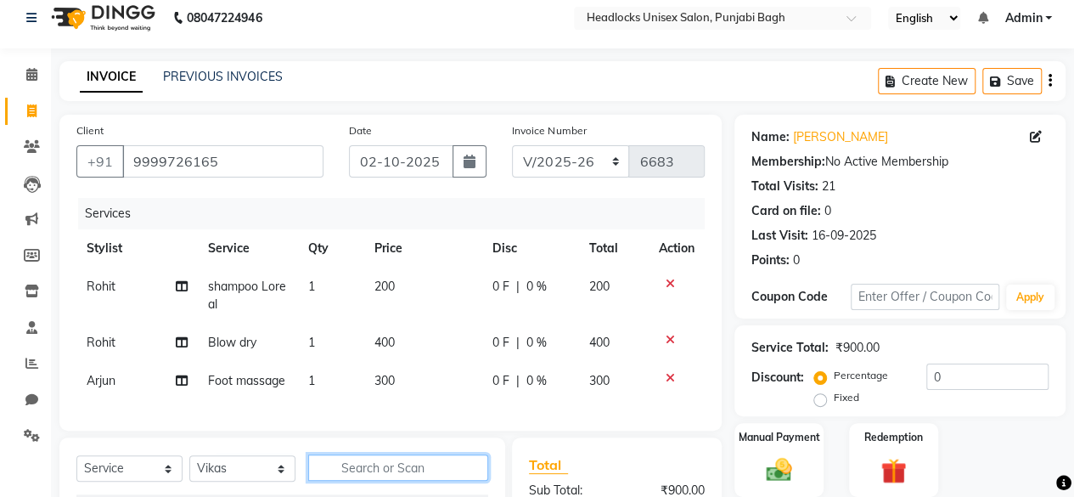
click at [436, 480] on input "text" at bounding box center [398, 467] width 180 height 26
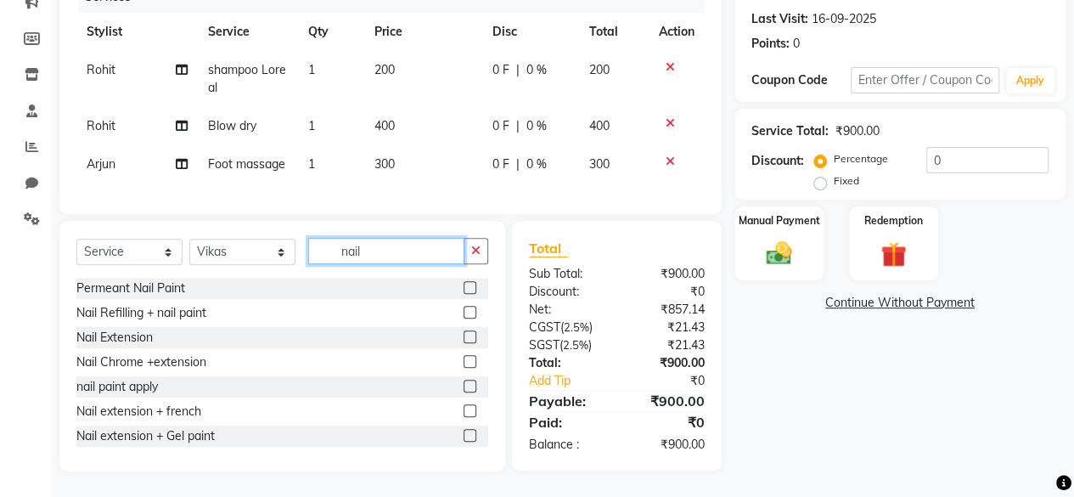
scroll to position [233, 0]
type input "nail"
click at [463, 417] on label at bounding box center [469, 410] width 13 height 13
click at [463, 417] on input "checkbox" at bounding box center [468, 411] width 11 height 11
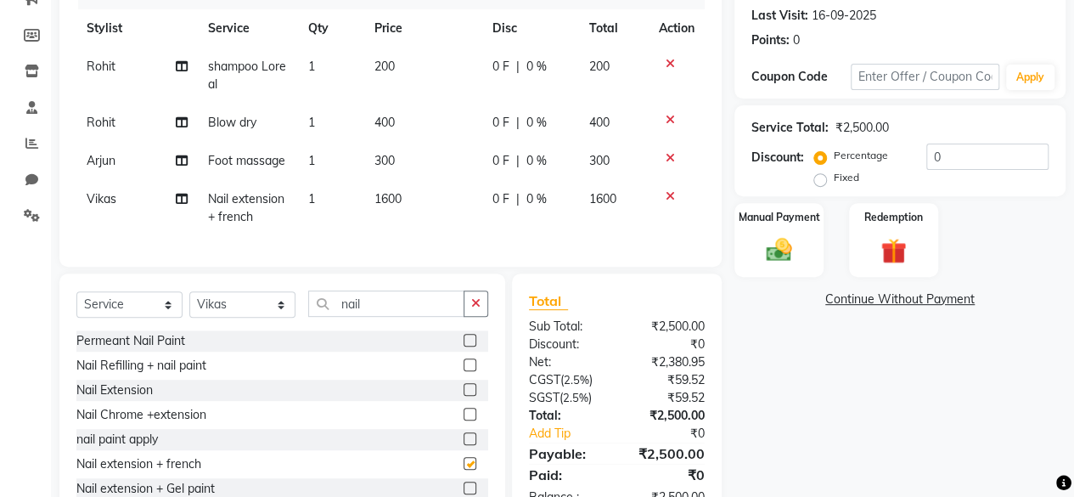
checkbox input "false"
click at [414, 203] on td "1600" at bounding box center [423, 208] width 118 height 56
select select "69050"
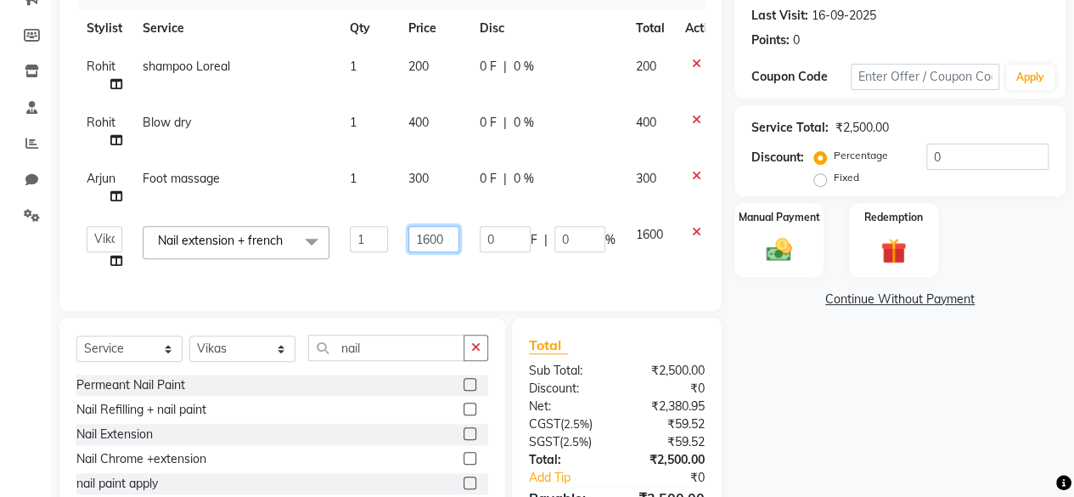
click at [448, 239] on input "1600" at bounding box center [433, 239] width 51 height 26
type input "1"
type input "1400"
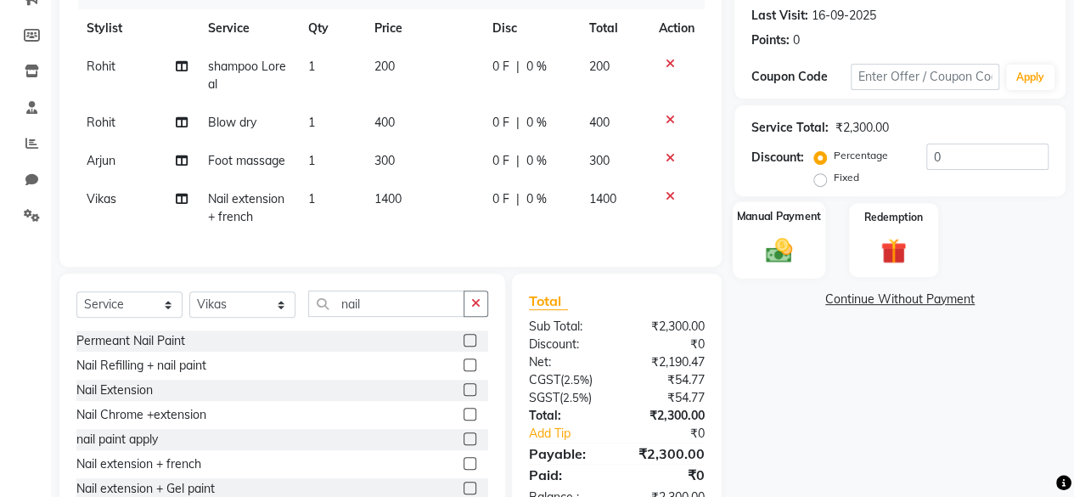
click at [767, 230] on div "Manual Payment" at bounding box center [779, 239] width 93 height 77
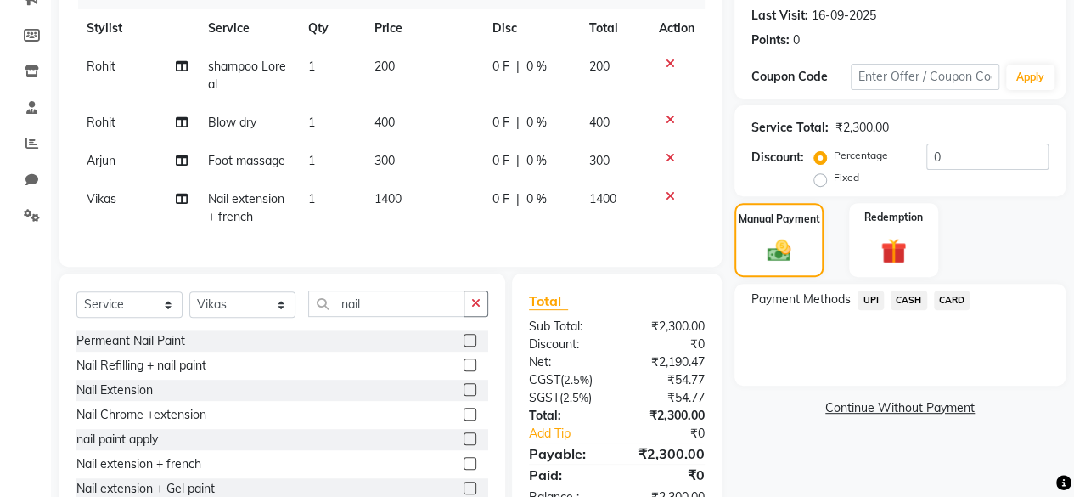
scroll to position [297, 0]
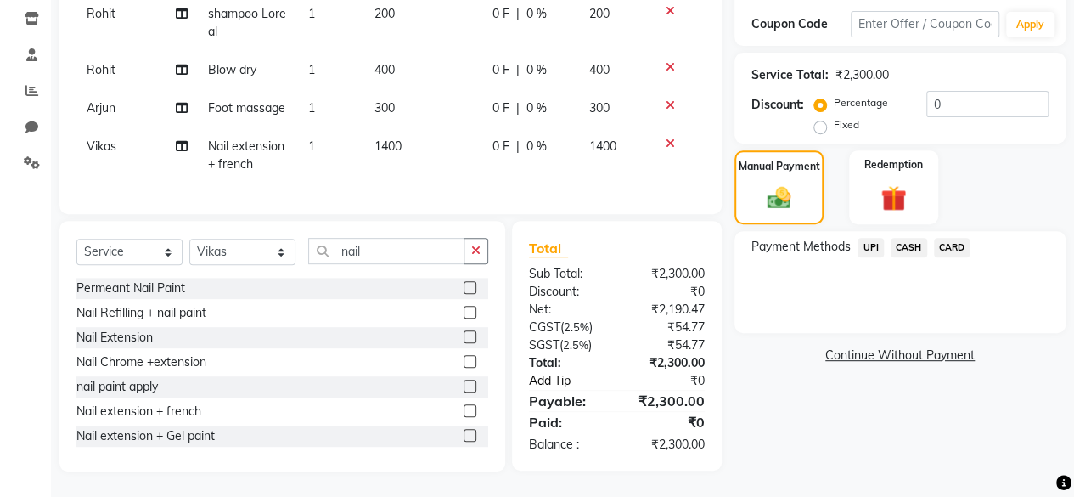
click at [552, 379] on link "Add Tip" at bounding box center [574, 381] width 117 height 18
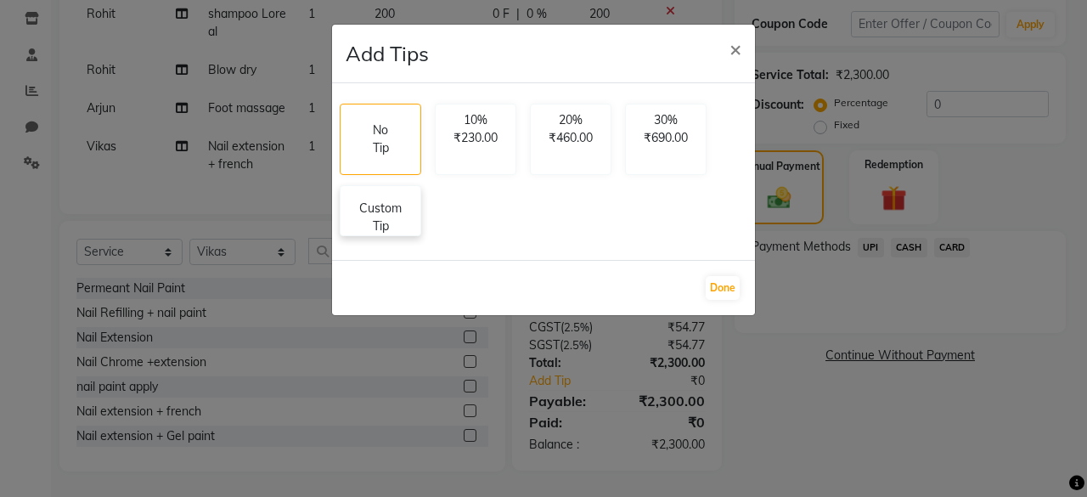
click at [401, 193] on div "Custom Tip" at bounding box center [380, 210] width 81 height 51
select select "69057"
select select "69083"
select select "69050"
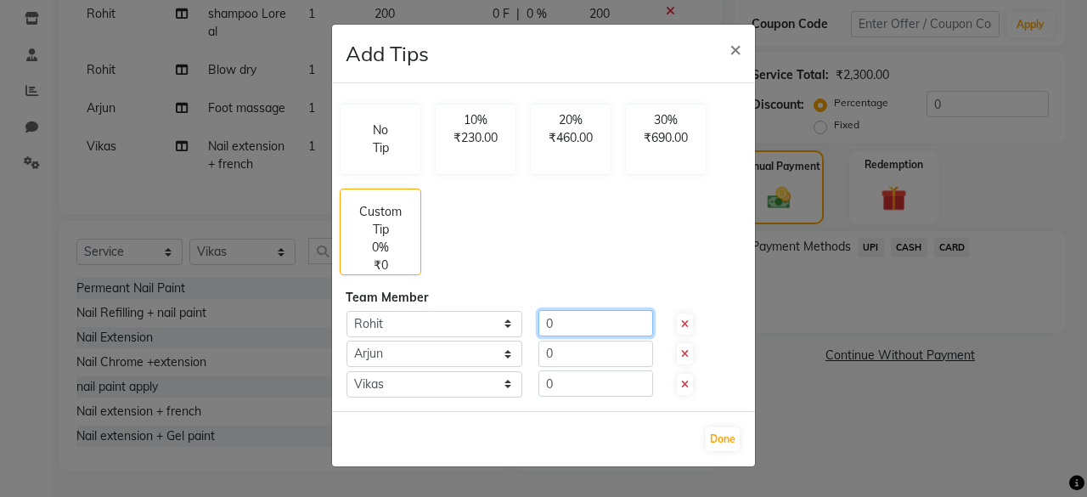
click at [559, 327] on input "0" at bounding box center [595, 323] width 115 height 26
type input "200"
click at [562, 354] on input "0" at bounding box center [595, 353] width 115 height 26
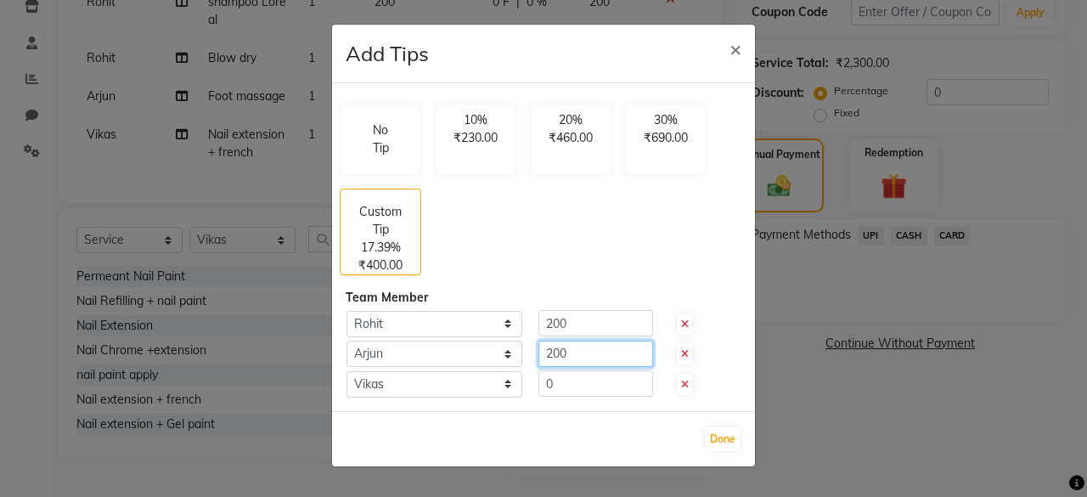
type input "200"
click at [557, 382] on input "0" at bounding box center [595, 383] width 115 height 26
type input "200"
click at [566, 320] on input "200" at bounding box center [595, 323] width 115 height 26
type input "2"
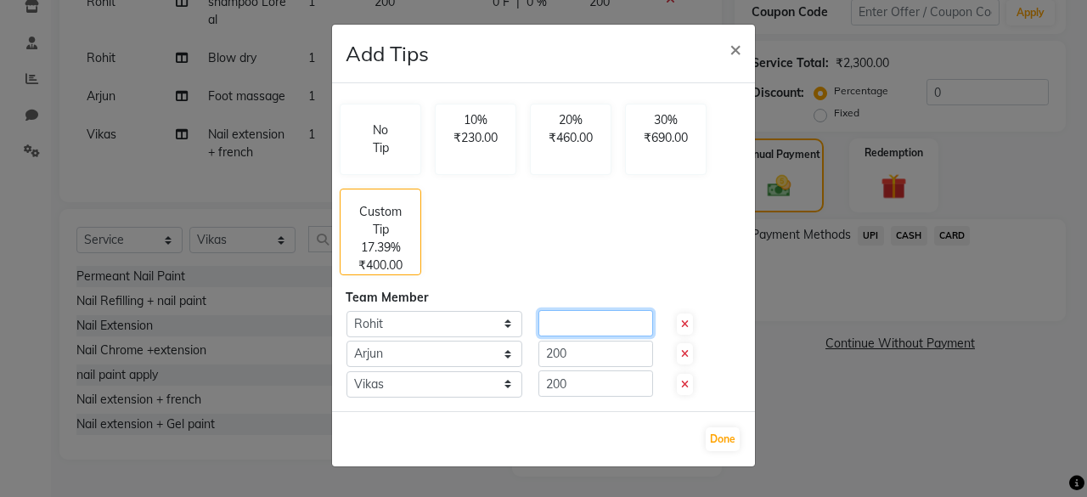
type input "3"
type input "400"
click at [721, 439] on button "Done" at bounding box center [722, 439] width 34 height 24
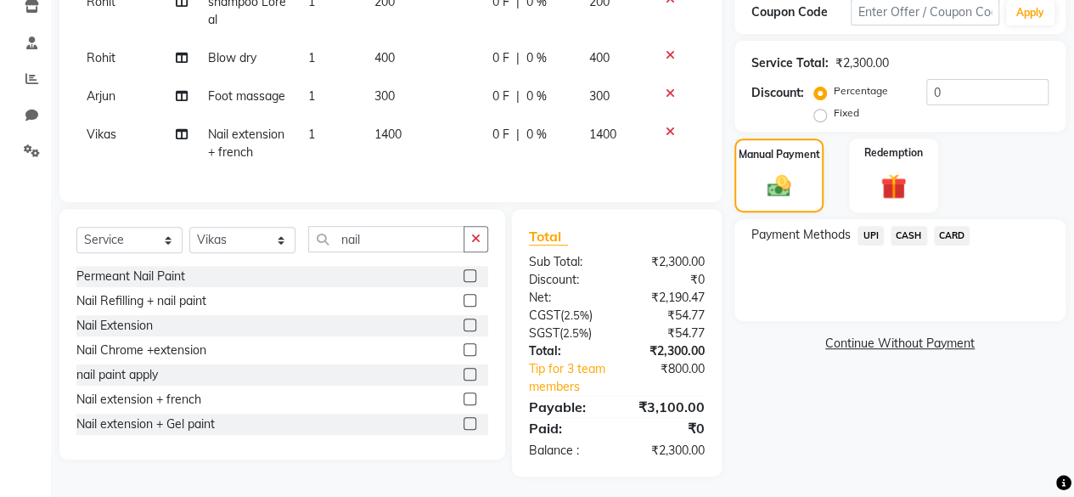
click at [874, 232] on span "UPI" at bounding box center [870, 236] width 26 height 20
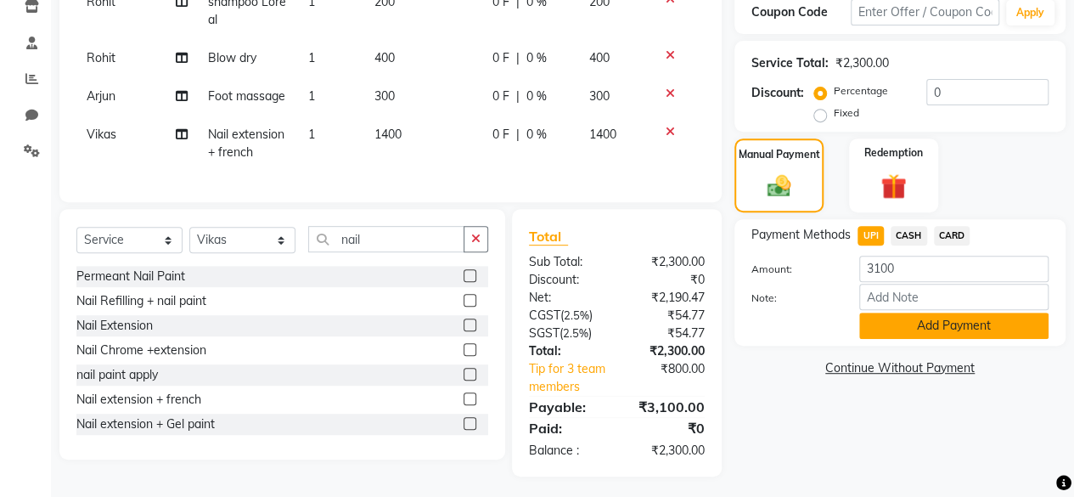
click at [935, 324] on button "Add Payment" at bounding box center [953, 325] width 189 height 26
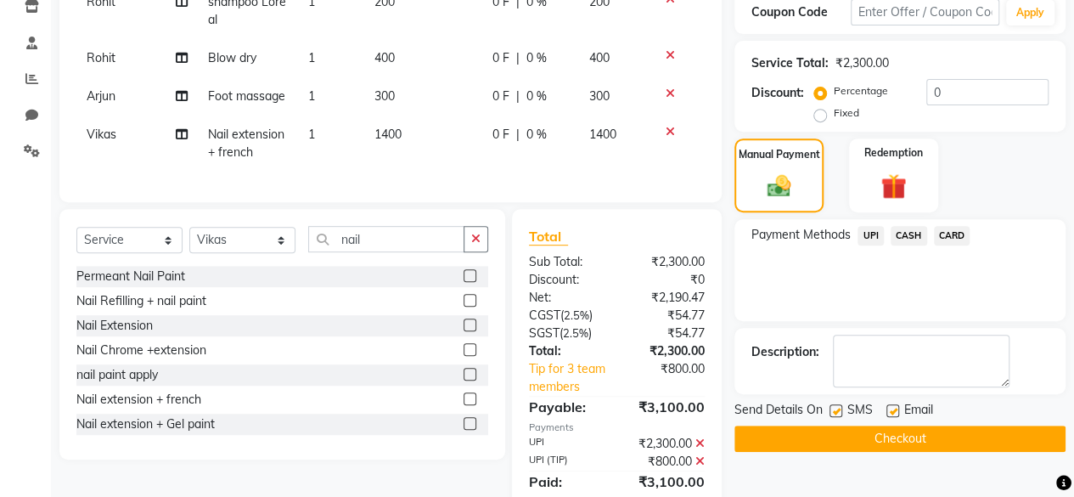
click at [901, 435] on button "Checkout" at bounding box center [899, 438] width 331 height 26
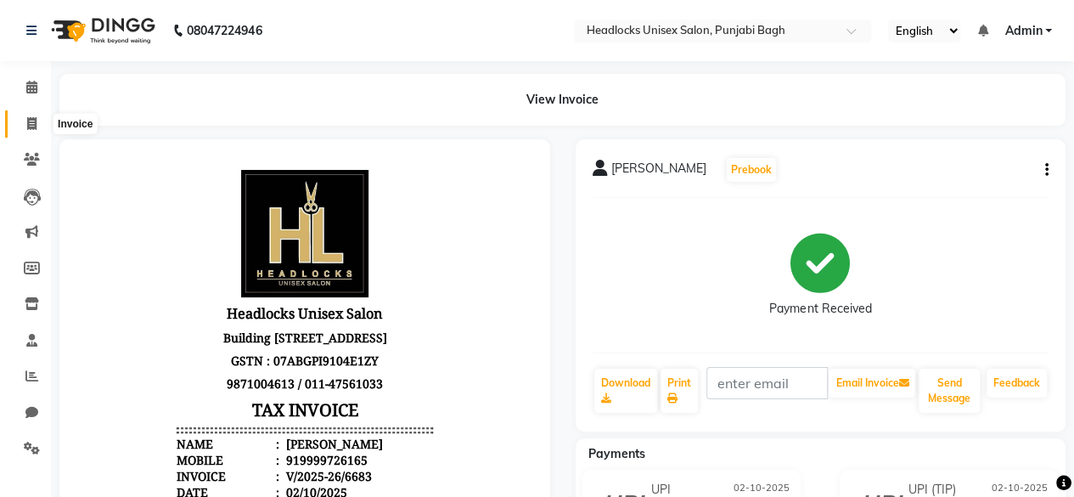
click at [35, 120] on icon at bounding box center [31, 123] width 9 height 13
select select "service"
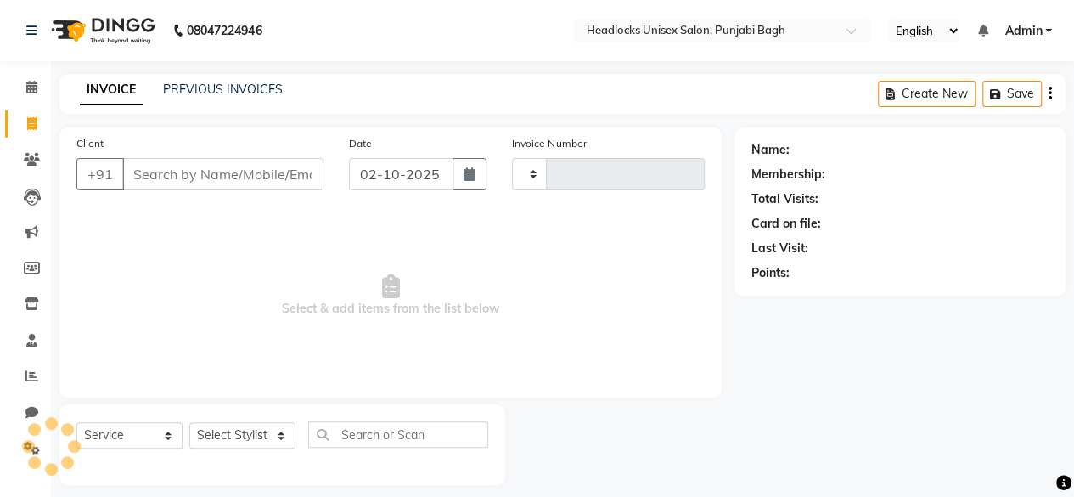
scroll to position [13, 0]
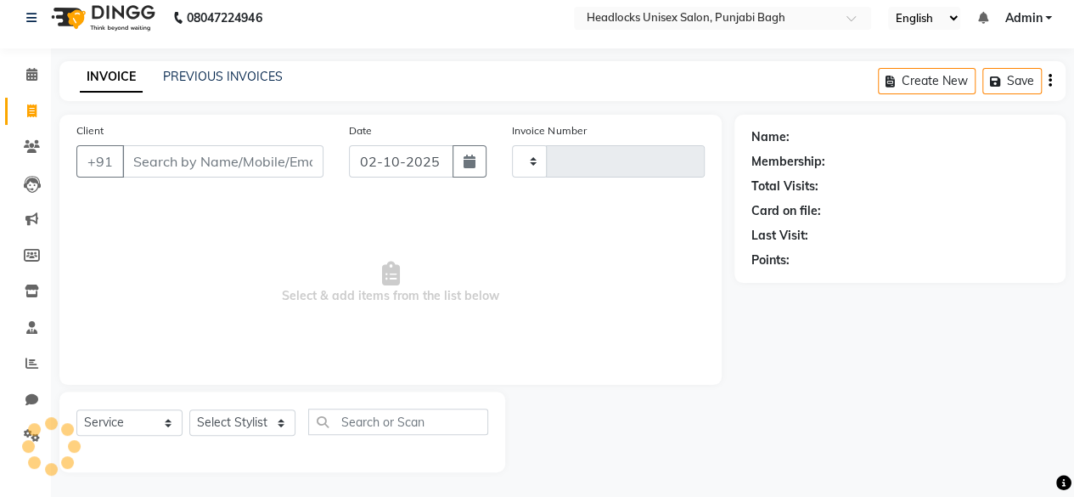
type input "6684"
select select "7719"
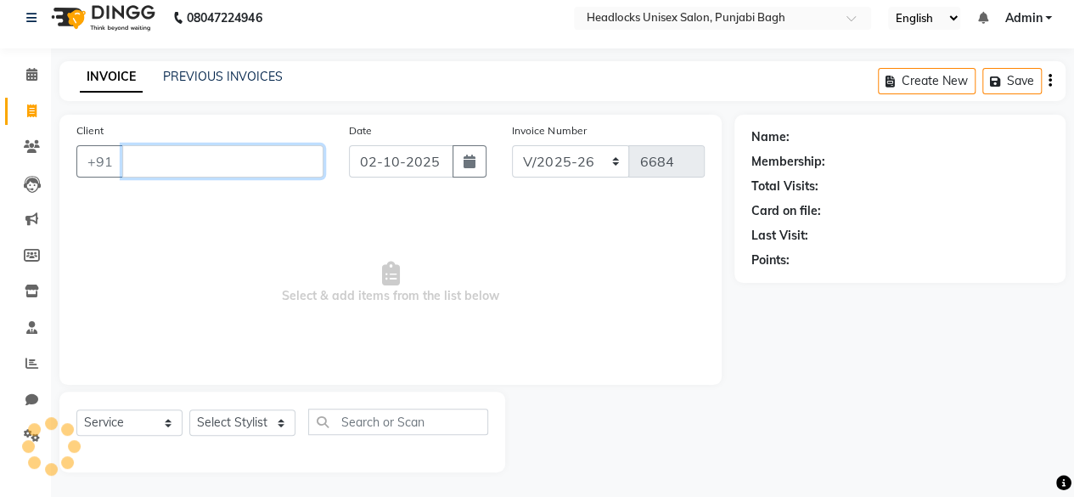
click at [148, 155] on input "Client" at bounding box center [222, 161] width 201 height 32
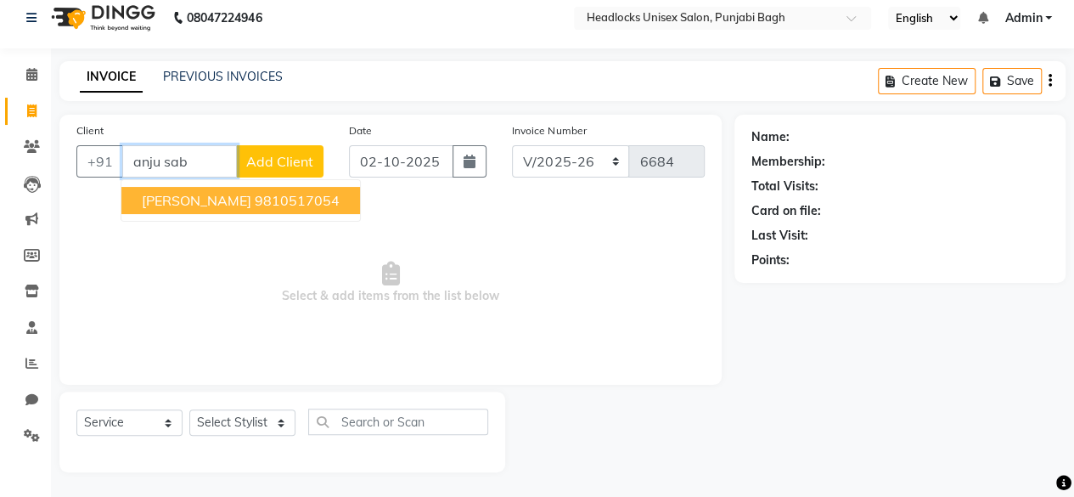
click at [193, 200] on span "anju sabarwal" at bounding box center [197, 200] width 110 height 17
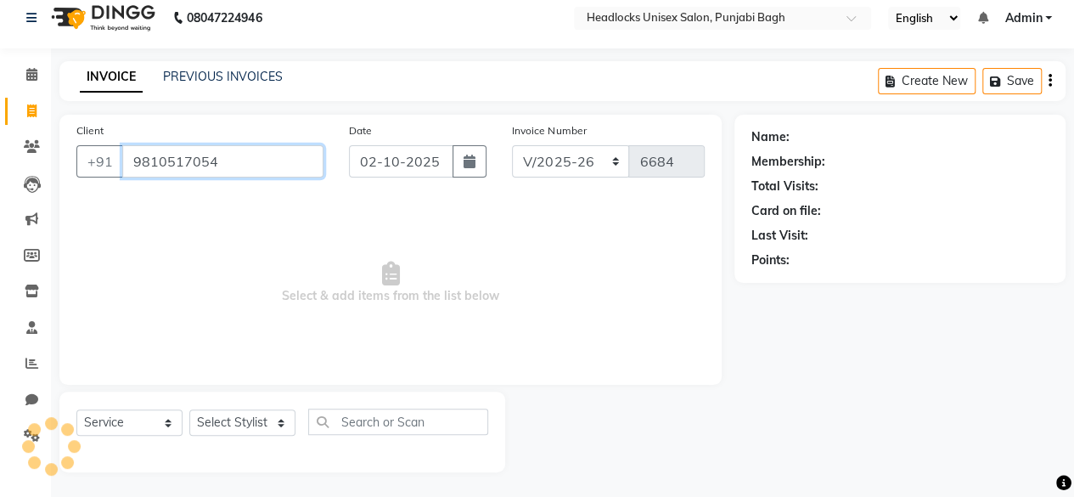
type input "9810517054"
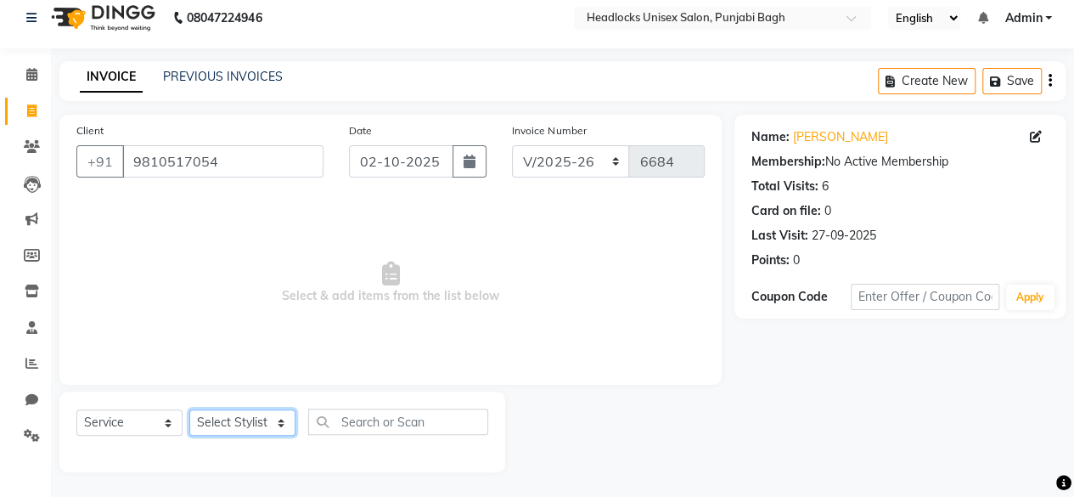
click at [279, 422] on select "Select Stylist ⁠Agnies ⁠Akash Arjun Ashi Cefrina Faizan Irfan Jamshed Jenny Jul…" at bounding box center [242, 422] width 106 height 26
select select "69060"
click at [189, 409] on select "Select Stylist ⁠Agnies ⁠Akash Arjun Ashi Cefrina Faizan Irfan Jamshed Jenny Jul…" at bounding box center [242, 422] width 106 height 26
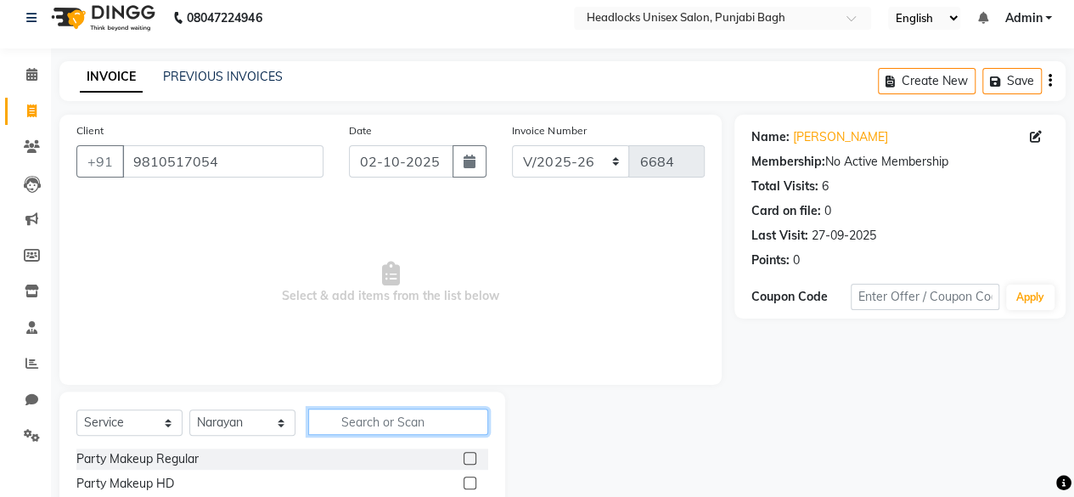
click at [380, 418] on input "text" at bounding box center [398, 421] width 180 height 26
type input "sham"
click at [463, 461] on label at bounding box center [469, 458] width 13 height 13
click at [463, 461] on input "checkbox" at bounding box center [468, 458] width 11 height 11
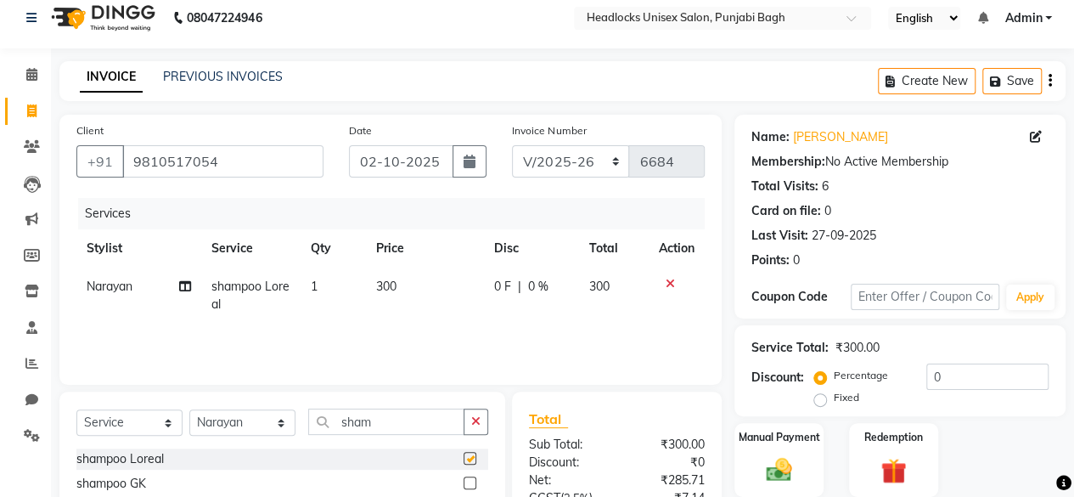
checkbox input "false"
click at [395, 279] on span "300" at bounding box center [386, 285] width 20 height 15
select select "69060"
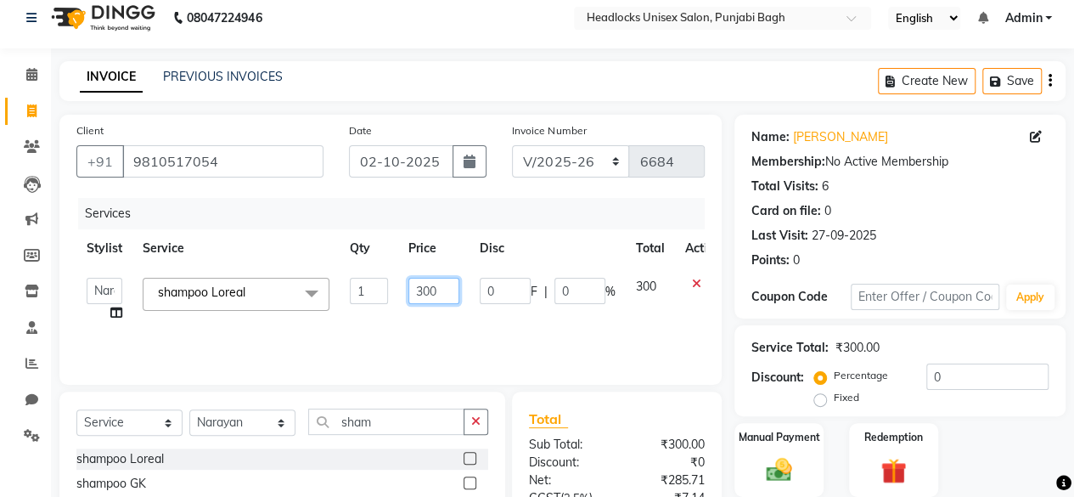
click at [443, 286] on input "300" at bounding box center [433, 291] width 51 height 26
type input "3"
type input "200"
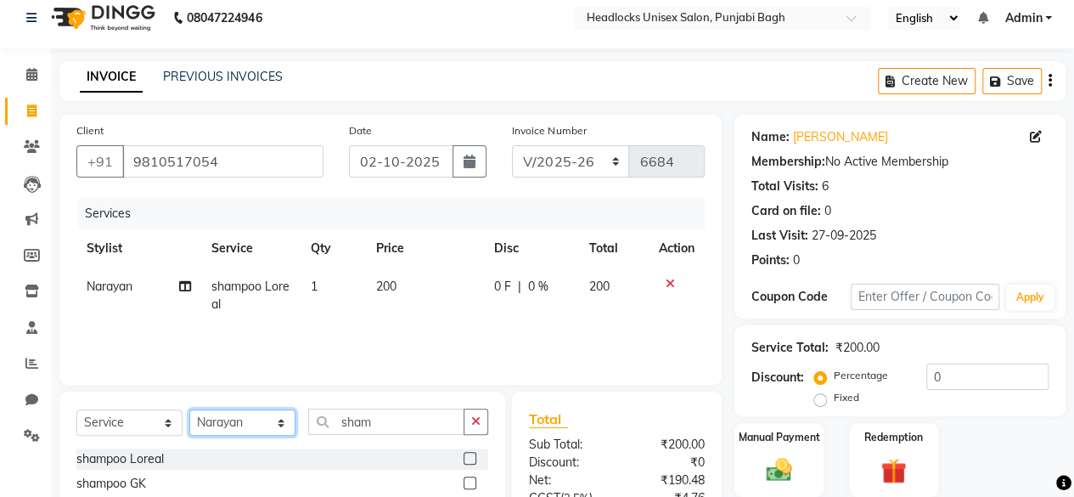
click at [278, 429] on select "Select Stylist ⁠Agnies ⁠Akash Arjun Ashi Cefrina Faizan Irfan Jamshed Jenny Jul…" at bounding box center [242, 422] width 106 height 26
select select "69079"
click at [189, 409] on select "Select Stylist ⁠Agnies ⁠Akash Arjun Ashi Cefrina Faizan Irfan Jamshed Jenny Jul…" at bounding box center [242, 422] width 106 height 26
click at [476, 422] on icon "button" at bounding box center [475, 421] width 9 height 12
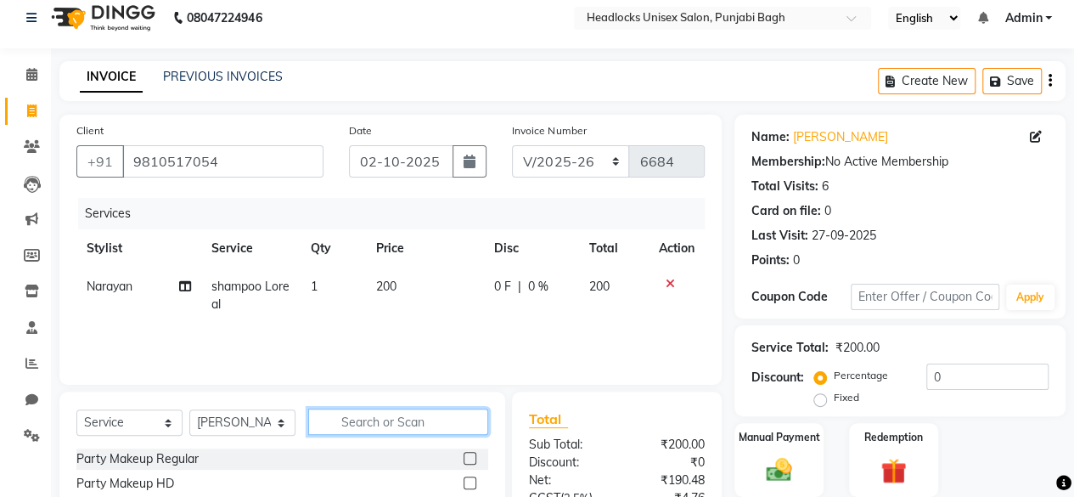
click at [448, 422] on input "text" at bounding box center [398, 421] width 180 height 26
type input "blow"
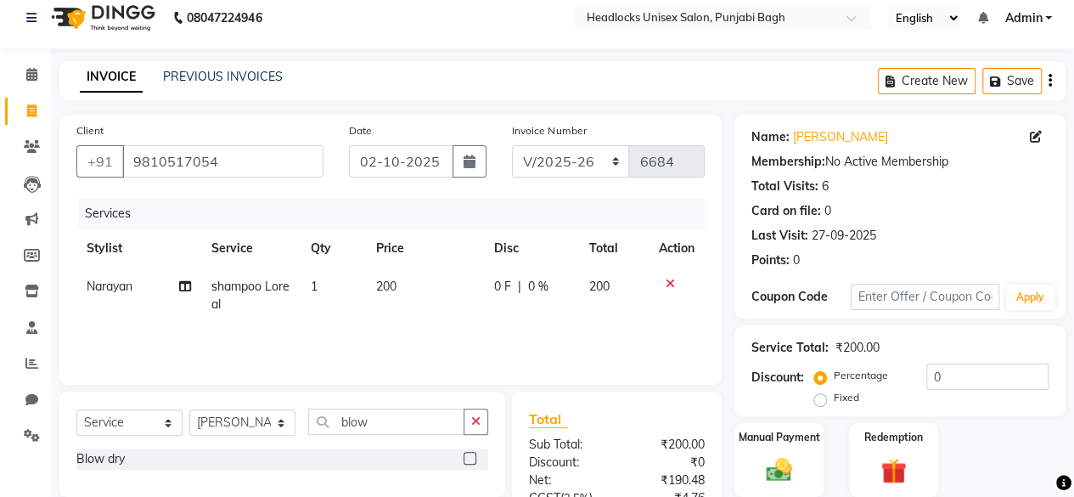
click at [470, 456] on label at bounding box center [469, 458] width 13 height 13
click at [470, 456] on input "checkbox" at bounding box center [468, 458] width 11 height 11
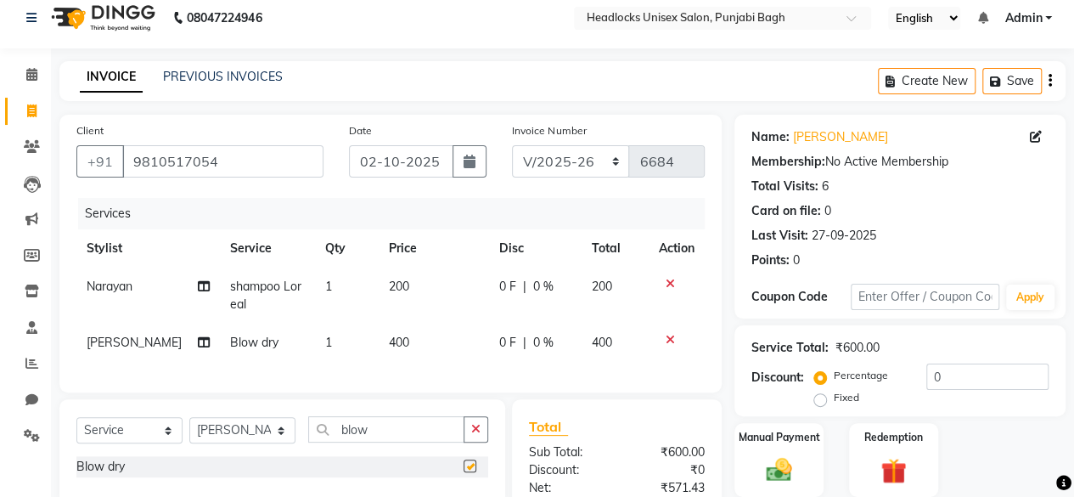
checkbox input "false"
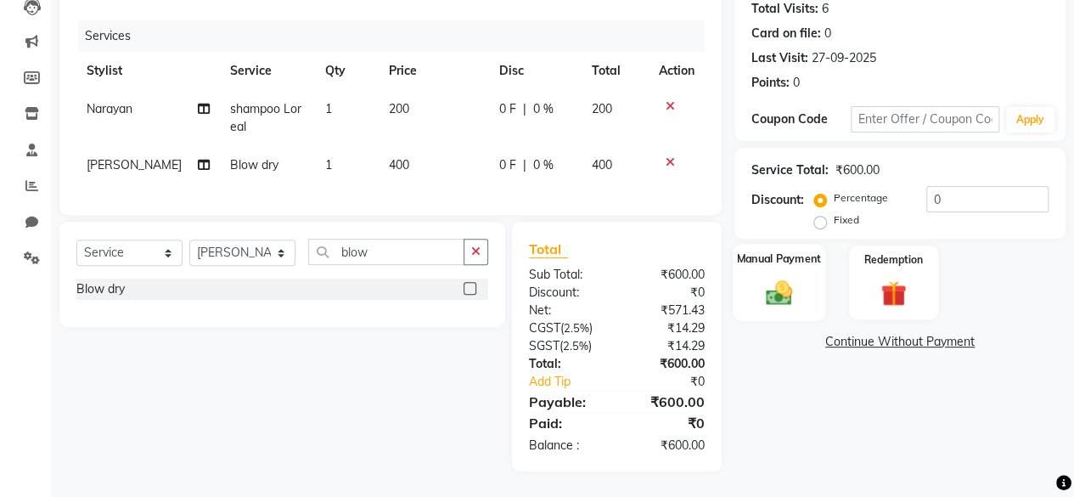
click at [758, 277] on img at bounding box center [778, 292] width 43 height 31
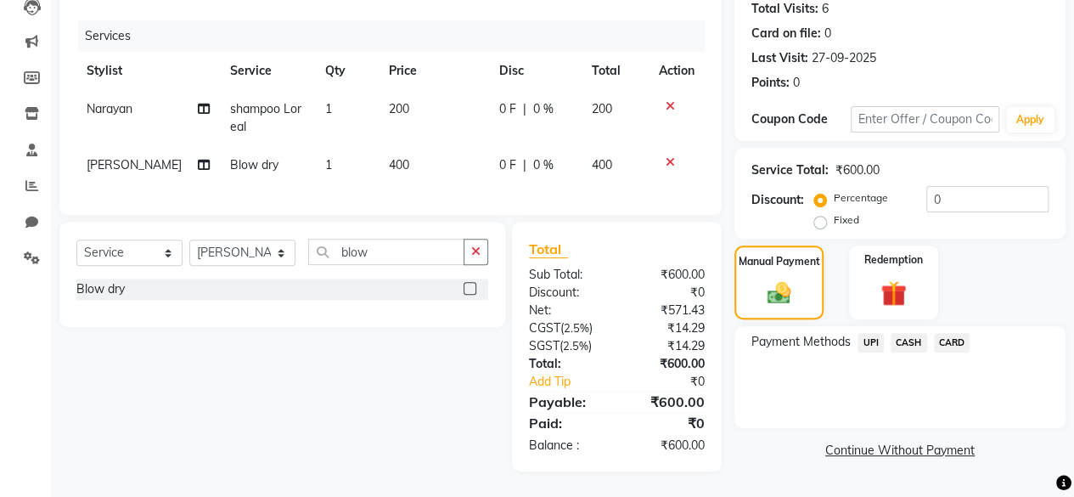
click at [873, 333] on span "UPI" at bounding box center [870, 343] width 26 height 20
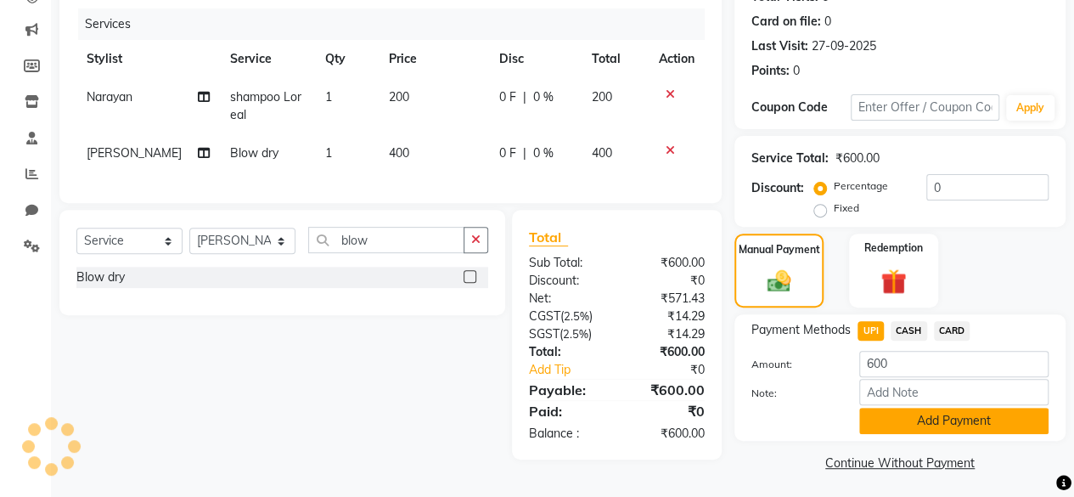
click at [942, 425] on button "Add Payment" at bounding box center [953, 420] width 189 height 26
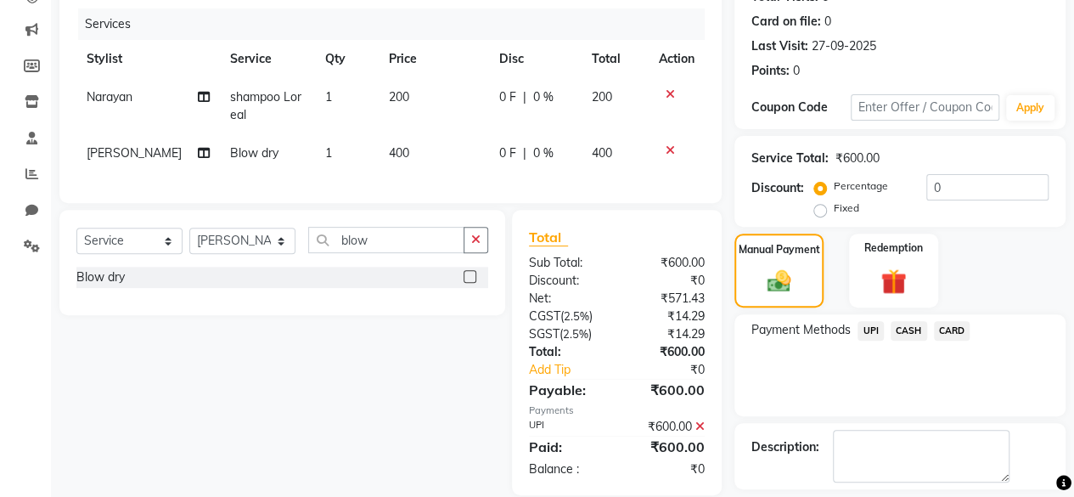
scroll to position [275, 0]
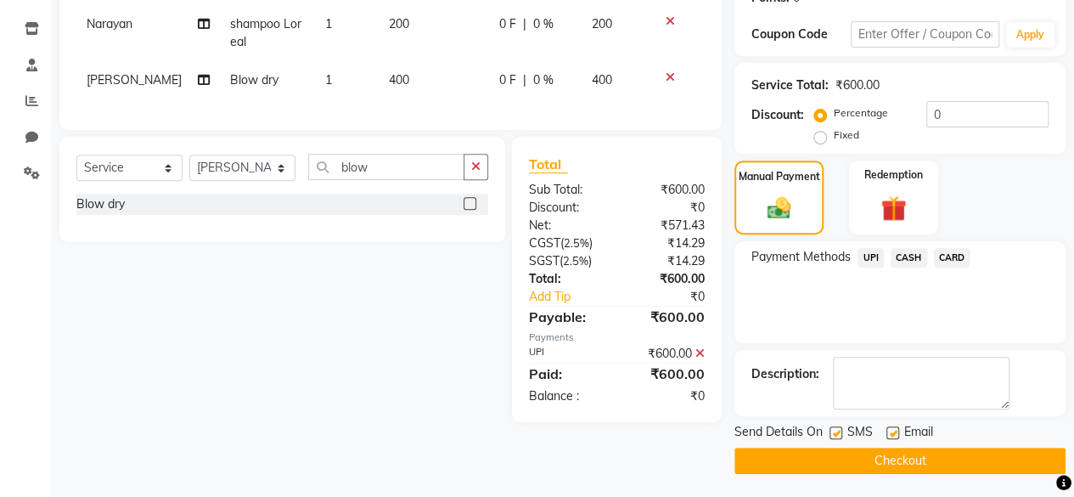
click at [832, 431] on label at bounding box center [835, 432] width 13 height 13
click at [832, 431] on input "checkbox" at bounding box center [834, 433] width 11 height 11
checkbox input "false"
click at [896, 430] on label at bounding box center [892, 432] width 13 height 13
click at [896, 430] on input "checkbox" at bounding box center [891, 433] width 11 height 11
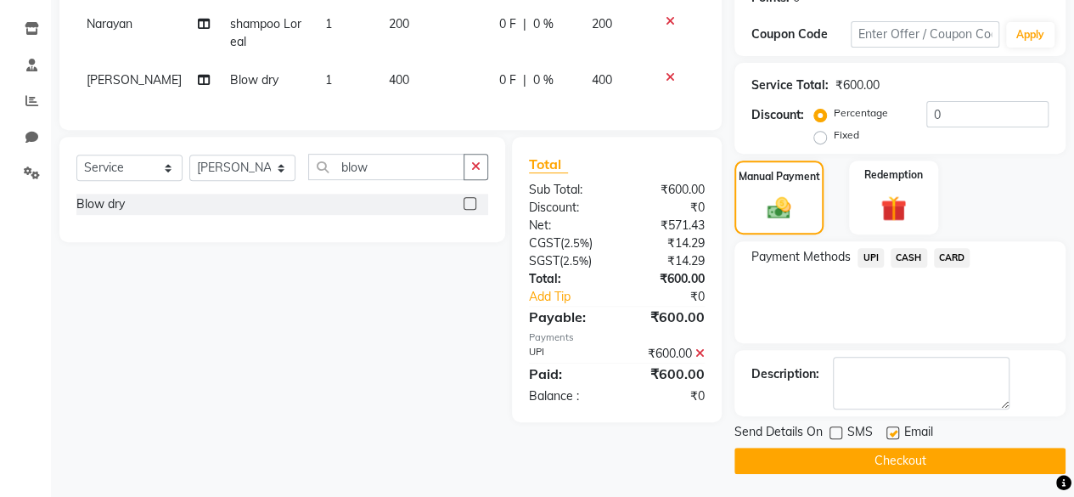
checkbox input "false"
click at [910, 456] on button "Checkout" at bounding box center [899, 460] width 331 height 26
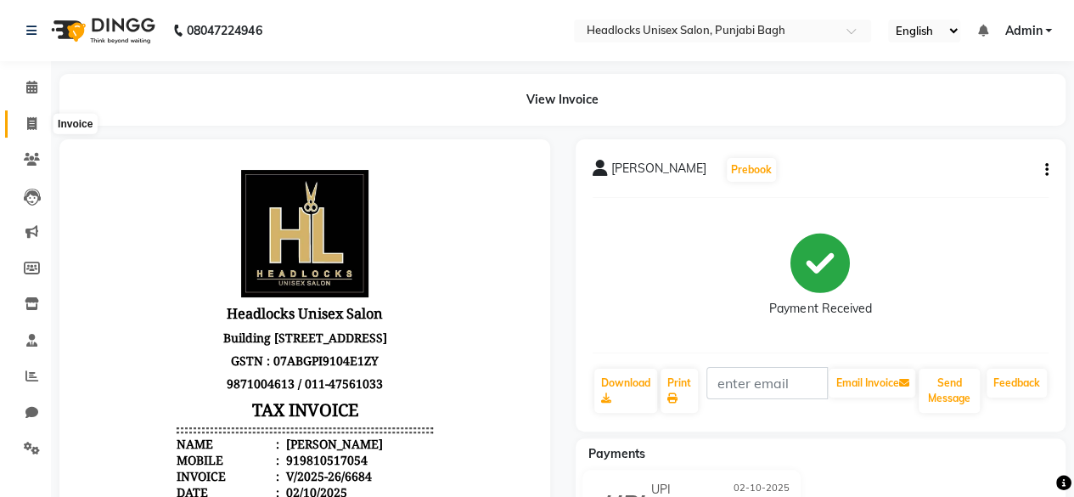
click at [36, 121] on icon at bounding box center [31, 123] width 9 height 13
select select "service"
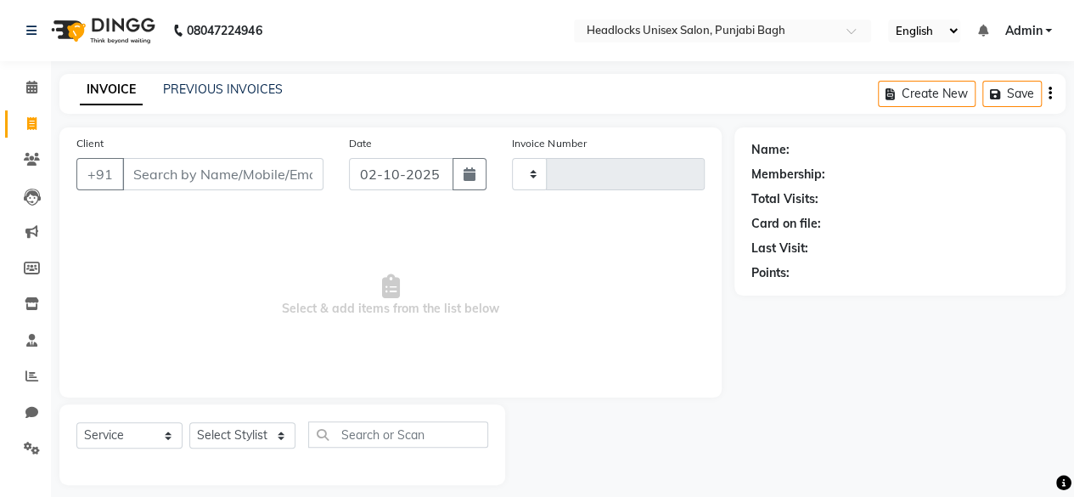
scroll to position [13, 0]
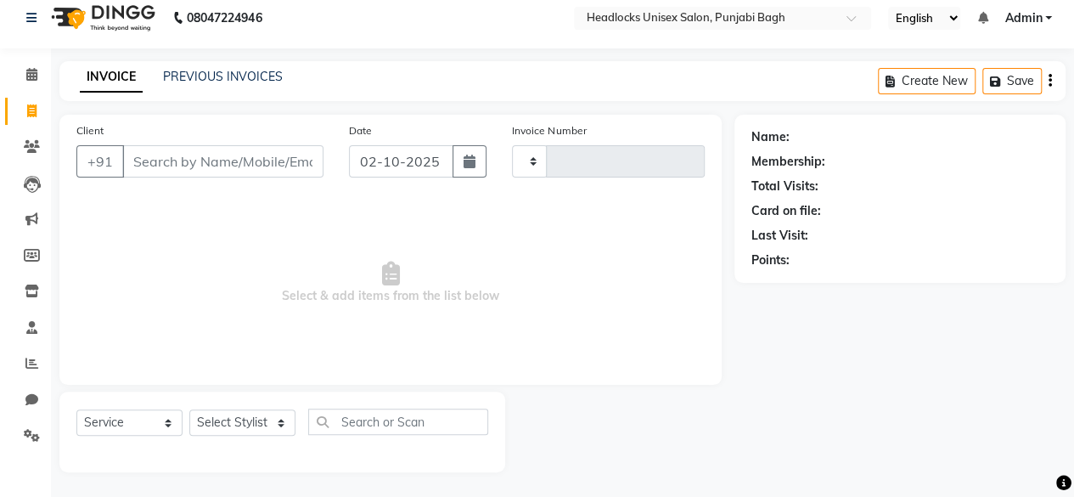
type input "6685"
select select "7719"
click at [188, 160] on input "Client" at bounding box center [222, 161] width 201 height 32
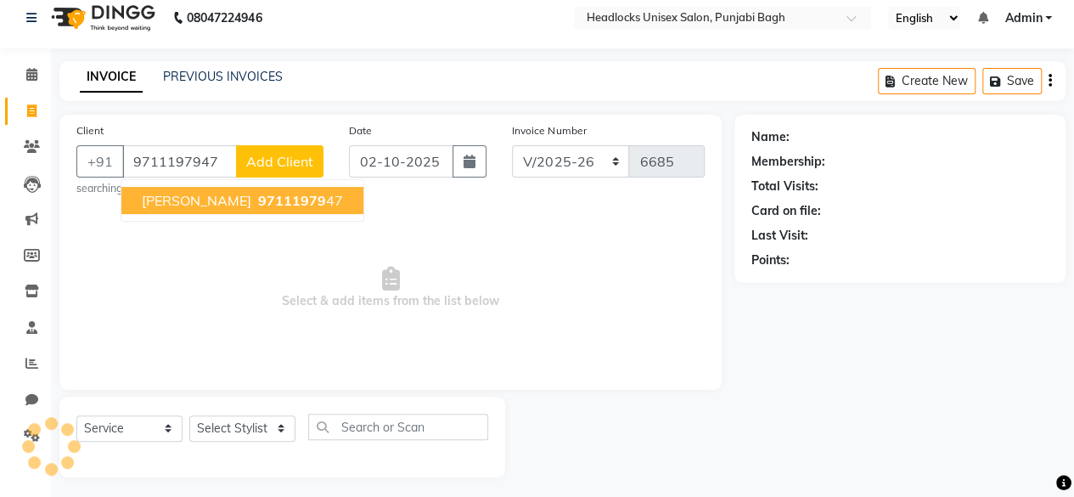
type input "9711197947"
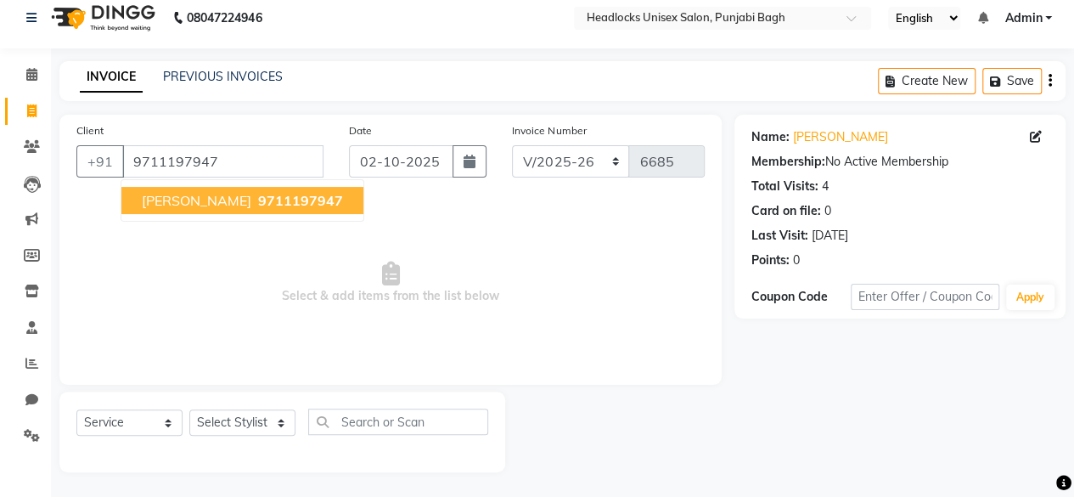
click at [211, 193] on span "kajal mehta" at bounding box center [197, 200] width 110 height 17
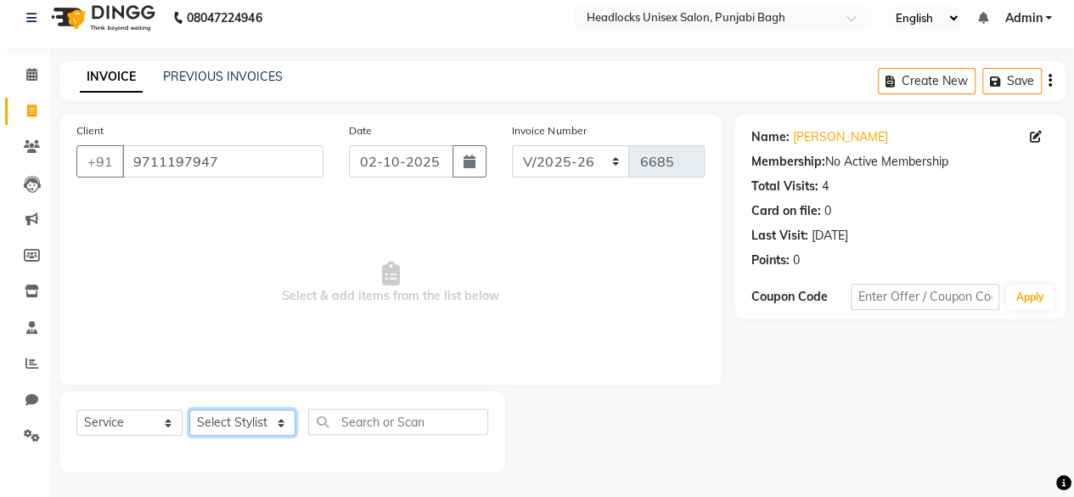
click at [272, 417] on select "Select Stylist ⁠Agnies ⁠Akash Arjun Ashi Cefrina Faizan Irfan Jamshed Jenny Jul…" at bounding box center [242, 422] width 106 height 26
select select "69048"
click at [189, 409] on select "Select Stylist ⁠Agnies ⁠Akash Arjun Ashi Cefrina Faizan Irfan Jamshed Jenny Jul…" at bounding box center [242, 422] width 106 height 26
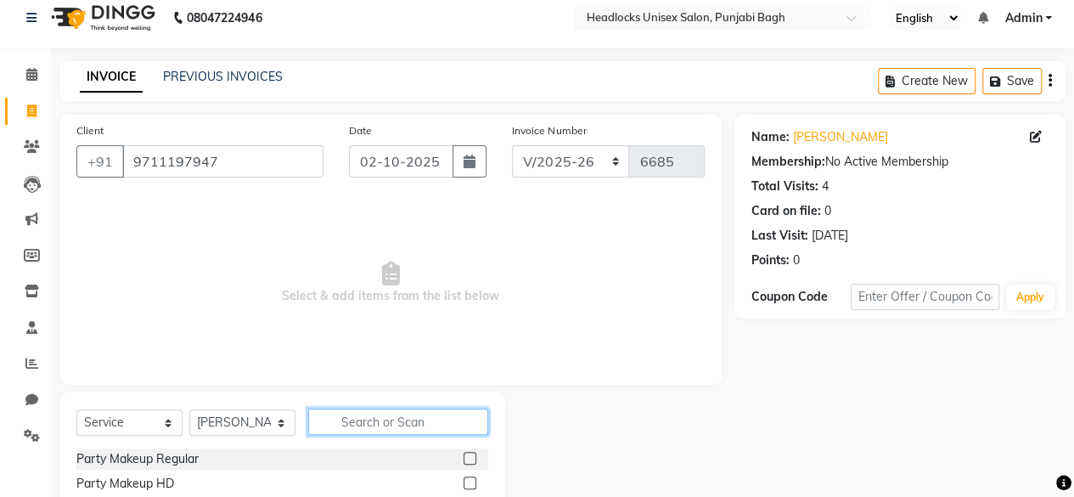
click at [430, 421] on input "text" at bounding box center [398, 421] width 180 height 26
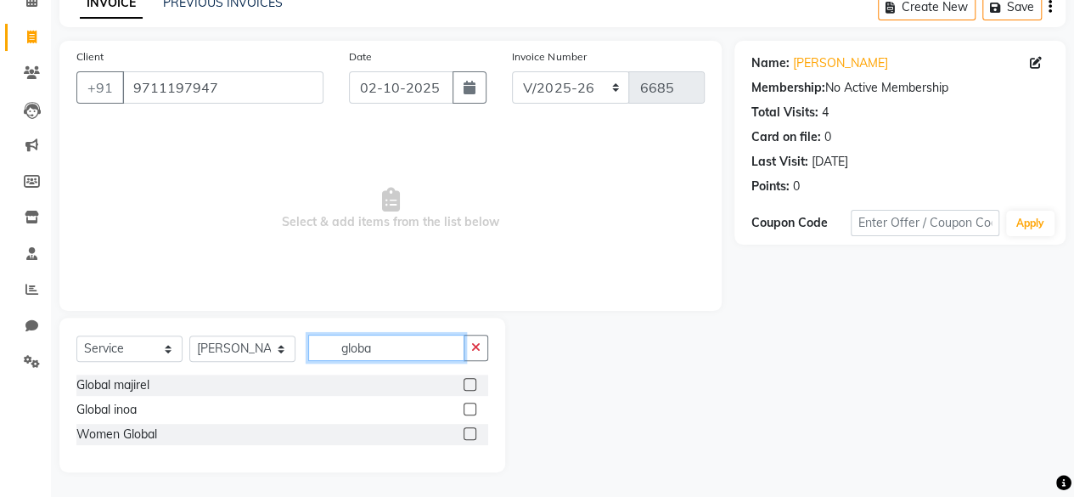
type input "globa"
click at [471, 435] on label at bounding box center [469, 433] width 13 height 13
click at [471, 435] on input "checkbox" at bounding box center [468, 434] width 11 height 11
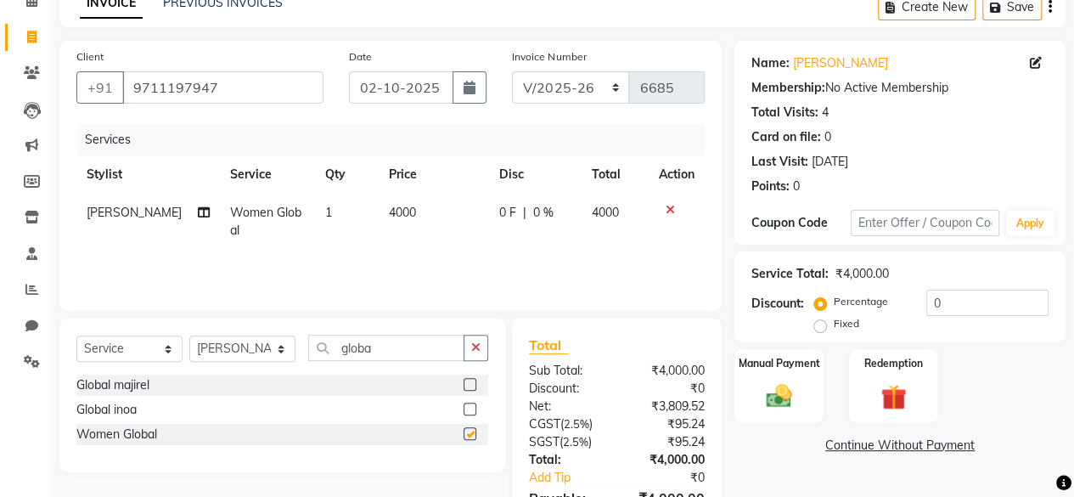
checkbox input "false"
click at [767, 383] on img at bounding box center [778, 395] width 43 height 31
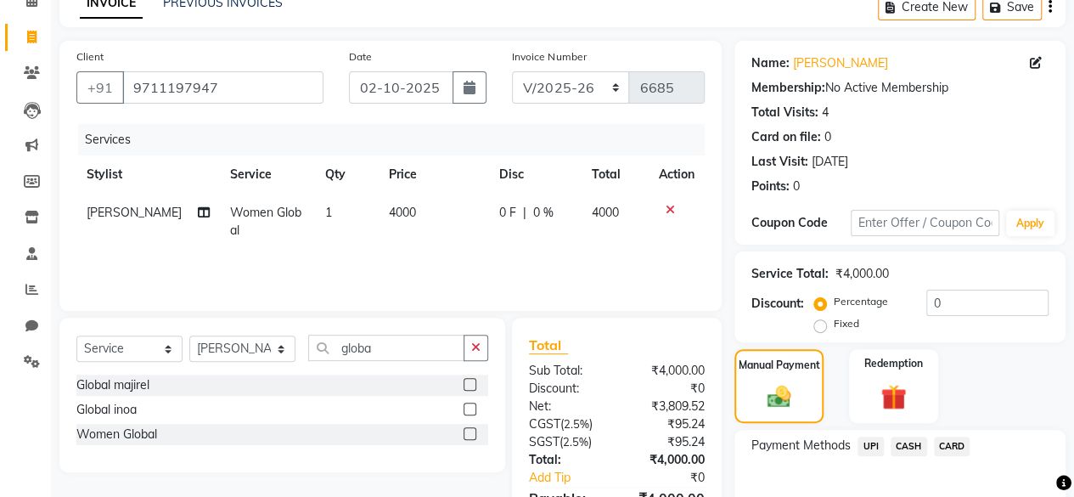
click at [864, 446] on span "UPI" at bounding box center [870, 446] width 26 height 20
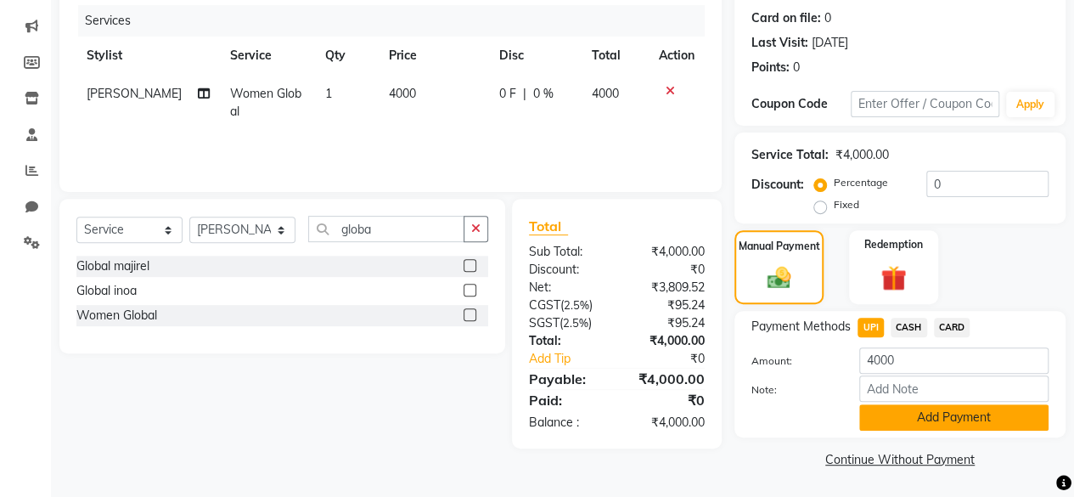
click at [920, 419] on button "Add Payment" at bounding box center [953, 417] width 189 height 26
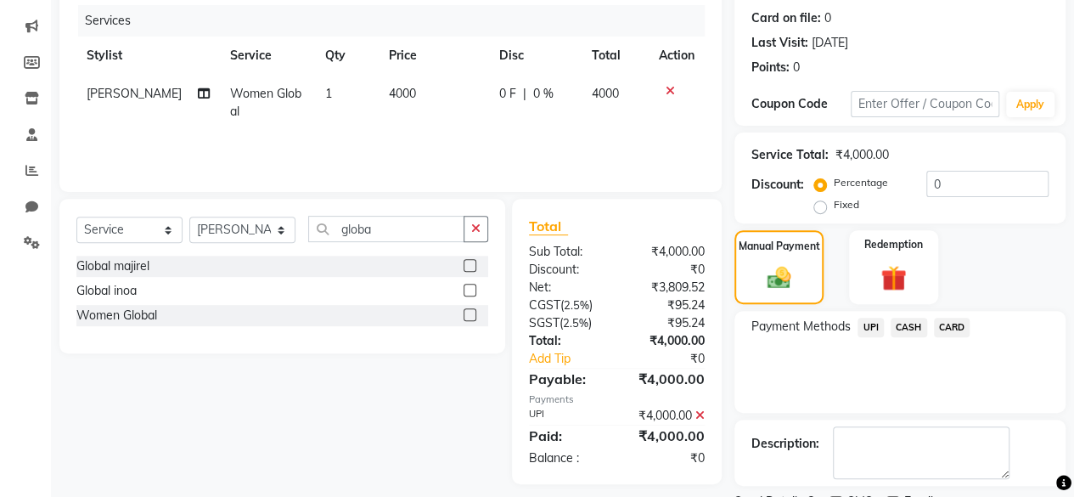
scroll to position [275, 0]
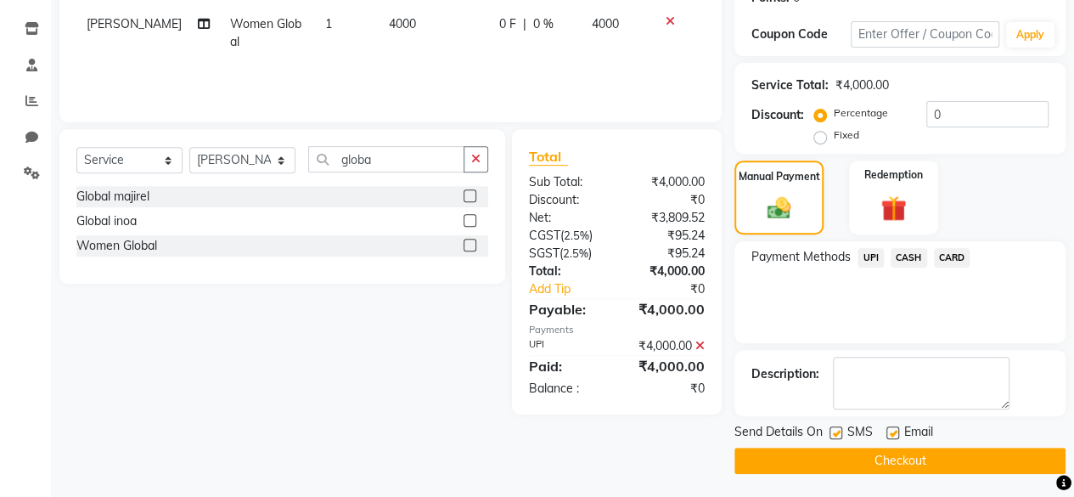
click at [907, 460] on button "Checkout" at bounding box center [899, 460] width 331 height 26
